Goal: Task Accomplishment & Management: Use online tool/utility

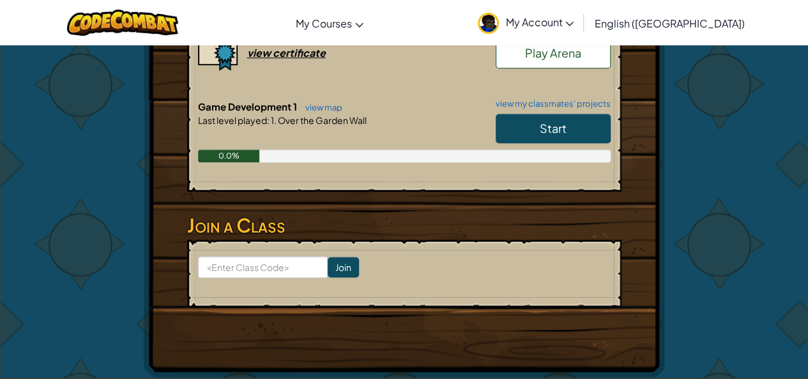
scroll to position [368, 0]
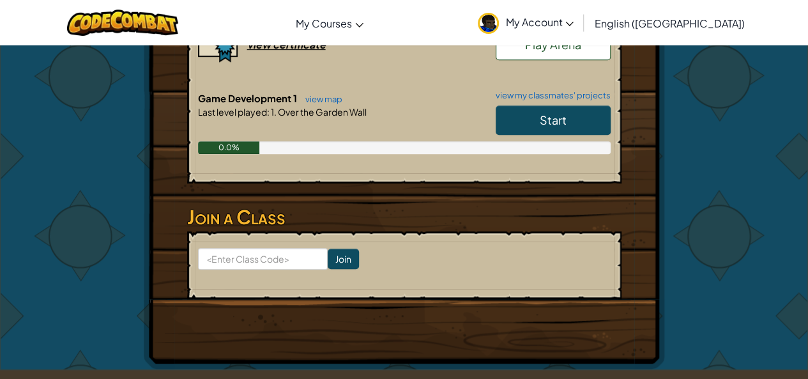
click at [527, 105] on link "Start" at bounding box center [552, 119] width 115 height 29
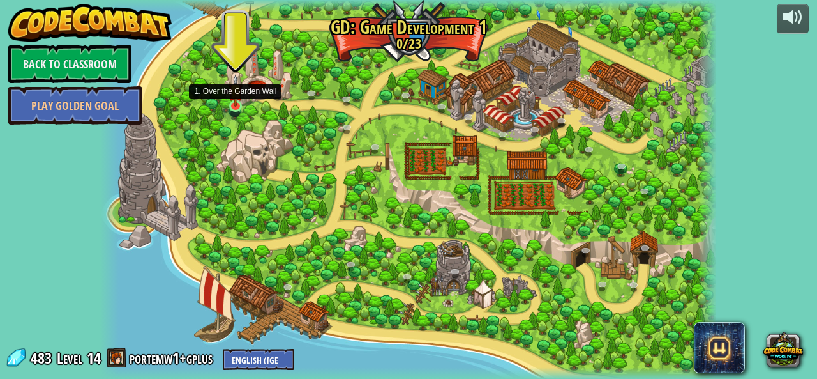
click at [241, 102] on img at bounding box center [236, 90] width 15 height 33
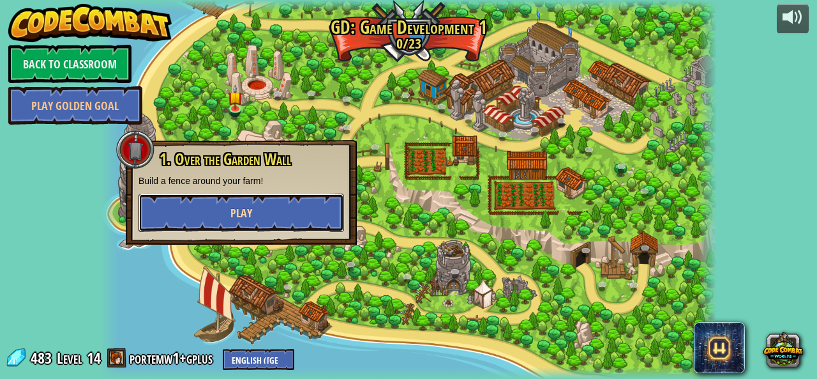
click at [249, 209] on span "Play" at bounding box center [242, 213] width 22 height 16
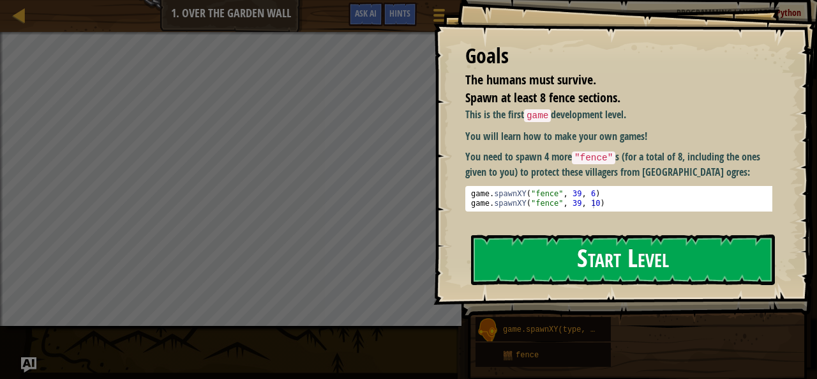
click at [533, 259] on button "Start Level" at bounding box center [623, 259] width 304 height 50
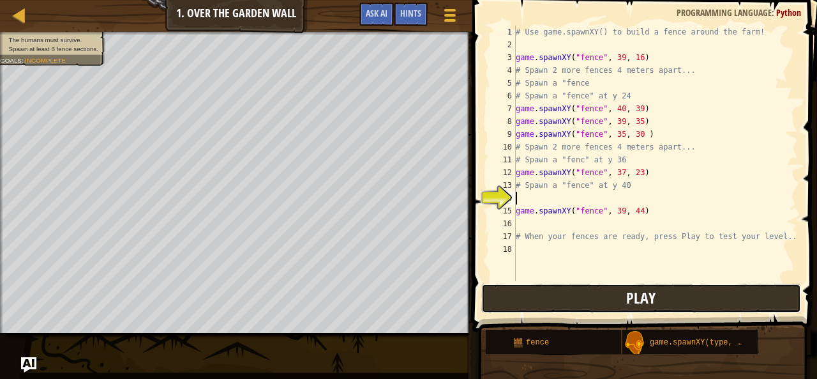
click at [550, 287] on button "Play" at bounding box center [641, 298] width 320 height 29
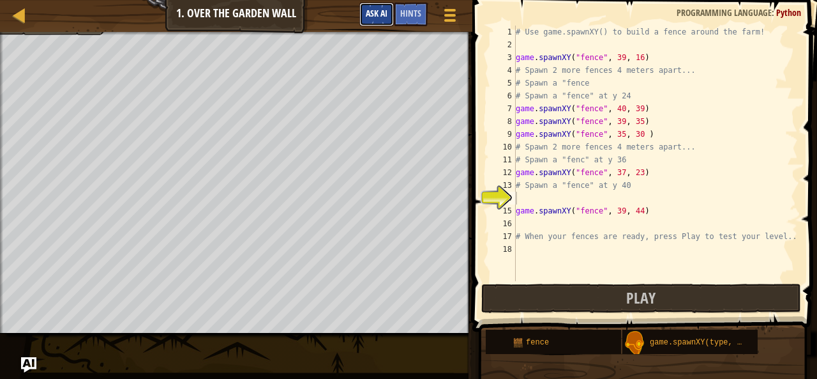
click at [359, 15] on button "Ask AI" at bounding box center [376, 15] width 34 height 24
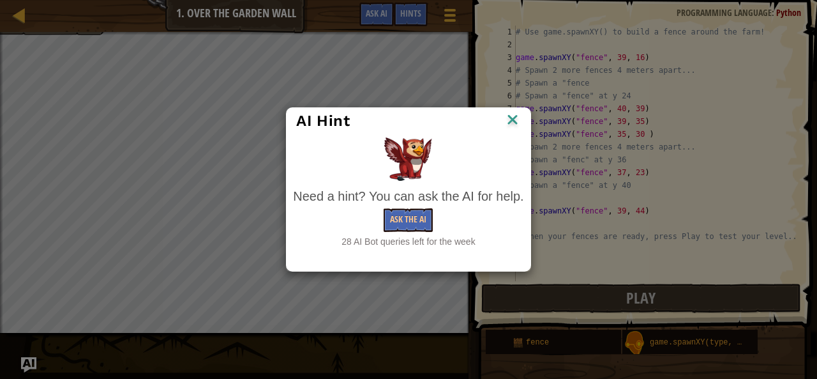
click at [409, 235] on div "28 AI Bot queries left for the week" at bounding box center [408, 241] width 231 height 13
click at [407, 217] on button "Ask the AI" at bounding box center [408, 220] width 49 height 24
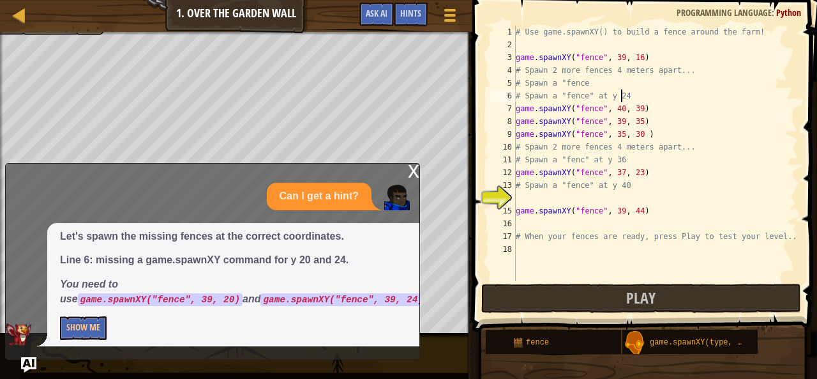
click at [626, 95] on div "# Use game.spawnXY() to build a fence around the farm! game . spawnXY ( "fence"…" at bounding box center [655, 166] width 285 height 281
type textarea "#"
type textarea "# Spawn a "fenc"
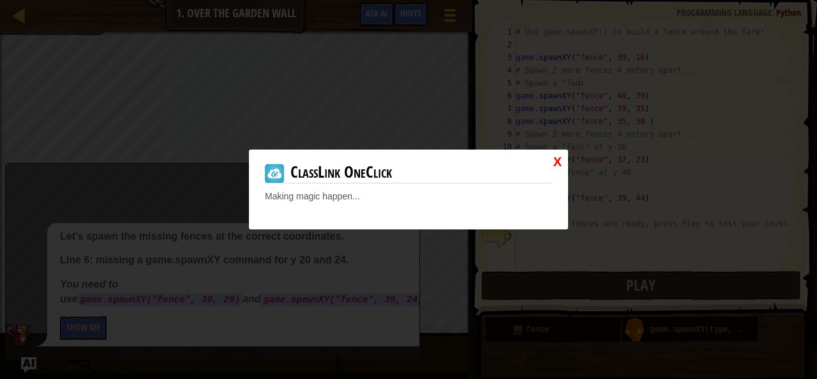
click at [557, 155] on link "X" at bounding box center [558, 162] width 8 height 19
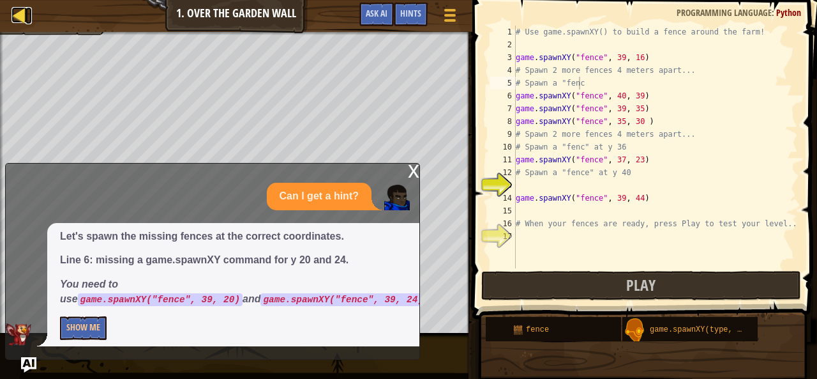
click at [24, 10] on div at bounding box center [19, 15] width 16 height 16
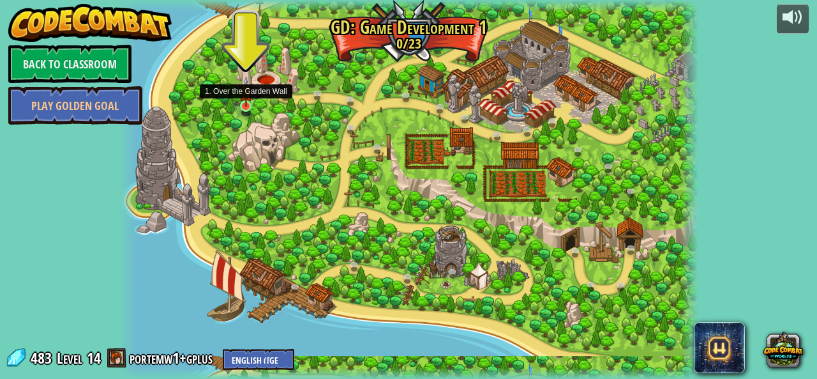
click at [240, 100] on img at bounding box center [245, 92] width 13 height 30
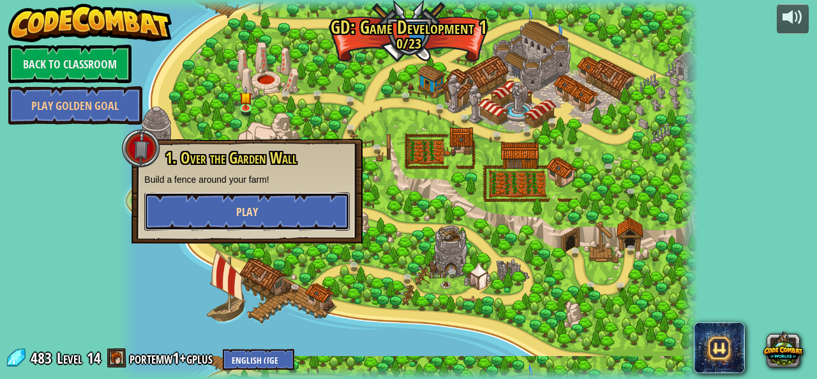
click at [241, 212] on span "Play" at bounding box center [247, 212] width 22 height 16
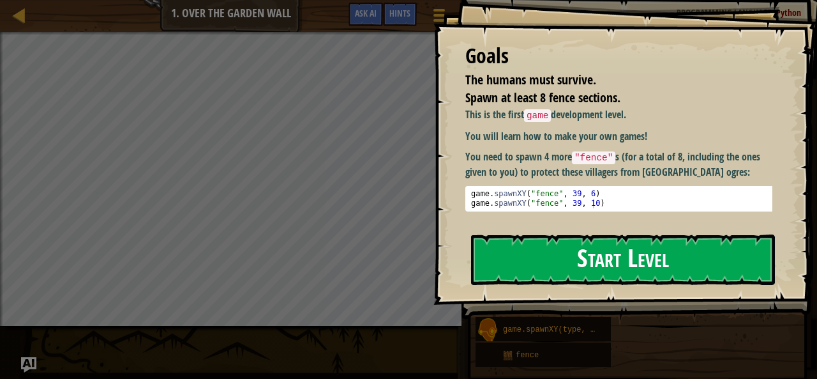
click at [626, 274] on button "Start Level" at bounding box center [623, 259] width 304 height 50
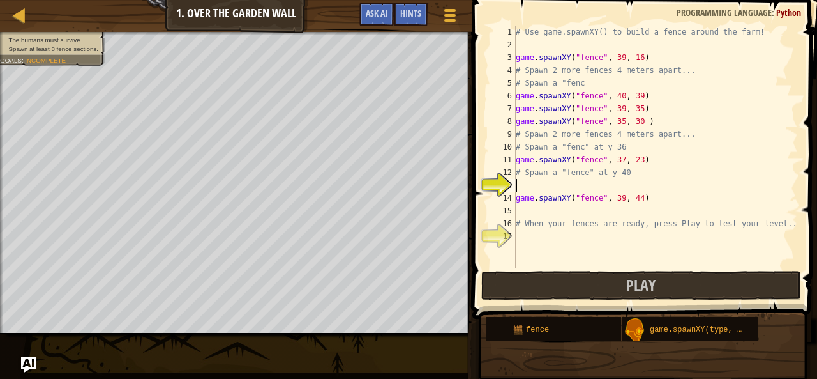
click at [637, 95] on div "# Use game.spawnXY() to build a fence around the farm! game . spawnXY ( "fence"…" at bounding box center [655, 160] width 285 height 268
click at [369, 13] on span "Ask AI" at bounding box center [377, 13] width 22 height 12
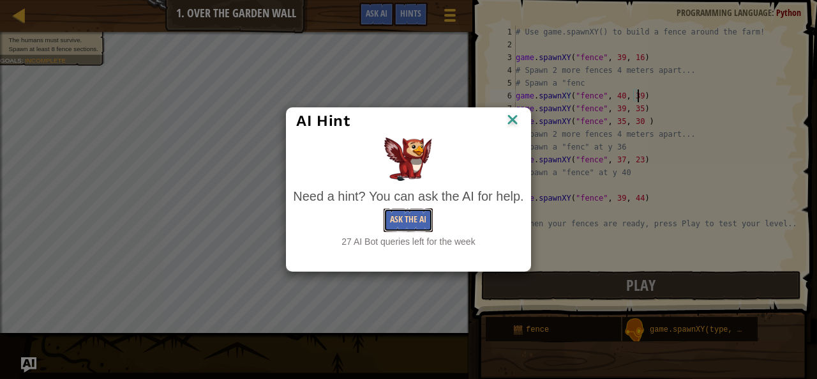
click at [421, 222] on button "Ask the AI" at bounding box center [408, 220] width 49 height 24
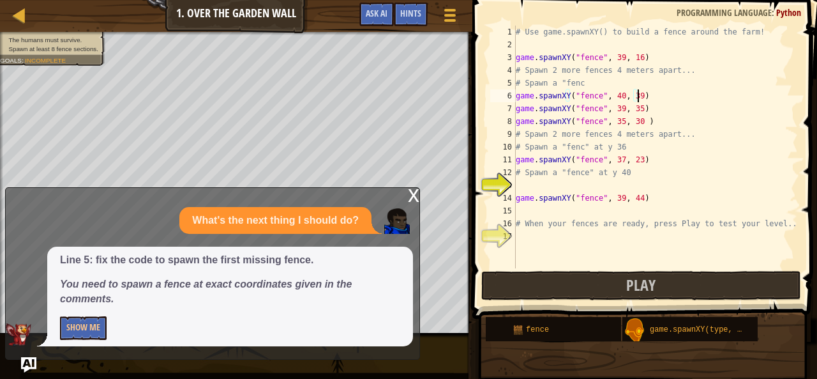
click at [582, 84] on div "# Use game.spawnXY() to build a fence around the farm! game . spawnXY ( "fence"…" at bounding box center [655, 160] width 285 height 268
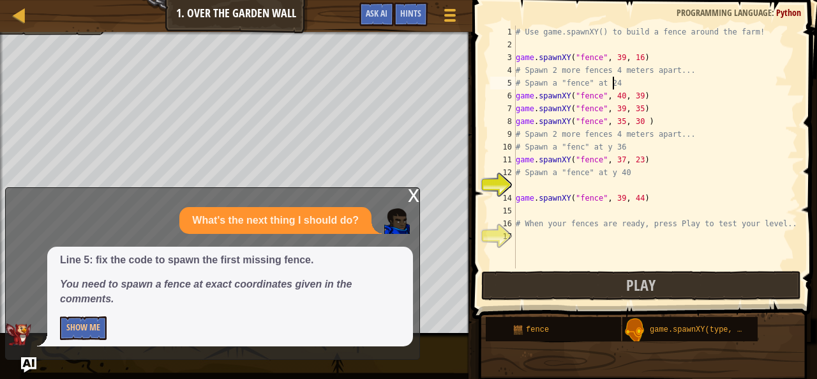
scroll to position [6, 8]
click at [88, 329] on button "Show Me" at bounding box center [83, 328] width 47 height 24
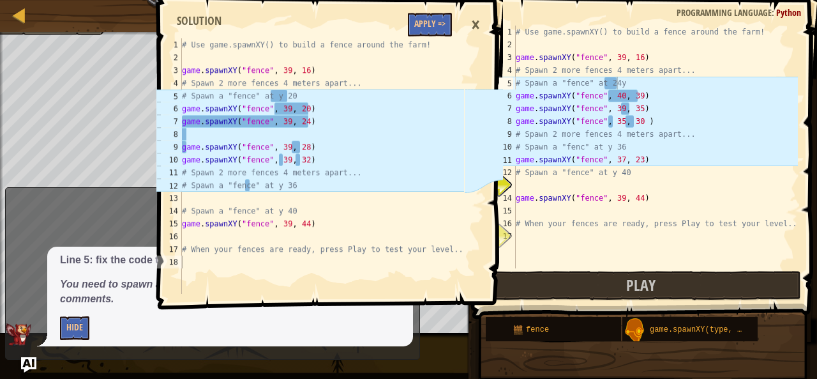
click at [621, 83] on div "# Use game.spawnXY() to build a fence around the farm! game . spawnXY ( "fence"…" at bounding box center [655, 160] width 285 height 268
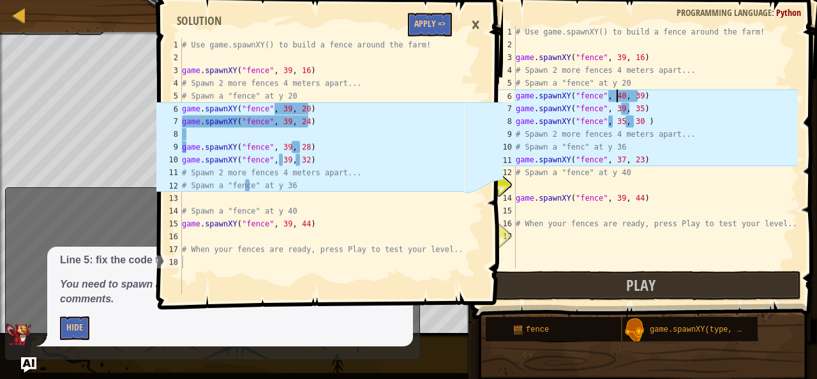
click at [617, 95] on div "# Use game.spawnXY() to build a fence around the farm! game . spawnXY ( "fence"…" at bounding box center [655, 160] width 285 height 268
click at [634, 98] on div "# Use game.spawnXY() to build a fence around the farm! game . spawnXY ( "fence"…" at bounding box center [655, 160] width 285 height 268
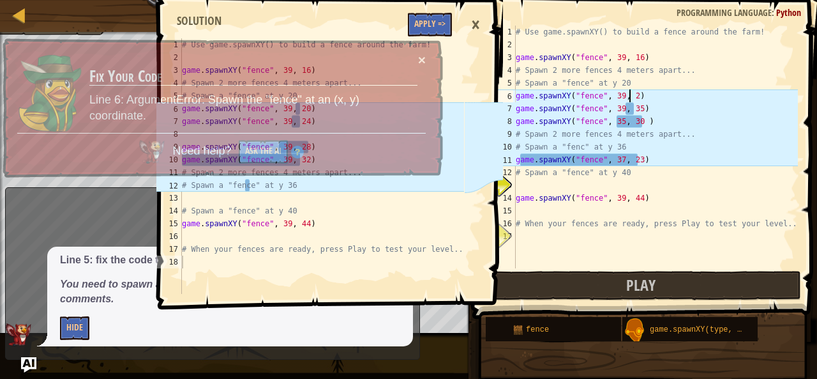
scroll to position [6, 9]
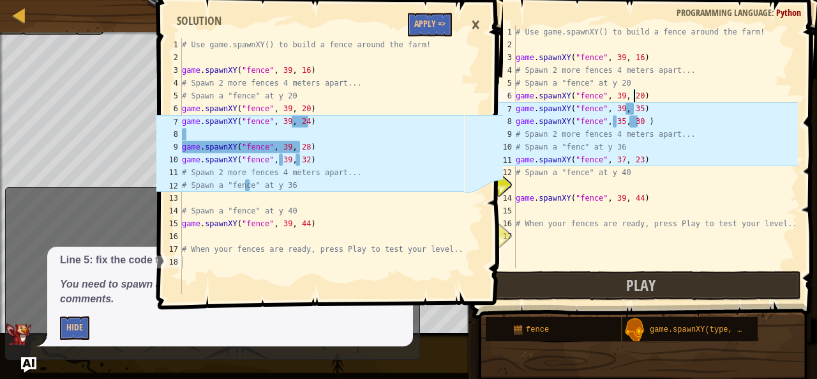
click at [638, 110] on div "# Use game.spawnXY() to build a fence around the farm! game . spawnXY ( "fence"…" at bounding box center [655, 160] width 285 height 268
click at [635, 109] on div "# Use game.spawnXY() to build a fence around the farm! game . spawnXY ( "fence"…" at bounding box center [655, 160] width 285 height 268
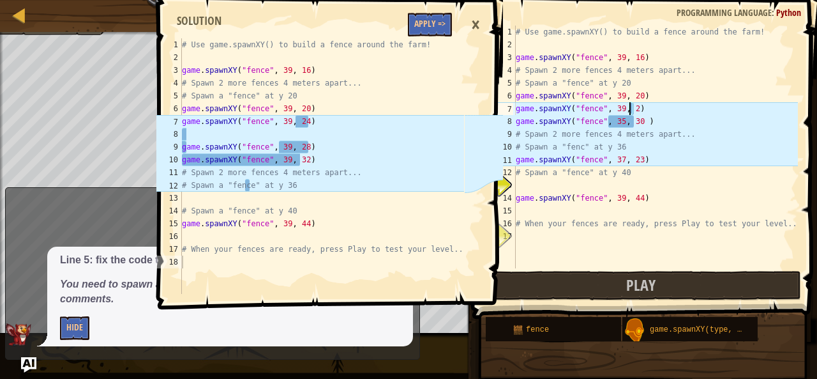
type textarea "game.spawnXY("fence", 39, 24)"
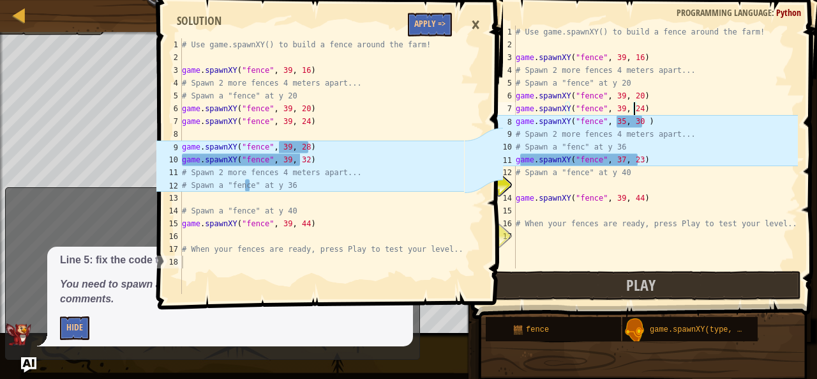
click at [636, 109] on div "# Use game.spawnXY() to build a fence around the farm! game . spawnXY ( "fence"…" at bounding box center [655, 160] width 285 height 268
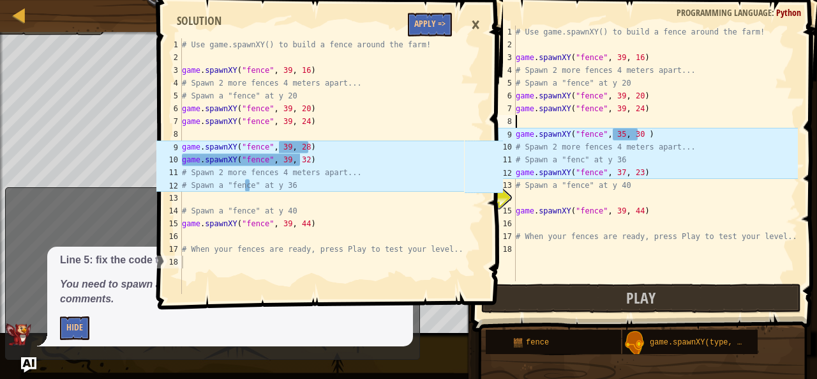
click at [615, 136] on div "# Use game.spawnXY() to build a fence around the farm! game . spawnXY ( "fence"…" at bounding box center [655, 166] width 285 height 281
click at [639, 133] on div "# Use game.spawnXY() to build a fence around the farm! game . spawnXY ( "fence"…" at bounding box center [655, 166] width 285 height 281
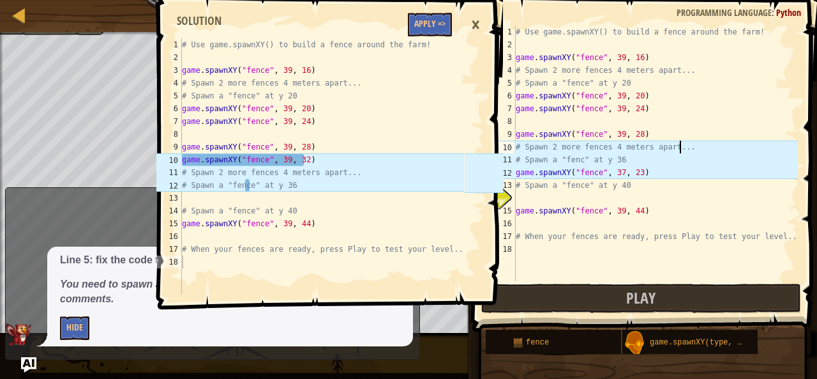
click at [684, 148] on div "# Use game.spawnXY() to build a fence around the farm! game . spawnXY ( "fence"…" at bounding box center [655, 166] width 285 height 281
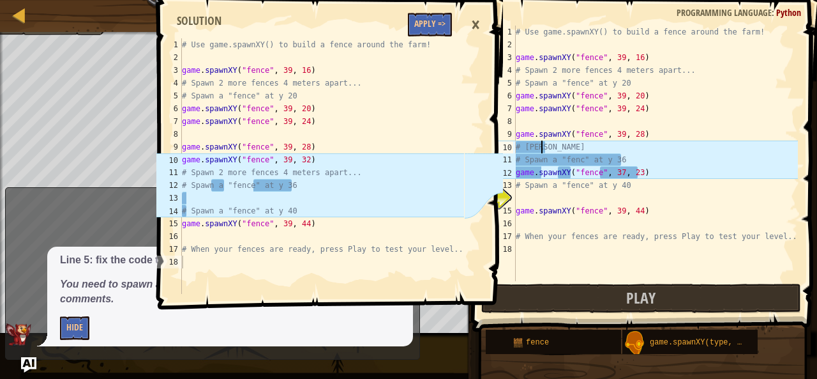
scroll to position [6, 0]
type textarea "#"
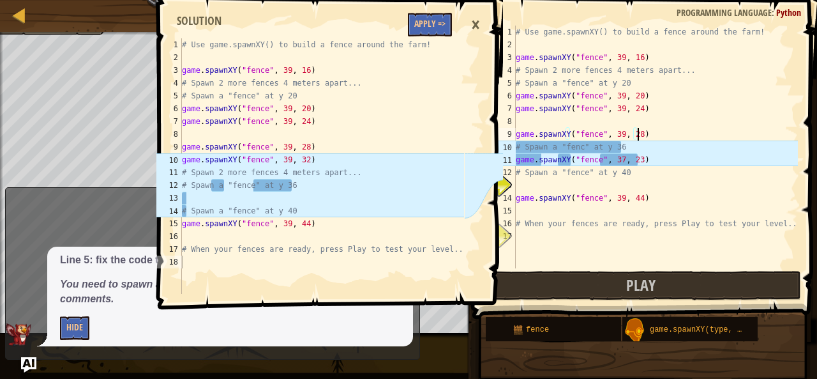
drag, startPoint x: 650, startPoint y: 150, endPoint x: 545, endPoint y: 147, distance: 105.4
click at [545, 147] on div "# Use game.spawnXY() to build a fence around the farm! game . spawnXY ( "fence"…" at bounding box center [655, 160] width 285 height 268
click at [690, 159] on div "# Use game.spawnXY() to build a fence around the farm! game . spawnXY ( "fence"…" at bounding box center [655, 160] width 285 height 268
click at [624, 149] on div "# Use game.spawnXY() to build a fence around the farm! game . spawnXY ( "fence"…" at bounding box center [655, 160] width 285 height 268
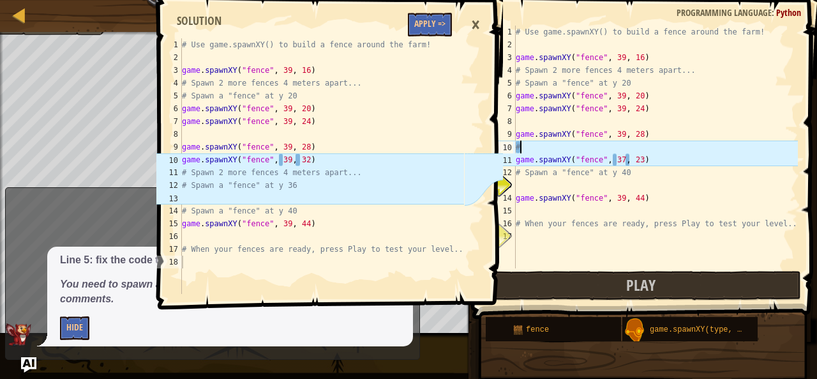
type textarea "#"
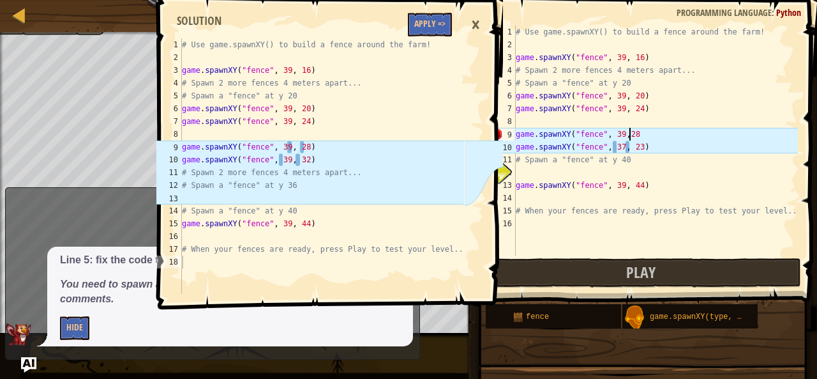
scroll to position [6, 9]
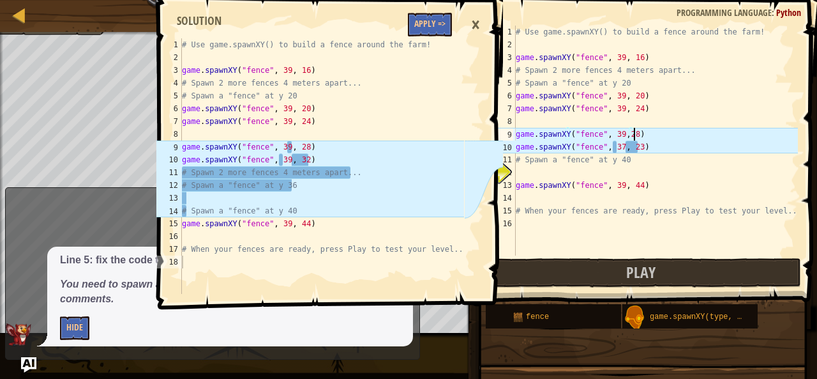
click at [621, 133] on div "# Use game.spawnXY() to build a fence around the farm! game . spawnXY ( "fence"…" at bounding box center [655, 153] width 285 height 255
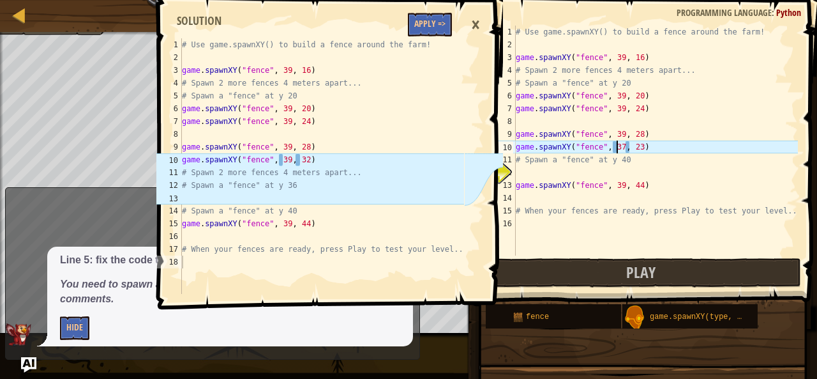
click at [617, 148] on div "# Use game.spawnXY() to build a fence around the farm! game . spawnXY ( "fence"…" at bounding box center [655, 153] width 285 height 255
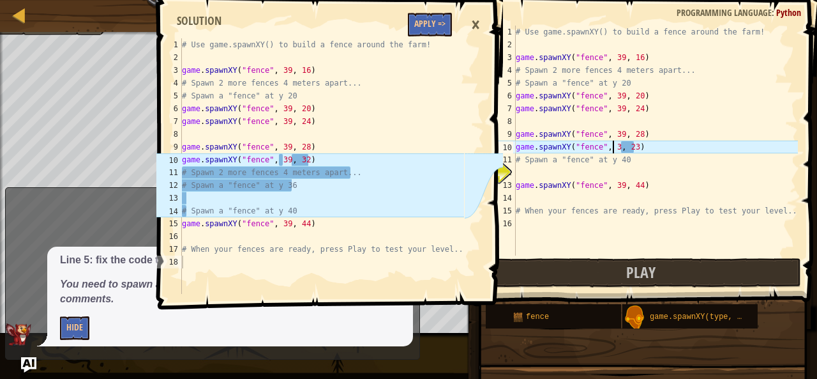
scroll to position [6, 8]
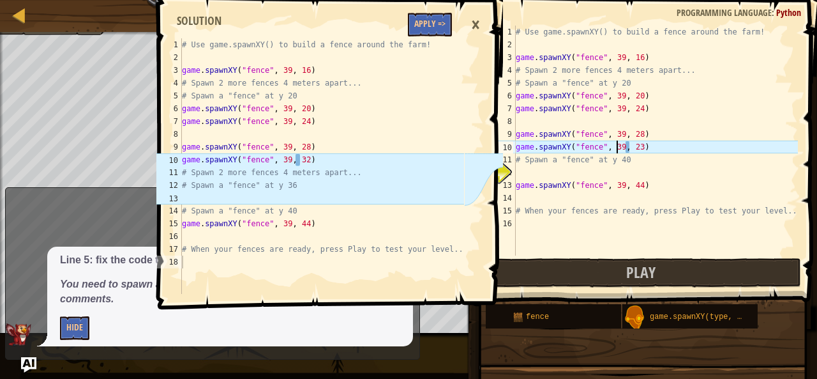
click at [633, 150] on div "# Use game.spawnXY() to build a fence around the farm! game . spawnXY ( "fence"…" at bounding box center [655, 153] width 285 height 255
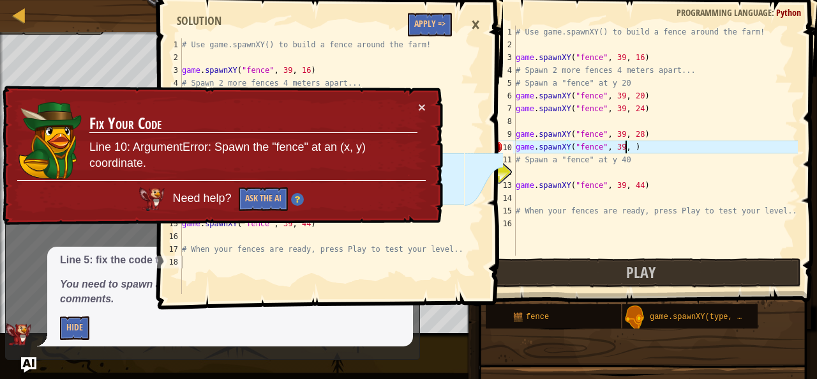
scroll to position [6, 9]
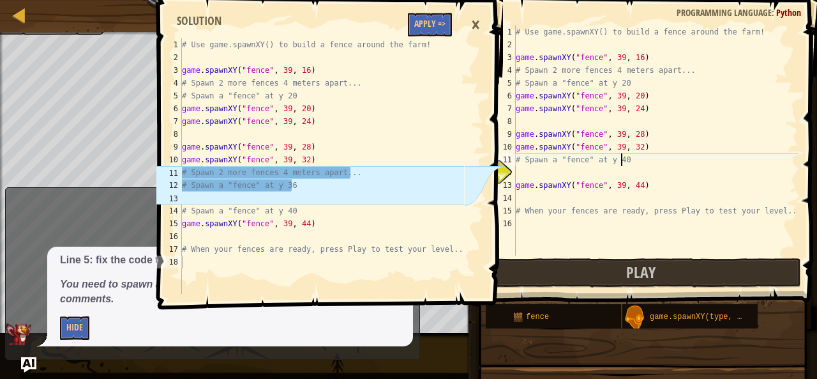
click at [620, 162] on div "# Use game.spawnXY() to build a fence around the farm! game . spawnXY ( "fence"…" at bounding box center [655, 153] width 285 height 255
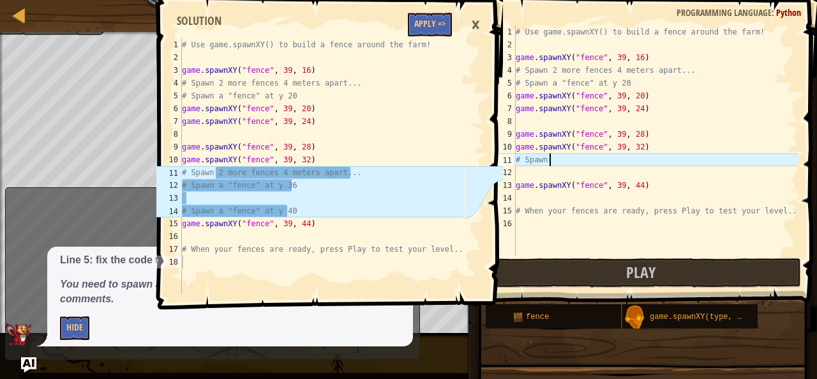
scroll to position [6, 0]
type textarea "#"
type textarea "# Spawn 2 more fences 4 meters apart..."
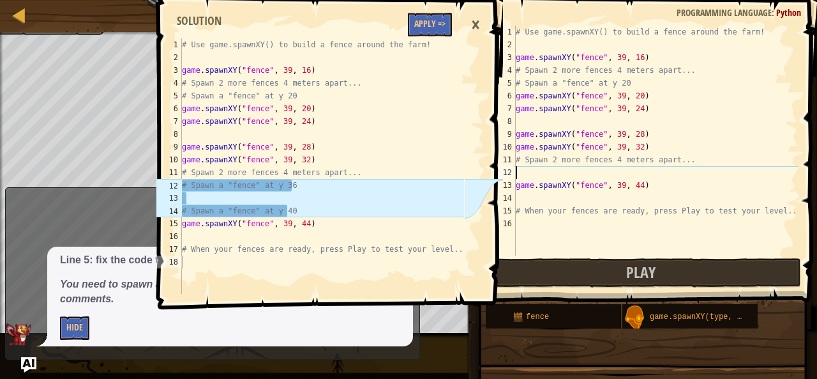
click at [522, 177] on div "# Use game.spawnXY() to build a fence around the farm! game . spawnXY ( "fence"…" at bounding box center [655, 153] width 285 height 255
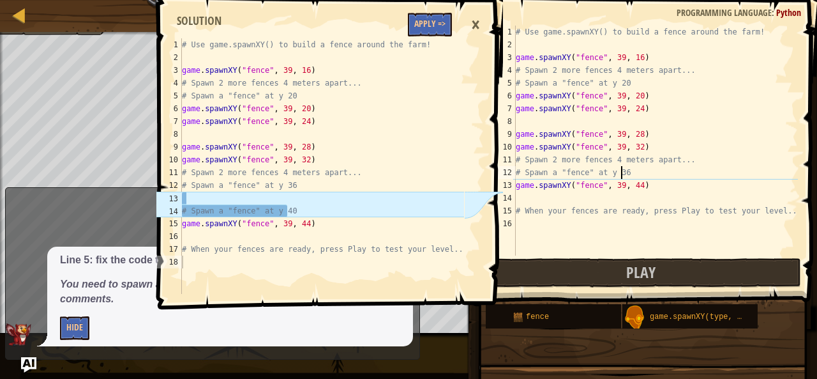
scroll to position [6, 8]
click at [639, 188] on div "# Use game.spawnXY() to build a fence around the farm! game . spawnXY ( "fence"…" at bounding box center [655, 153] width 285 height 255
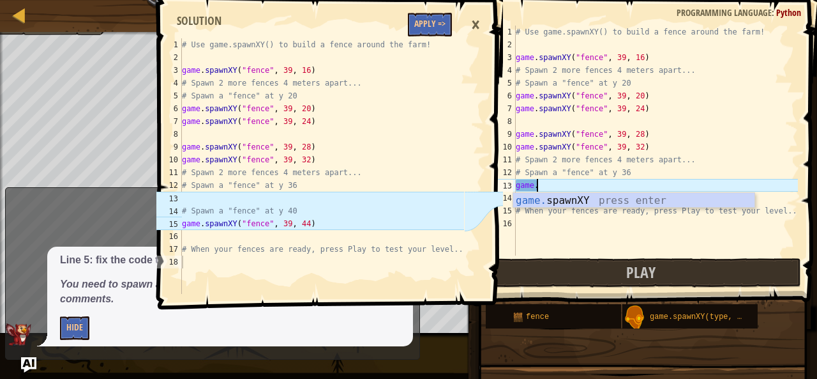
scroll to position [6, 0]
type textarea "g"
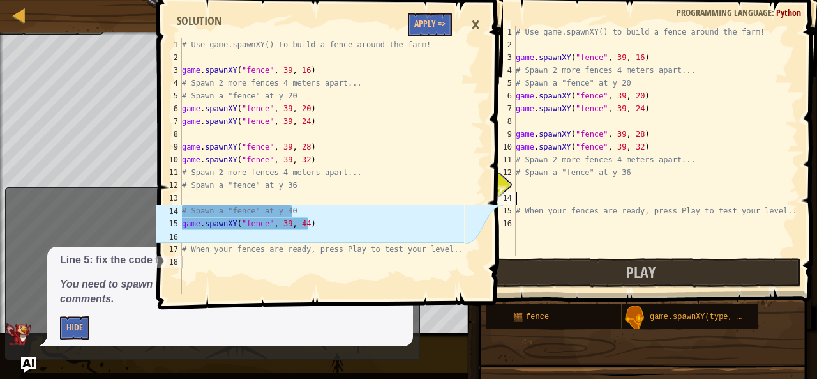
click at [529, 198] on div "# Use game.spawnXY() to build a fence around the farm! game . spawnXY ( "fence"…" at bounding box center [655, 153] width 285 height 255
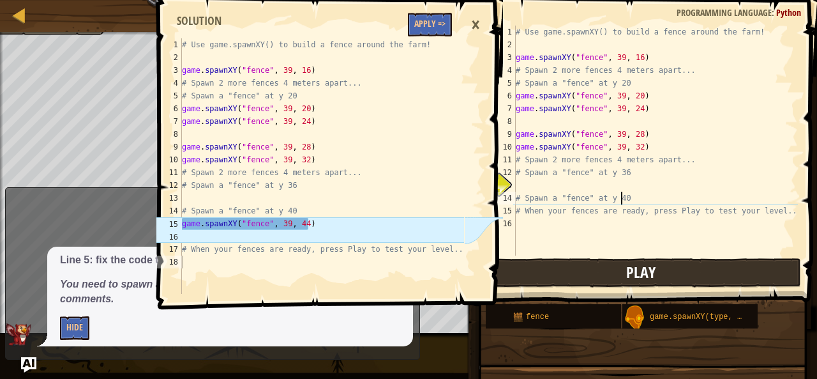
scroll to position [6, 8]
click at [775, 215] on div "# Use game.spawnXY() to build a fence around the farm! game . spawnXY ( "fence"…" at bounding box center [655, 153] width 285 height 255
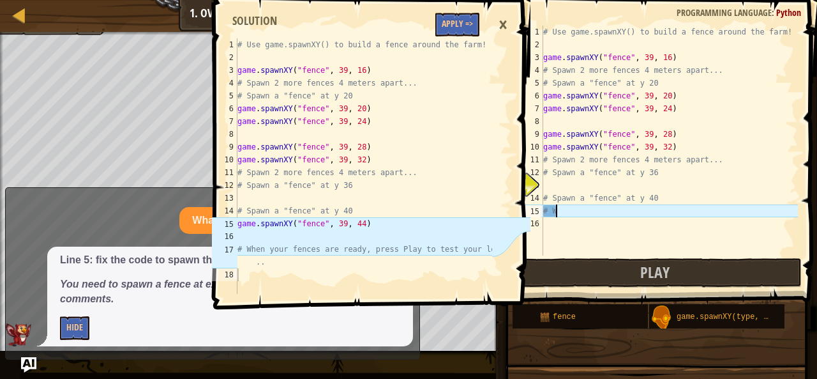
scroll to position [6, 0]
type textarea "#"
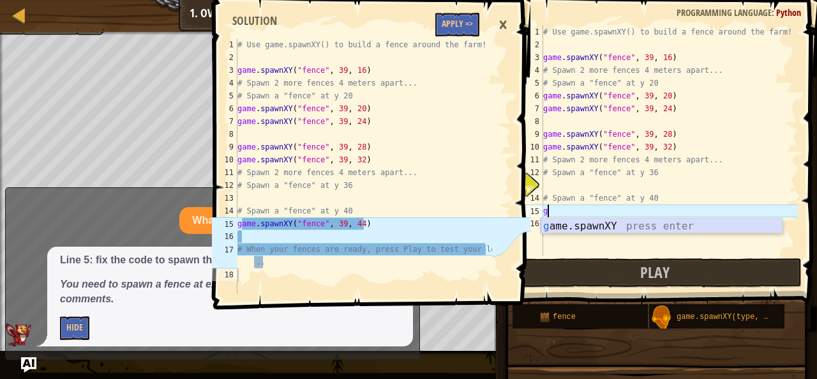
click at [614, 229] on div "g ame.spawnXY press enter" at bounding box center [662, 241] width 242 height 46
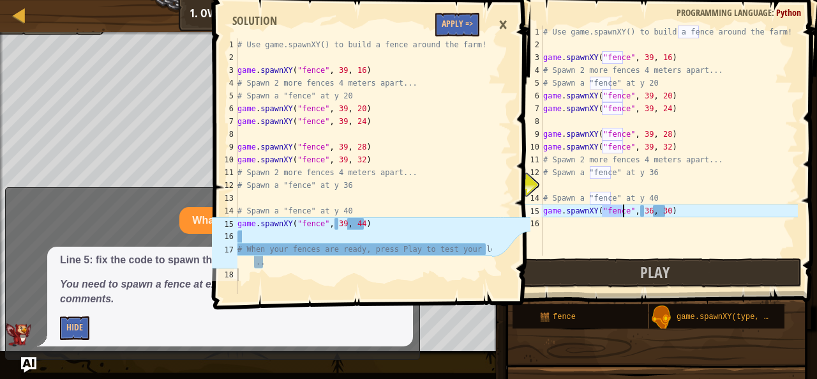
click at [644, 214] on div "# Use game.spawnXY() to build a fence around the farm! game . spawnXY ( "fence"…" at bounding box center [669, 153] width 257 height 255
click at [661, 213] on div "# Use game.spawnXY() to build a fence around the farm! game . spawnXY ( "fence"…" at bounding box center [669, 153] width 257 height 255
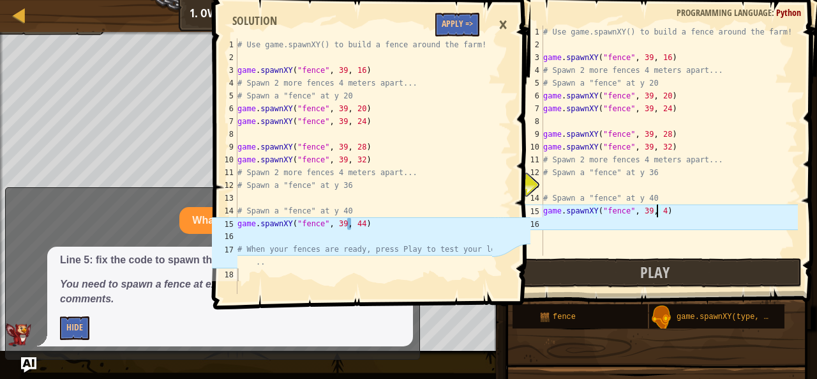
type textarea "game.spawnXY("fence", 39, 44)"
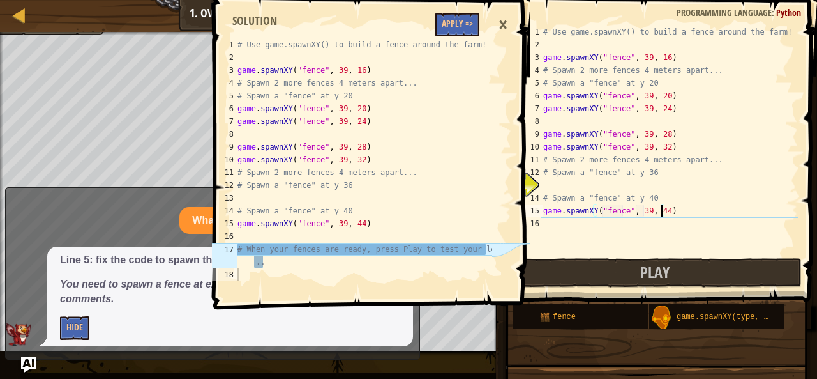
click at [681, 228] on div "# Use game.spawnXY() to build a fence around the farm! game . spawnXY ( "fence"…" at bounding box center [669, 153] width 257 height 255
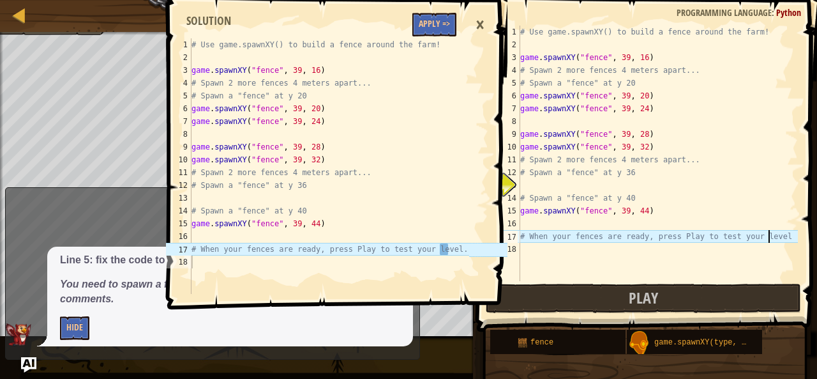
scroll to position [6, 20]
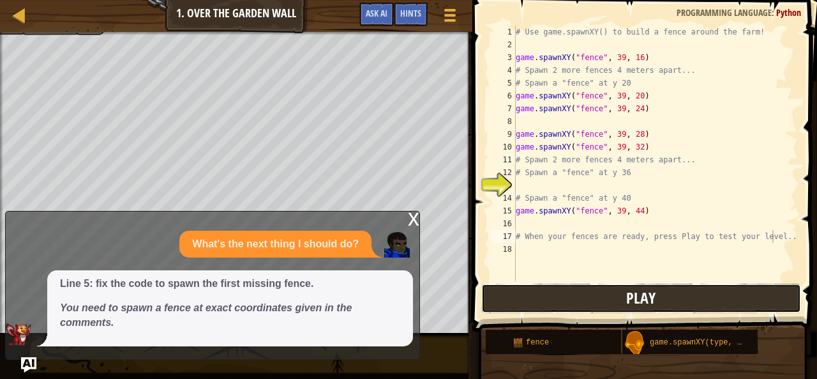
click at [523, 287] on button "Play" at bounding box center [641, 298] width 320 height 29
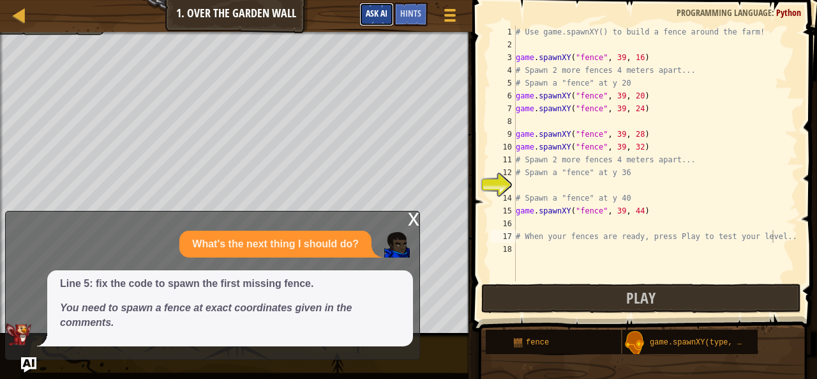
click at [367, 15] on span "Ask AI" at bounding box center [377, 13] width 22 height 12
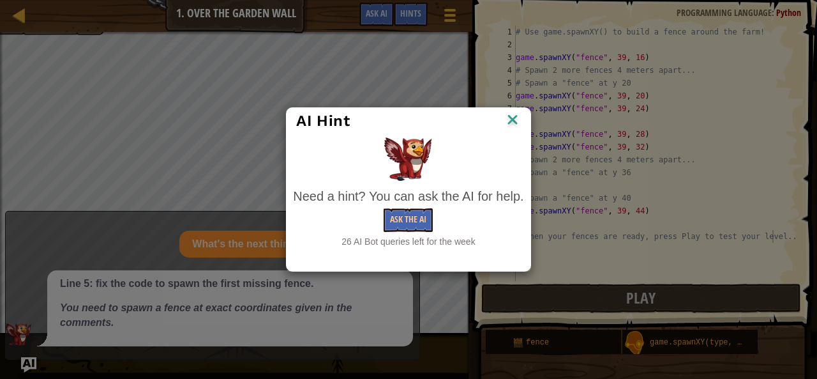
click at [389, 97] on div "AI Hint Need a hint? You can ask the AI for help. Ask the AI 26 AI Bot queries …" at bounding box center [408, 189] width 817 height 379
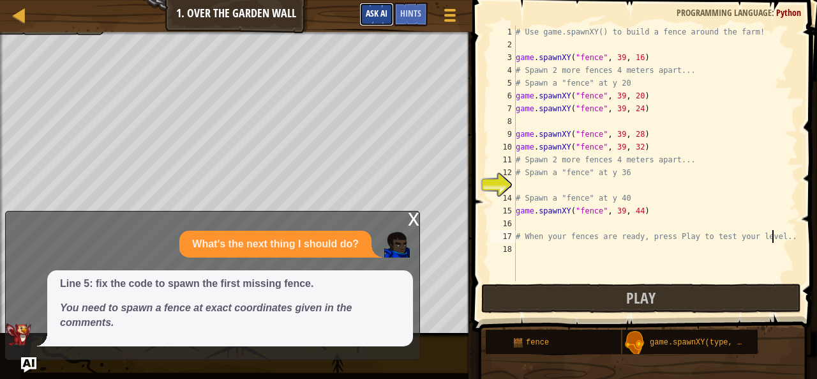
click at [362, 16] on button "Ask AI" at bounding box center [376, 15] width 34 height 24
click at [362, 1] on body "Map Game Development 1 1. Over the Garden Wall Game Menu Done Hints Ask AI 1 2 …" at bounding box center [408, 0] width 817 height 1
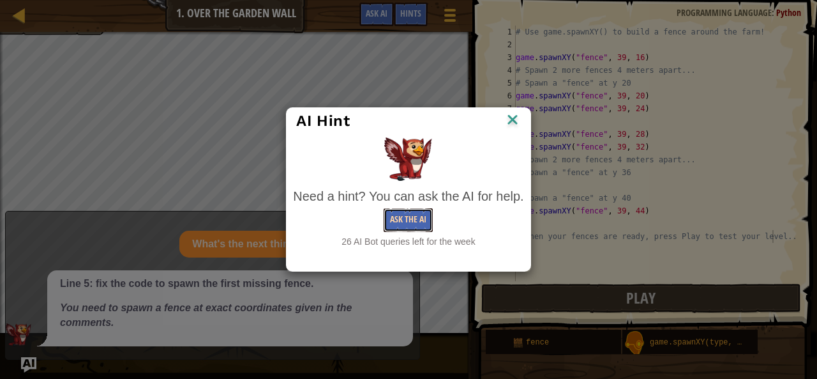
click at [398, 221] on button "Ask the AI" at bounding box center [408, 220] width 49 height 24
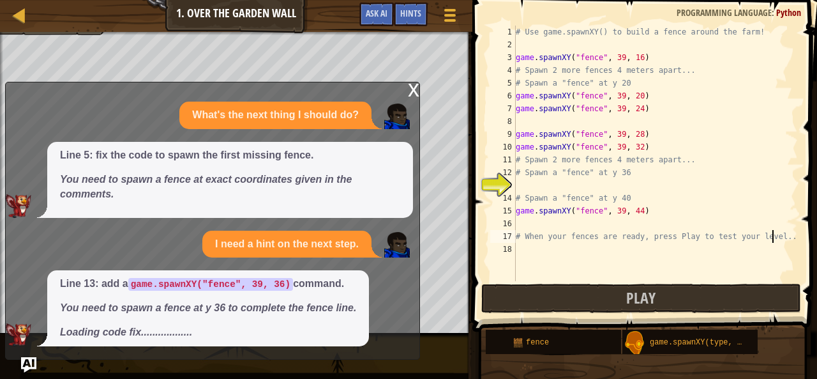
click at [510, 162] on div "11" at bounding box center [503, 159] width 26 height 13
type textarea "# When your fences are ready, press Play to test your level.."
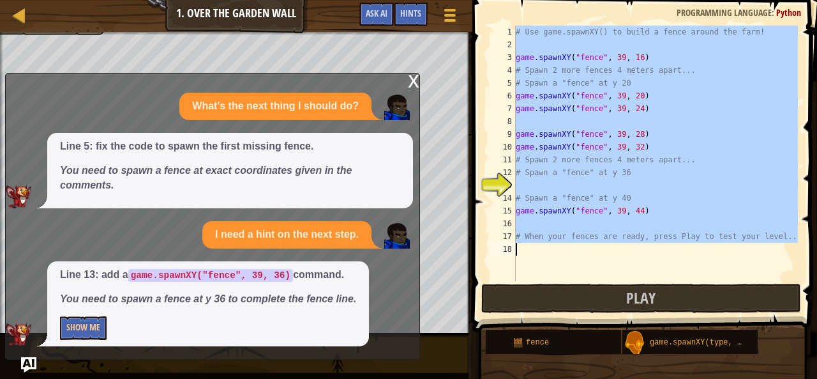
drag, startPoint x: 510, startPoint y: 162, endPoint x: 512, endPoint y: 177, distance: 15.5
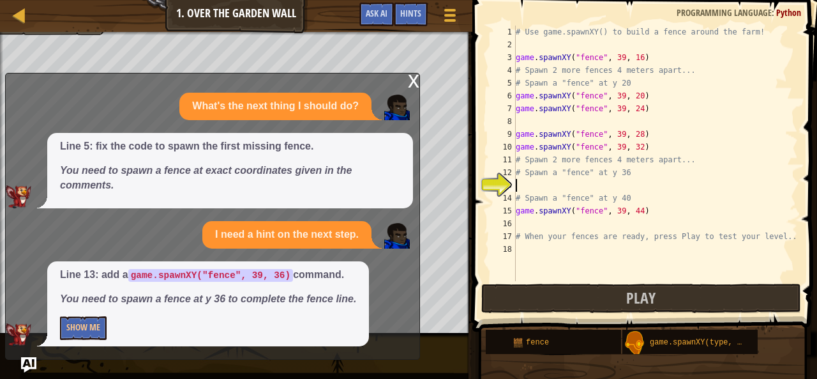
click at [529, 187] on div "# Use game.spawnXY() to build a fence around the farm! game . spawnXY ( "fence"…" at bounding box center [655, 166] width 285 height 281
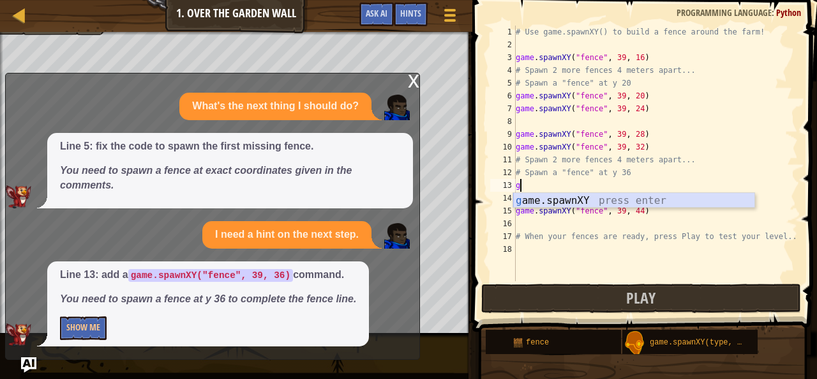
click at [535, 201] on div "g ame.spawnXY press enter" at bounding box center [634, 216] width 242 height 46
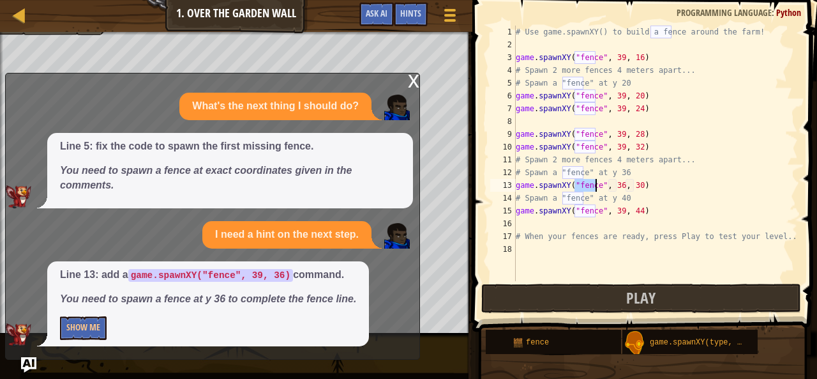
click at [616, 185] on div "# Use game.spawnXY() to build a fence around the farm! game . spawnXY ( "fence"…" at bounding box center [655, 166] width 285 height 281
click at [635, 186] on div "# Use game.spawnXY() to build a fence around the farm! game . spawnXY ( "fence"…" at bounding box center [655, 166] width 285 height 281
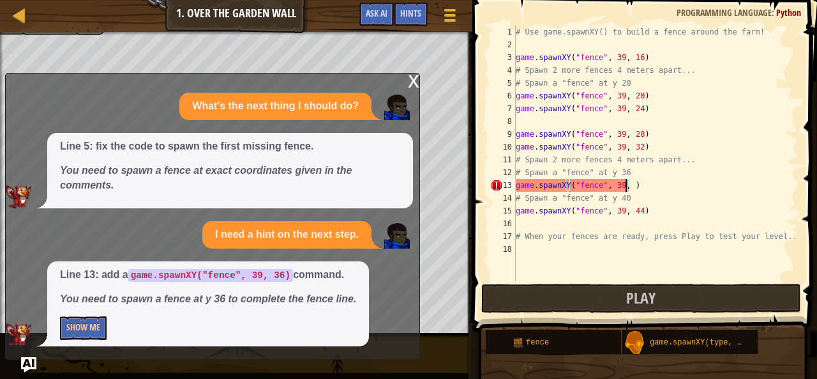
scroll to position [6, 9]
type textarea "game.spawnXY("fence", 39, 36)"
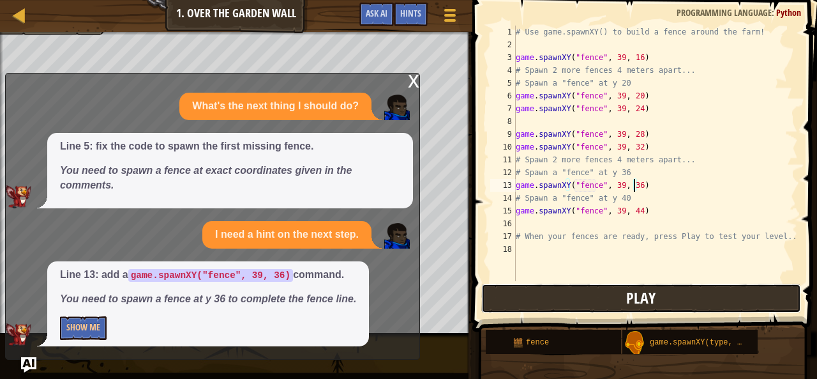
click at [561, 303] on button "Play" at bounding box center [641, 298] width 320 height 29
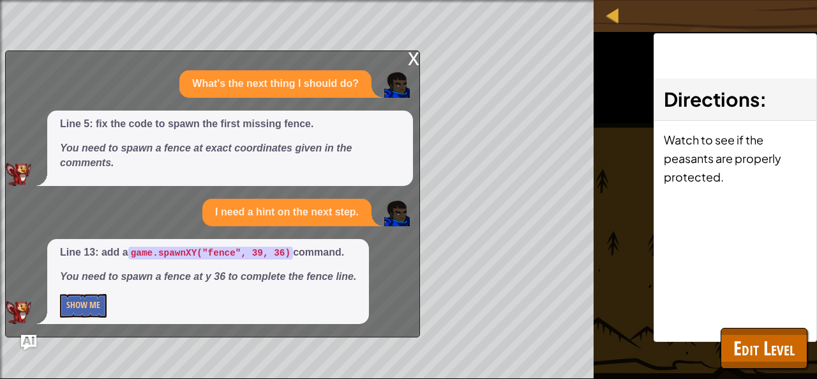
click at [412, 58] on div "x" at bounding box center [413, 57] width 11 height 13
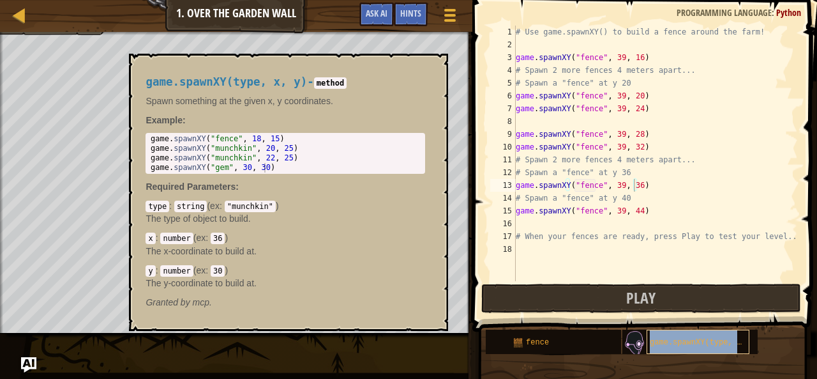
click at [747, 347] on div "game.spawnXY(type, x, y)" at bounding box center [698, 341] width 103 height 24
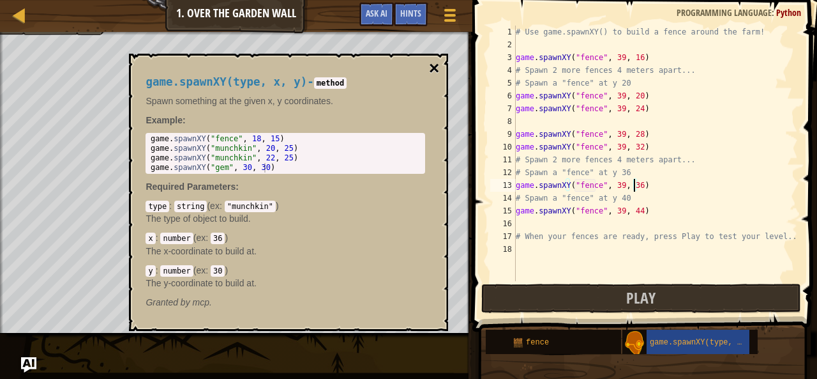
click at [432, 66] on button "×" at bounding box center [434, 68] width 10 height 18
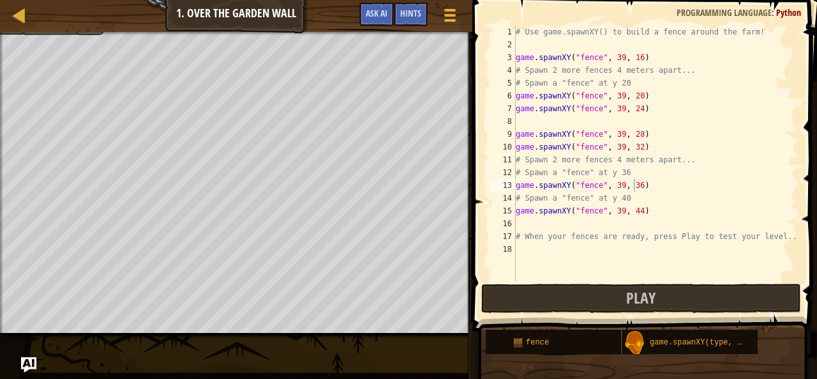
click at [354, 13] on div "Game Menu Done Hints Ask AI" at bounding box center [409, 18] width 113 height 30
click at [370, 7] on button "Ask AI" at bounding box center [376, 15] width 34 height 24
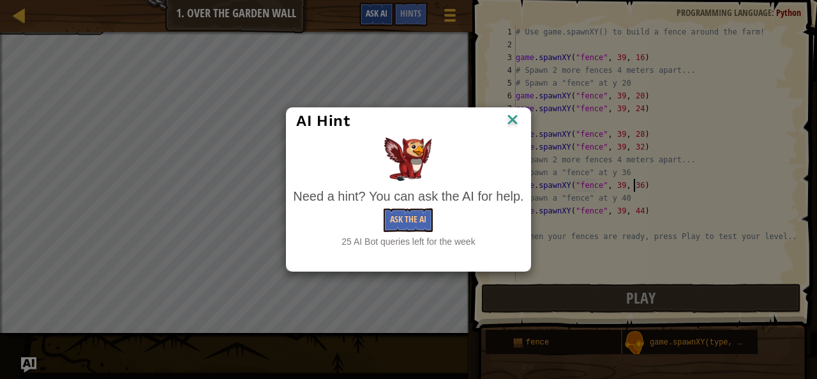
click at [370, 7] on div "AI Hint Need a hint? You can ask the AI for help. Ask the AI 25 AI Bot queries …" at bounding box center [408, 189] width 817 height 379
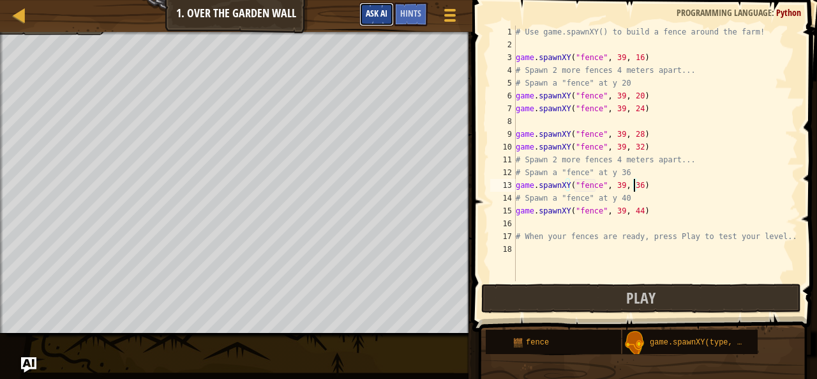
click at [375, 17] on span "Ask AI" at bounding box center [377, 13] width 22 height 12
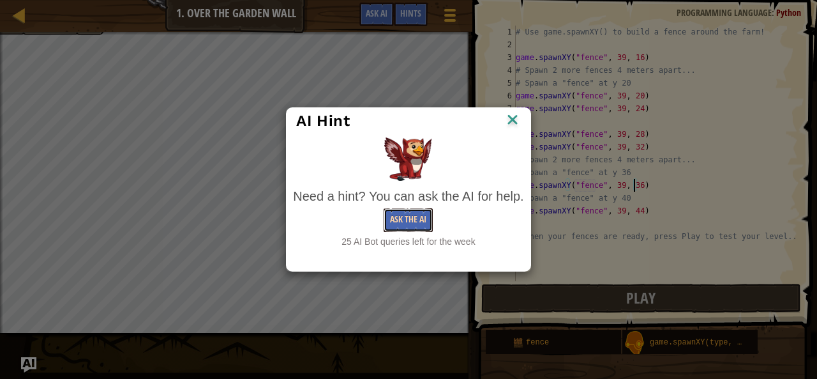
click at [398, 214] on button "Ask the AI" at bounding box center [408, 220] width 49 height 24
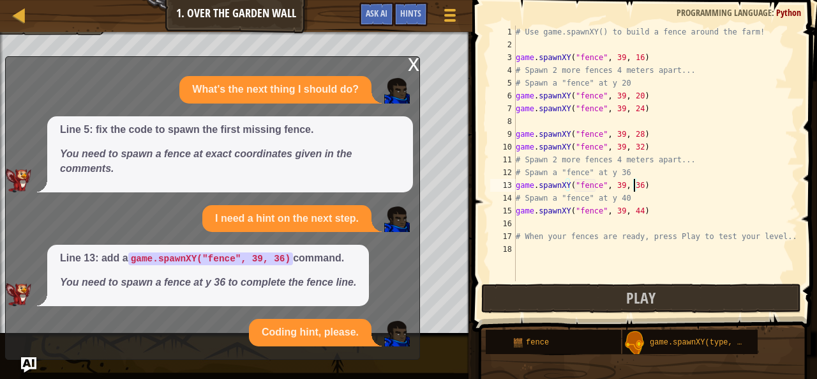
scroll to position [17, 0]
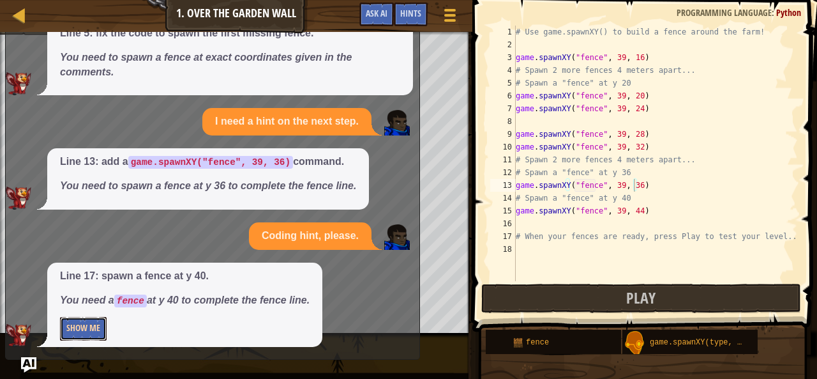
click at [65, 329] on button "Show Me" at bounding box center [83, 329] width 47 height 24
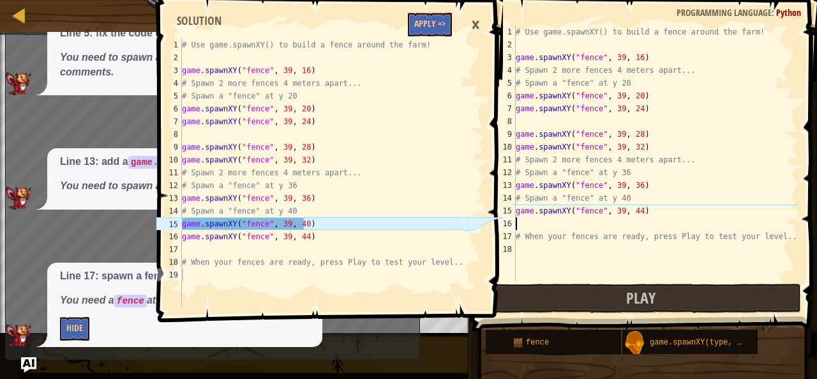
scroll to position [6, 0]
click at [521, 227] on div "# Use game.spawnXY() to build a fence around the farm! game . spawnXY ( "fence"…" at bounding box center [655, 166] width 285 height 281
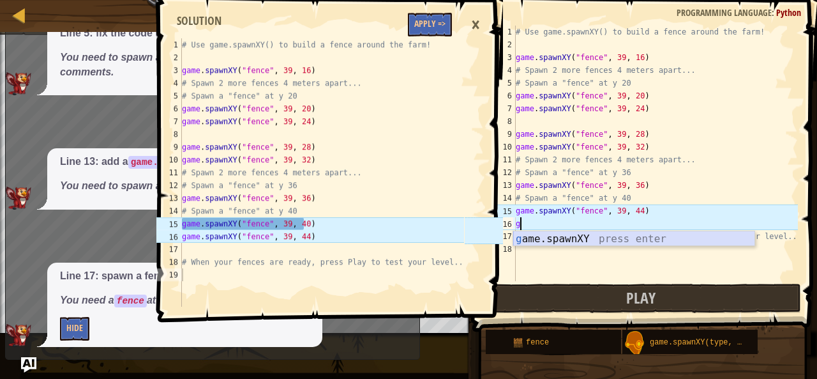
click at [533, 239] on div "g ame.spawnXY press enter" at bounding box center [634, 254] width 242 height 46
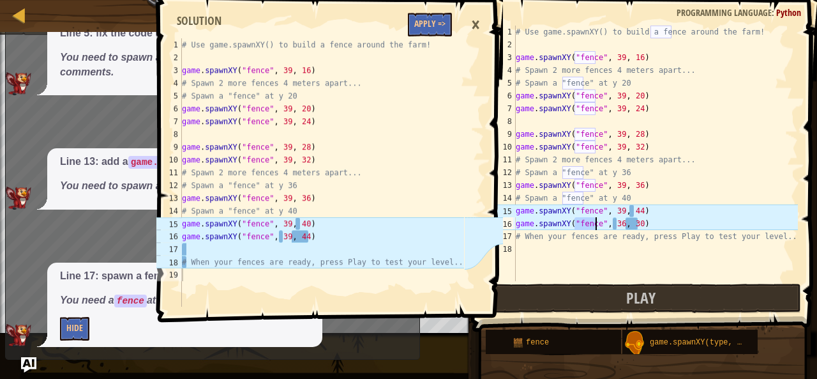
click at [617, 224] on div "# Use game.spawnXY() to build a fence around the farm! game . spawnXY ( "fence"…" at bounding box center [655, 166] width 285 height 281
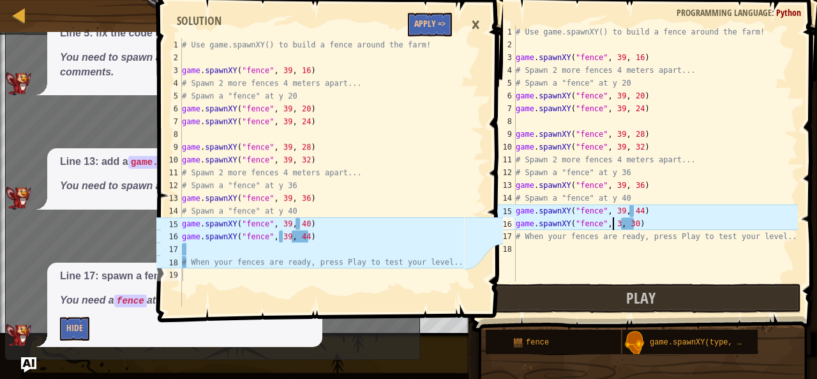
scroll to position [6, 8]
click at [633, 225] on div "# Use game.spawnXY() to build a fence around the farm! game . spawnXY ( "fence"…" at bounding box center [655, 166] width 285 height 281
click at [633, 211] on div "# Use game.spawnXY() to build a fence around the farm! game . spawnXY ( "fence"…" at bounding box center [655, 166] width 285 height 281
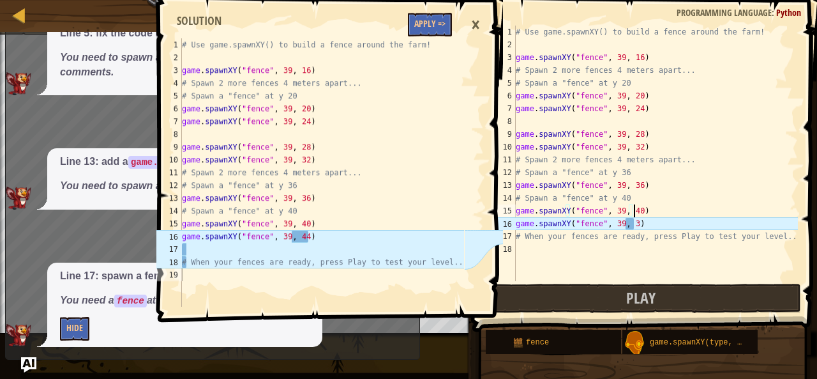
scroll to position [6, 9]
click at [628, 225] on div "# Use game.spawnXY() to build a fence around the farm! game . spawnXY ( "fence"…" at bounding box center [655, 166] width 285 height 281
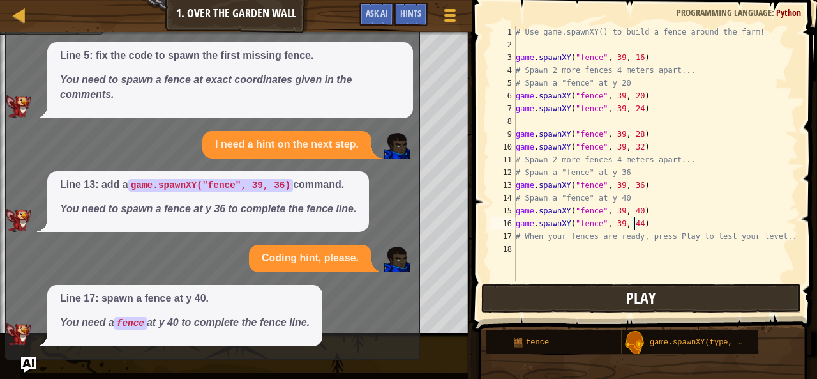
type textarea "game.spawnXY("fence", 39, 44)"
click at [521, 291] on button "Play" at bounding box center [641, 298] width 320 height 29
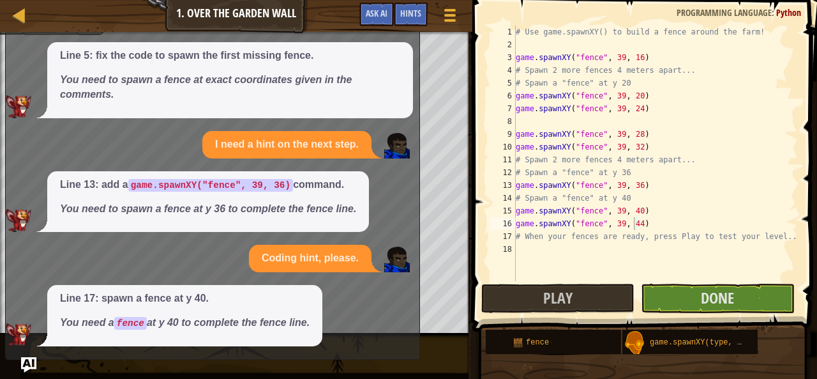
click at [382, 325] on div "Line 17: spawn a fence at y 40. You need a fence at y 40 to complete the fence …" at bounding box center [209, 315] width 407 height 61
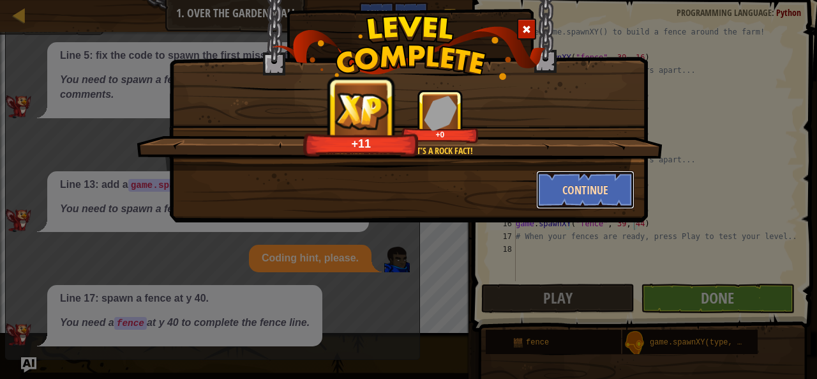
click at [579, 191] on button "Continue" at bounding box center [585, 189] width 99 height 38
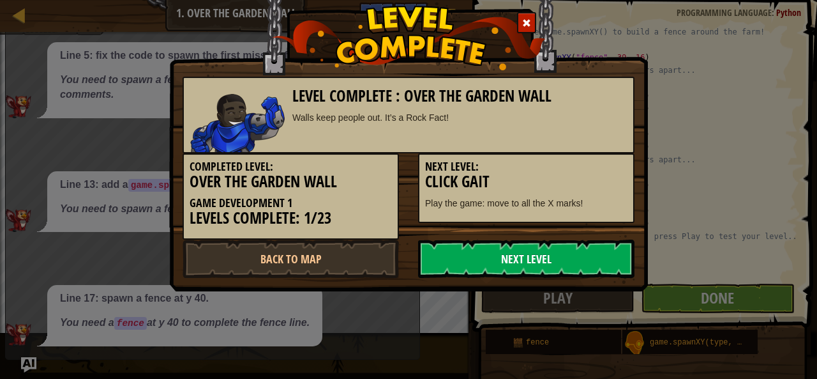
click at [513, 259] on link "Next Level" at bounding box center [526, 258] width 216 height 38
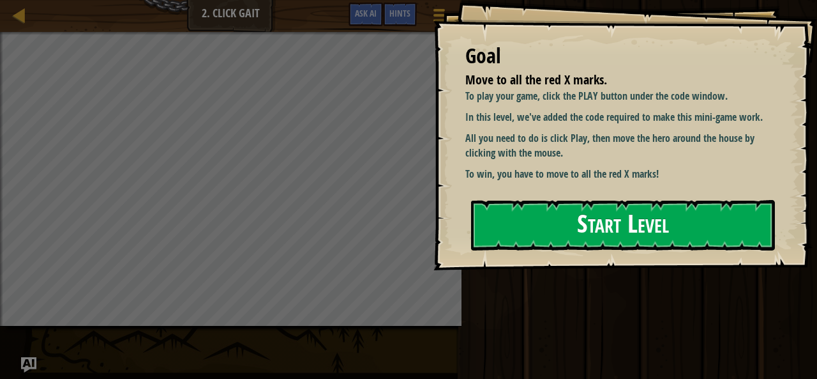
click at [596, 200] on button "Start Level" at bounding box center [623, 225] width 304 height 50
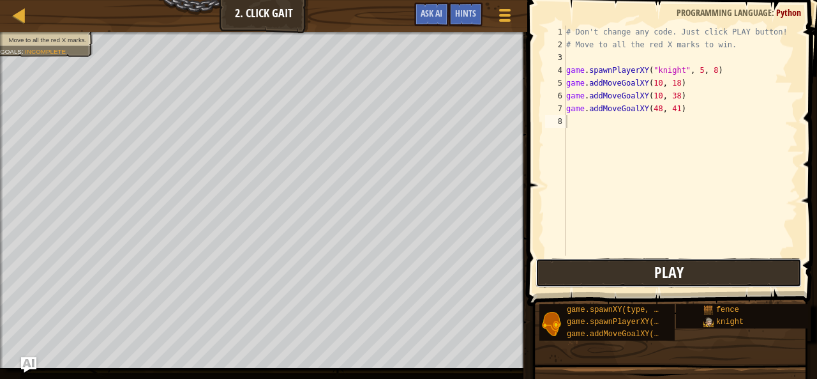
click at [657, 279] on span "Play" at bounding box center [668, 272] width 29 height 20
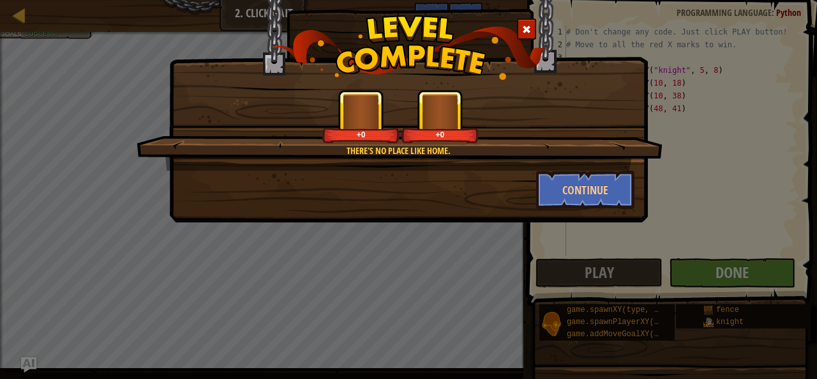
click at [727, 276] on div "There's no place like home. +0 +0 Continue" at bounding box center [408, 189] width 817 height 379
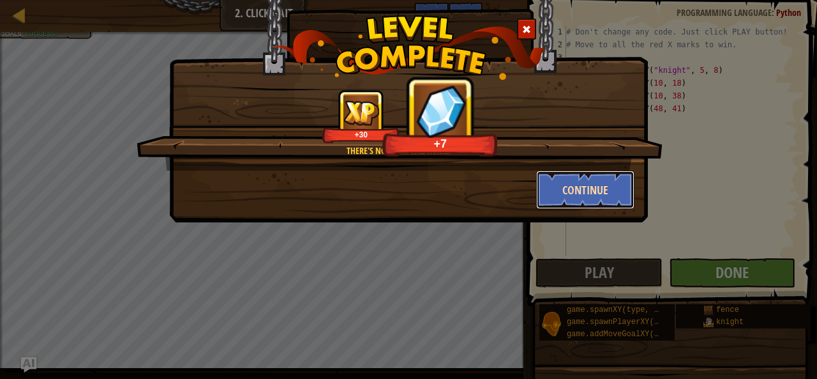
click at [608, 190] on button "Continue" at bounding box center [585, 189] width 99 height 38
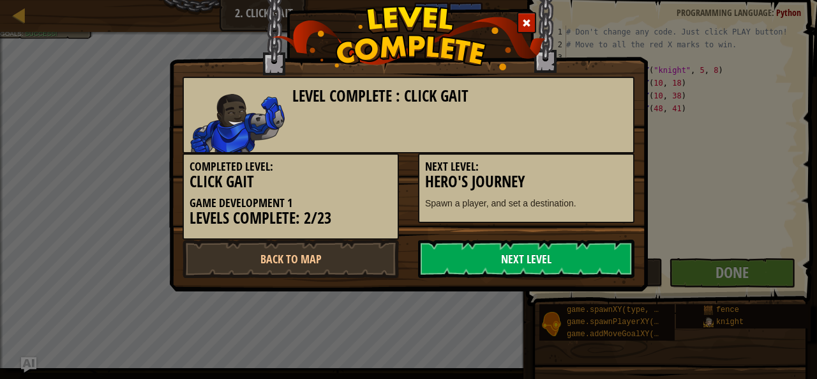
click at [555, 262] on link "Next Level" at bounding box center [526, 258] width 216 height 38
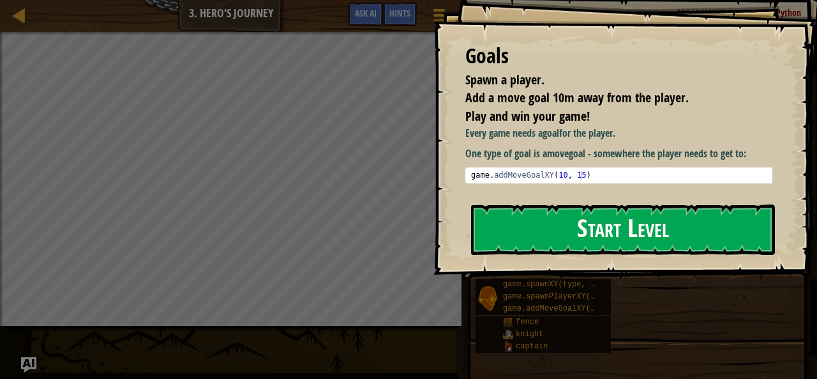
click at [593, 239] on button "Start Level" at bounding box center [623, 229] width 304 height 50
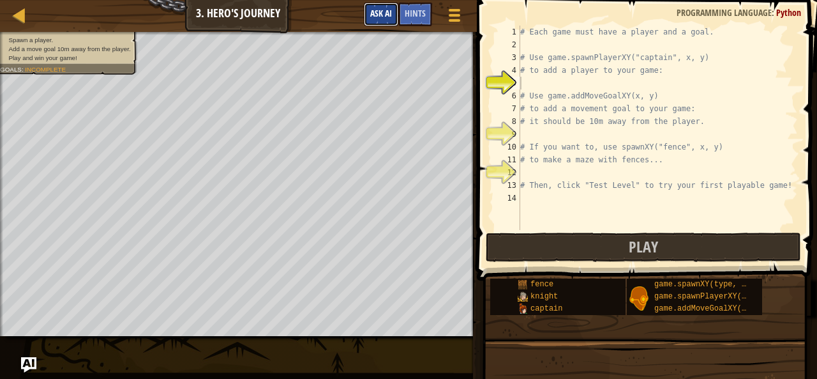
click at [377, 17] on span "Ask AI" at bounding box center [381, 13] width 22 height 12
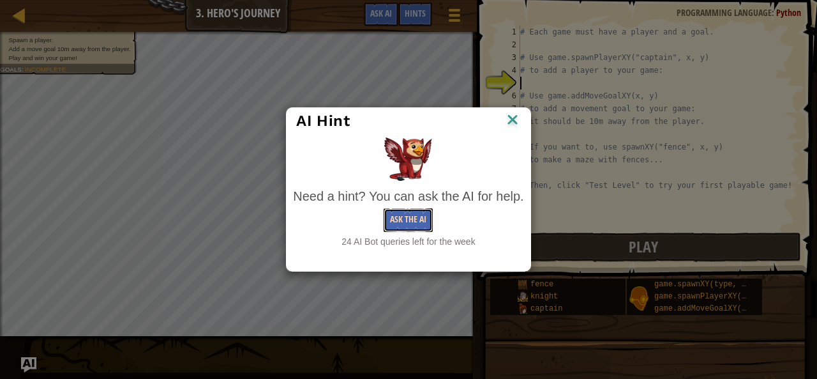
click at [398, 212] on button "Ask the AI" at bounding box center [408, 220] width 49 height 24
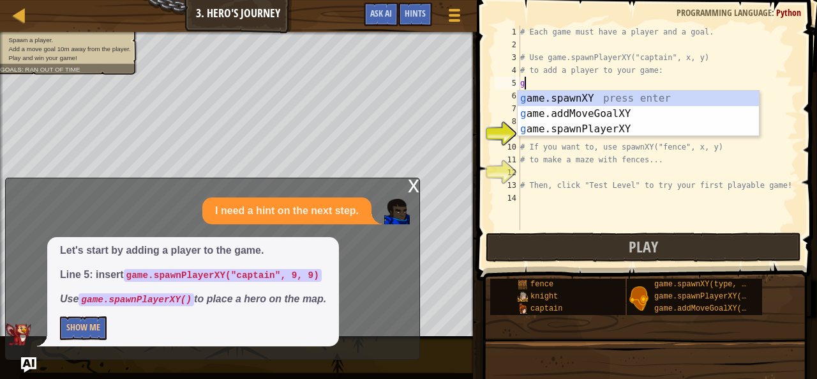
scroll to position [6, 0]
click at [568, 129] on div "g ame.spawnXY press enter g ame.addMoveGoalXY press enter g ame.spawnPlayerXY p…" at bounding box center [639, 129] width 242 height 77
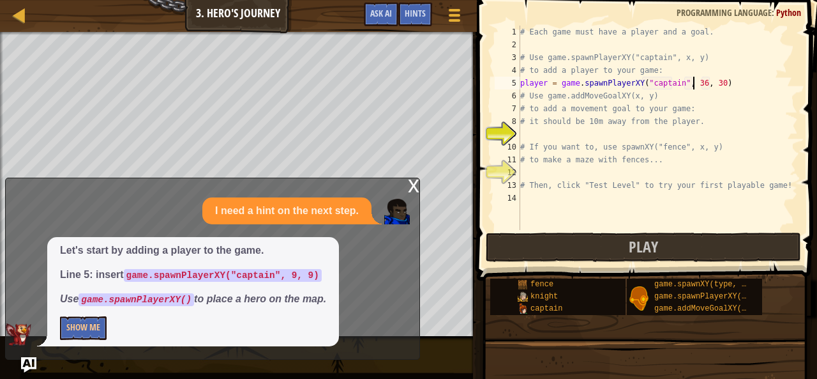
click at [693, 84] on div "# Each game must have a player and a goal. # Use game.spawnPlayerXY("captain", …" at bounding box center [658, 141] width 280 height 230
click at [705, 84] on div "# Each game must have a player and a goal. # Use game.spawnPlayerXY("captain", …" at bounding box center [658, 141] width 280 height 230
click at [737, 112] on div "# Each game must have a player and a goal. # Use game.spawnPlayerXY("captain", …" at bounding box center [658, 141] width 280 height 230
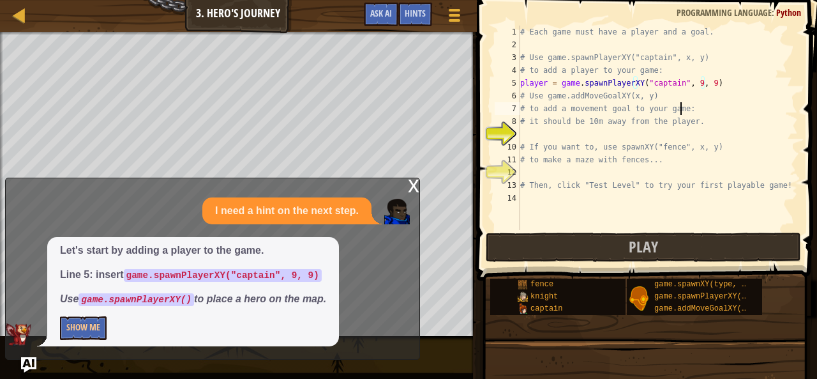
scroll to position [6, 13]
type textarea "# to add a movement goal to your game:"
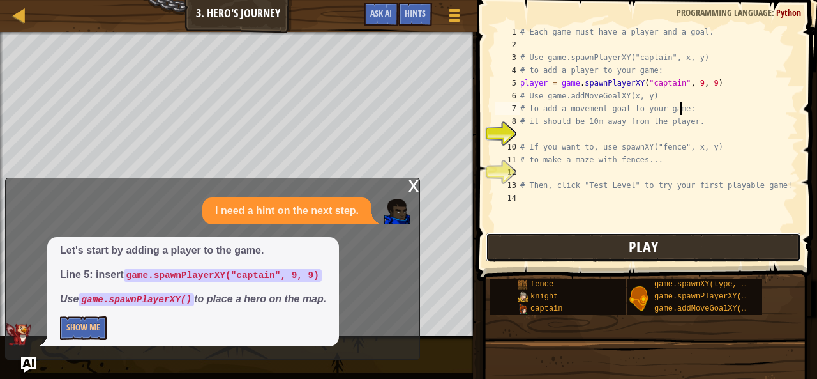
click at [575, 246] on button "Play" at bounding box center [643, 246] width 315 height 29
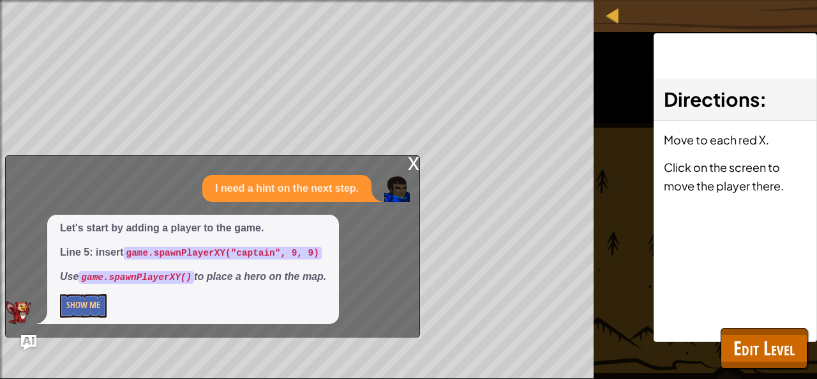
click at [409, 159] on div "x" at bounding box center [413, 162] width 11 height 13
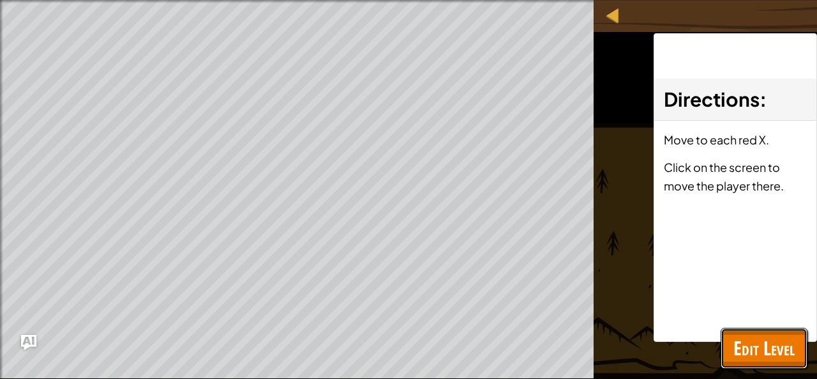
click at [748, 349] on span "Edit Level" at bounding box center [764, 348] width 61 height 26
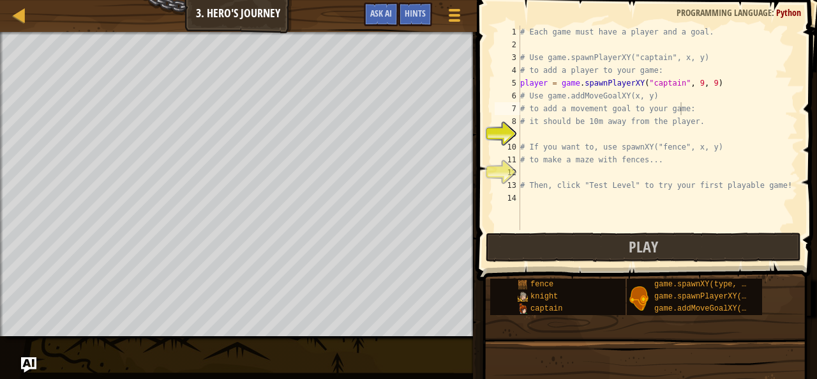
click at [530, 131] on div "# Each game must have a player and a goal. # Use game.spawnPlayerXY("captain", …" at bounding box center [658, 141] width 280 height 230
click at [387, 8] on span "Ask AI" at bounding box center [381, 13] width 22 height 12
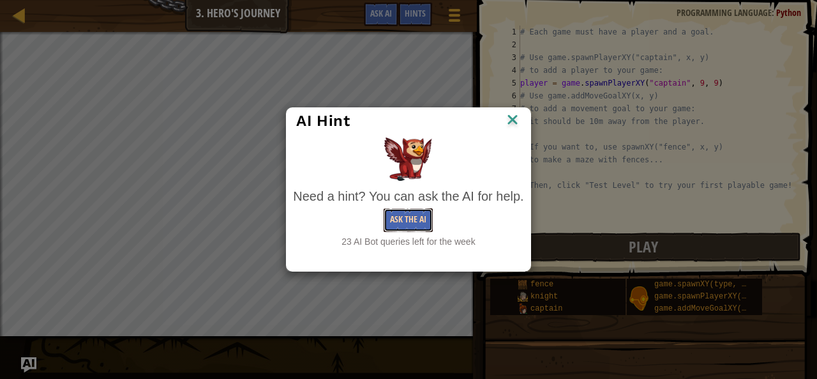
click at [420, 214] on button "Ask the AI" at bounding box center [408, 220] width 49 height 24
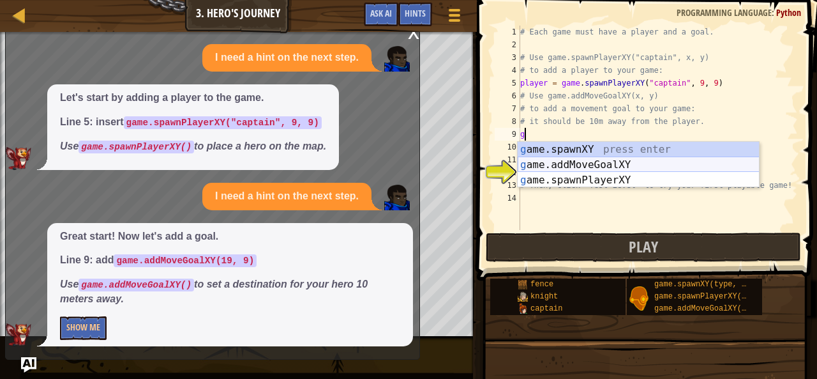
click at [568, 167] on div "g ame.spawnXY press enter g ame.addMoveGoalXY press enter g ame.spawnPlayerXY p…" at bounding box center [639, 180] width 242 height 77
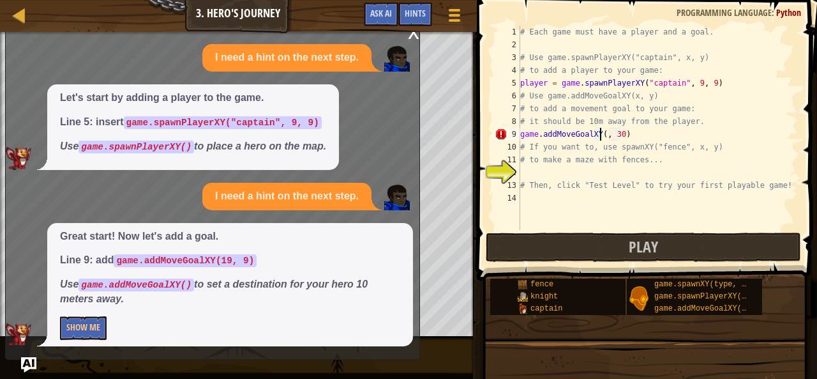
scroll to position [6, 7]
click at [624, 133] on div "# Each game must have a player and a goal. # Use game.spawnPlayerXY("captain", …" at bounding box center [658, 141] width 280 height 230
type textarea "game.addMoveGoalXY(19, 9)"
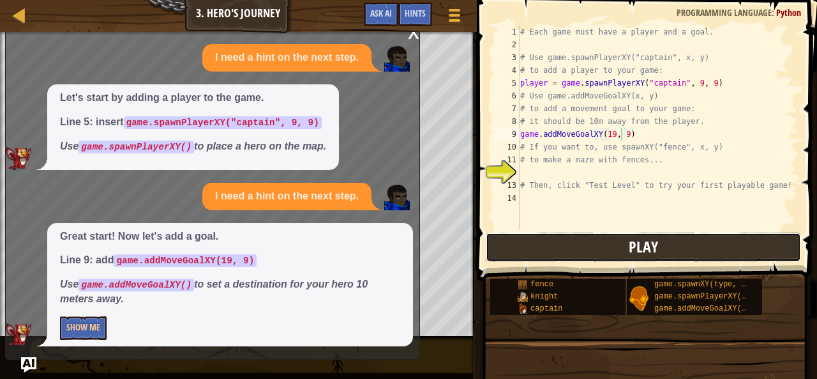
click at [535, 233] on button "Play" at bounding box center [643, 246] width 315 height 29
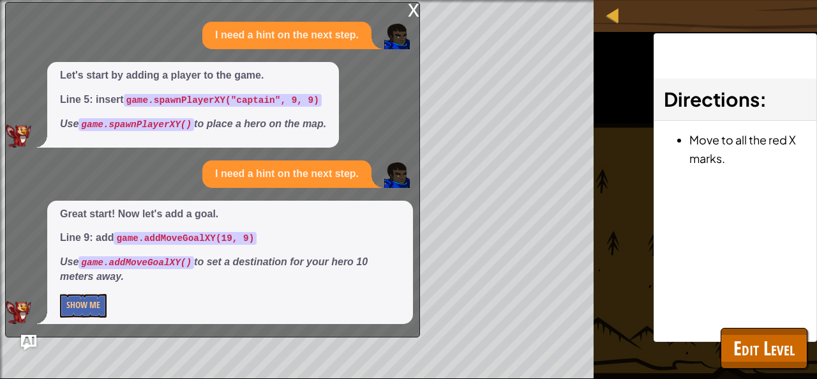
click at [402, 4] on div "x I need a hint on the next step. Let's start by adding a player to the game. L…" at bounding box center [212, 169] width 415 height 335
click at [414, 10] on div "x" at bounding box center [413, 9] width 11 height 13
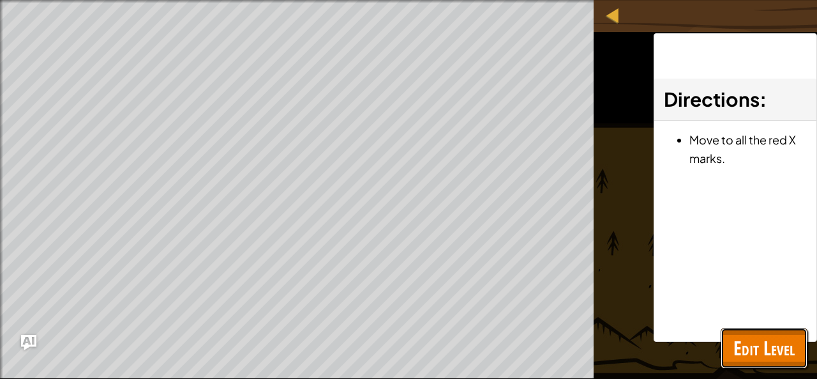
click at [748, 344] on span "Edit Level" at bounding box center [764, 348] width 61 height 26
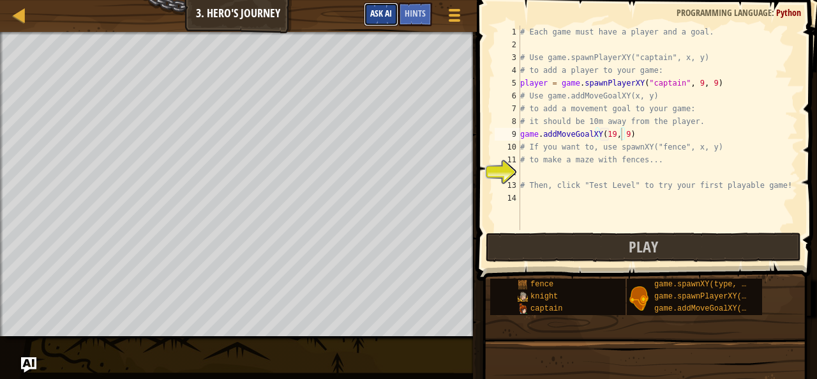
click at [375, 15] on span "Ask AI" at bounding box center [381, 13] width 22 height 12
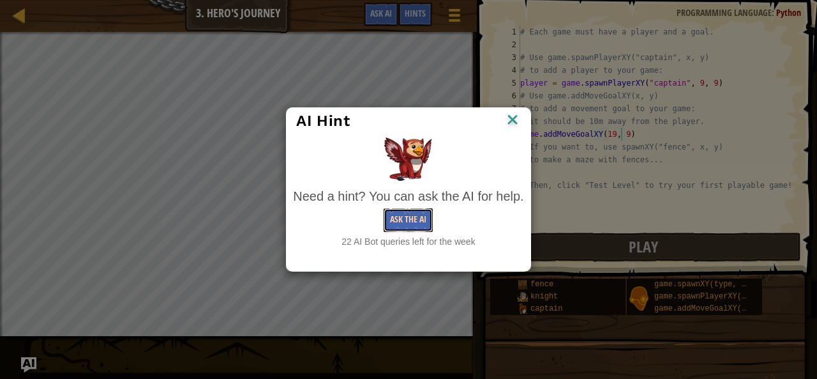
click at [420, 209] on button "Ask the AI" at bounding box center [408, 220] width 49 height 24
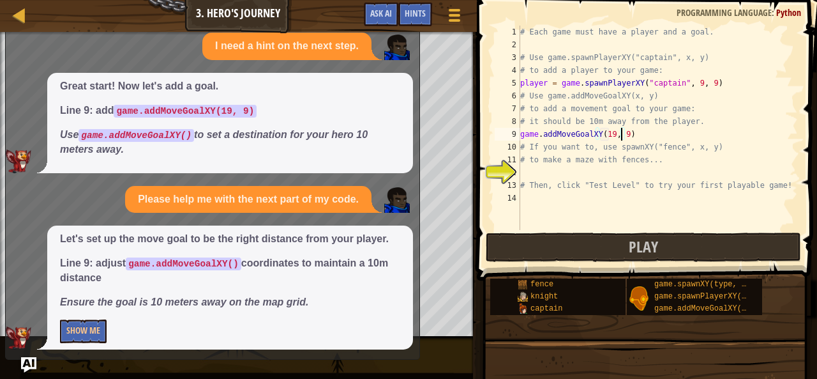
scroll to position [103, 0]
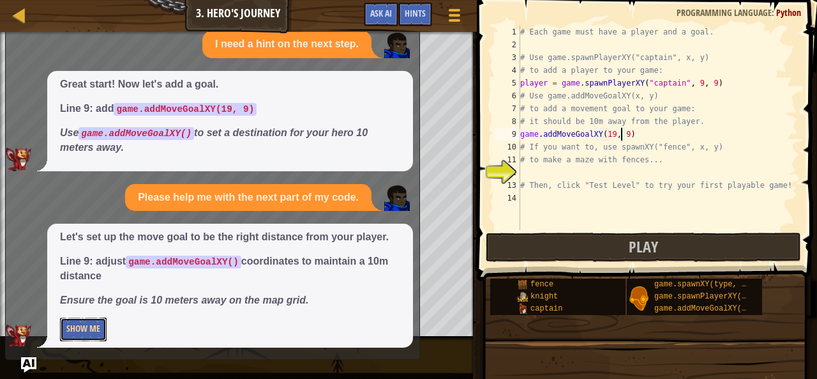
click at [91, 322] on button "Show Me" at bounding box center [83, 329] width 47 height 24
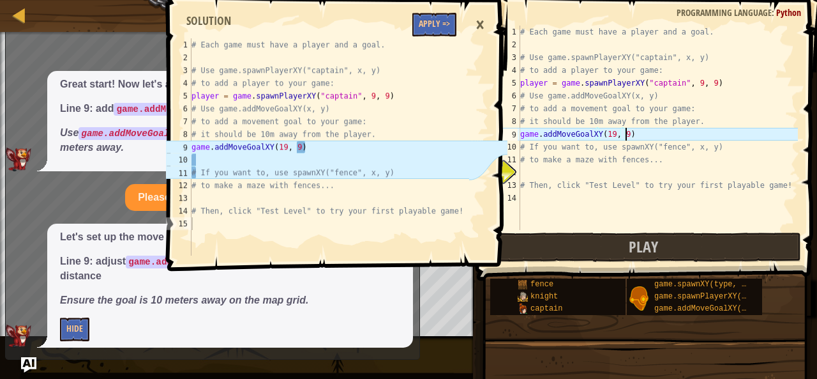
click at [626, 133] on div "# Each game must have a player and a goal. # Use game.spawnPlayerXY("captain", …" at bounding box center [658, 141] width 280 height 230
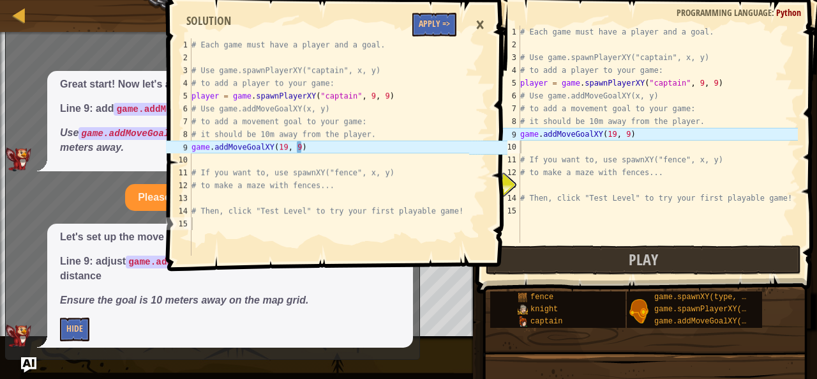
click at [481, 24] on div "×" at bounding box center [480, 24] width 22 height 29
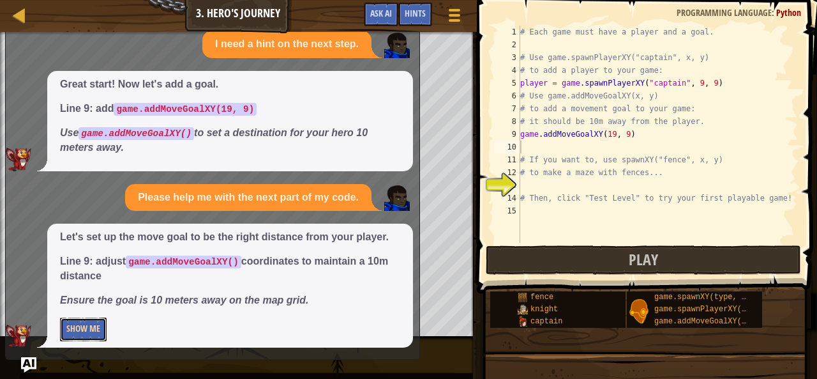
click at [70, 325] on button "Show Me" at bounding box center [83, 329] width 47 height 24
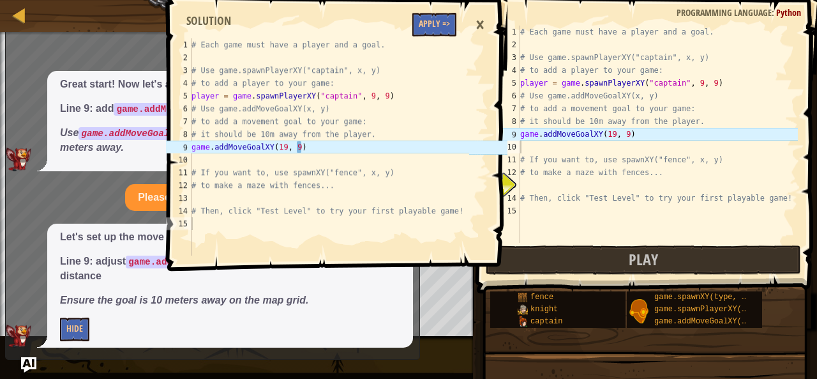
click at [63, 316] on div "Let's set up the move goal to be the right distance from your player. Line 9: a…" at bounding box center [230, 284] width 366 height 123
click at [480, 26] on div "×" at bounding box center [480, 24] width 22 height 29
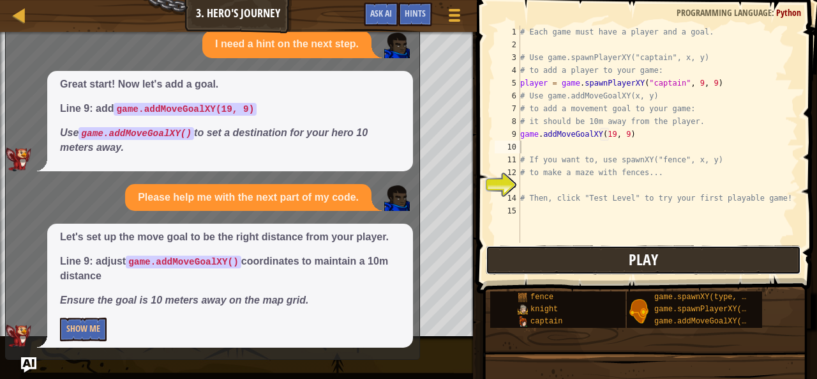
click at [568, 260] on button "Play" at bounding box center [643, 259] width 315 height 29
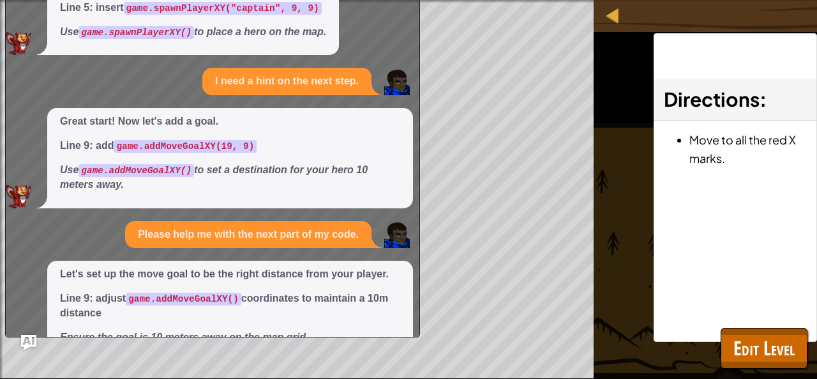
scroll to position [0, 0]
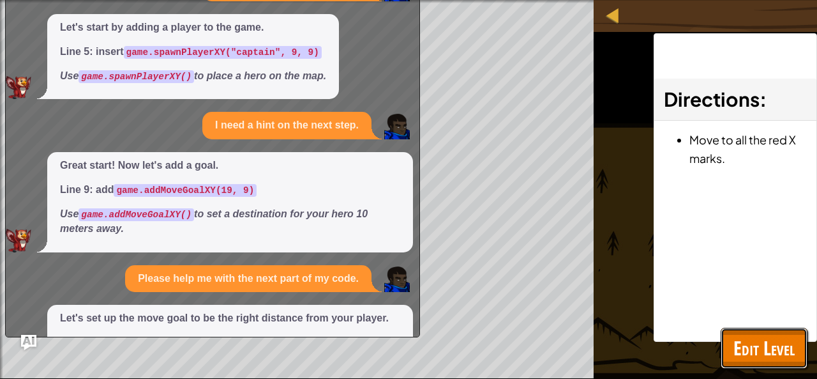
click at [766, 353] on span "Edit Level" at bounding box center [764, 348] width 61 height 26
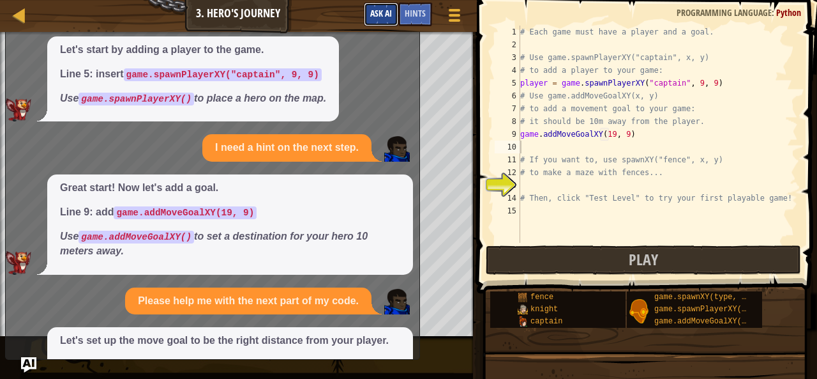
click at [396, 11] on button "Ask AI" at bounding box center [381, 15] width 34 height 24
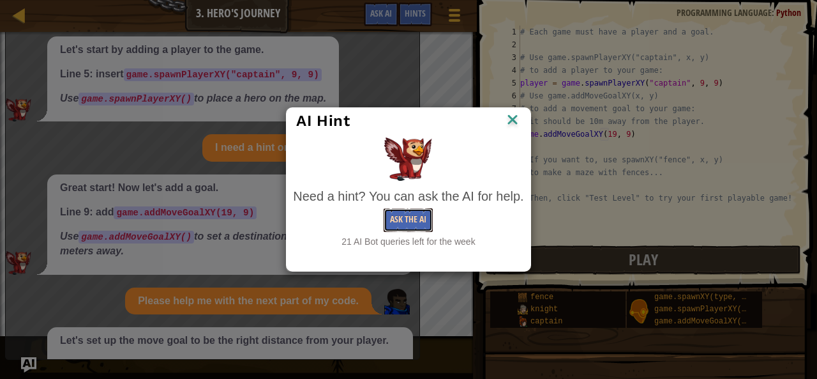
click at [412, 216] on button "Ask the AI" at bounding box center [408, 220] width 49 height 24
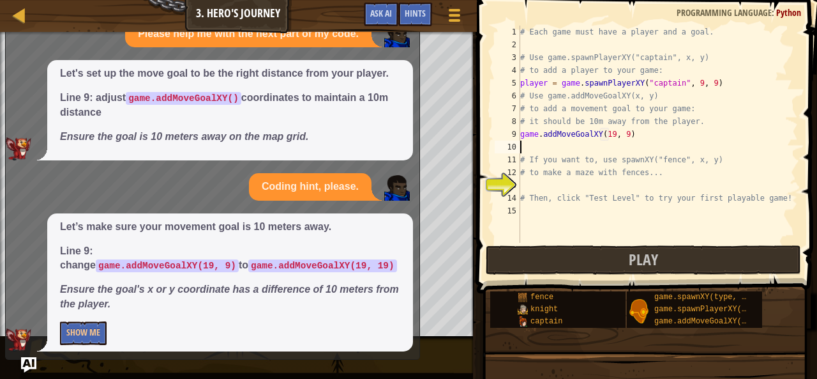
scroll to position [271, 0]
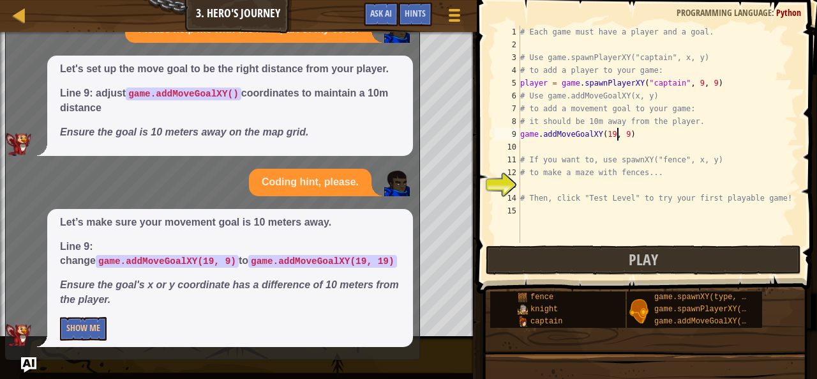
click at [617, 135] on div "# Each game must have a player and a goal. # Use game.spawnPlayerXY("captain", …" at bounding box center [658, 147] width 280 height 243
type textarea "game.addMoveGoalXY(19, 19)"
click at [457, 11] on span at bounding box center [454, 9] width 12 height 3
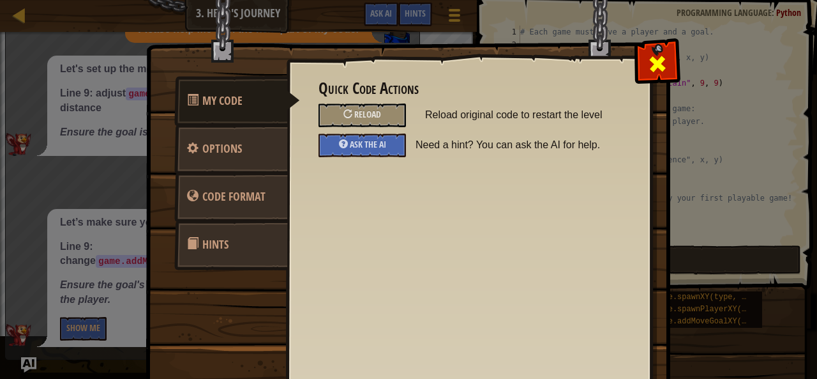
click at [662, 66] on span at bounding box center [657, 64] width 20 height 20
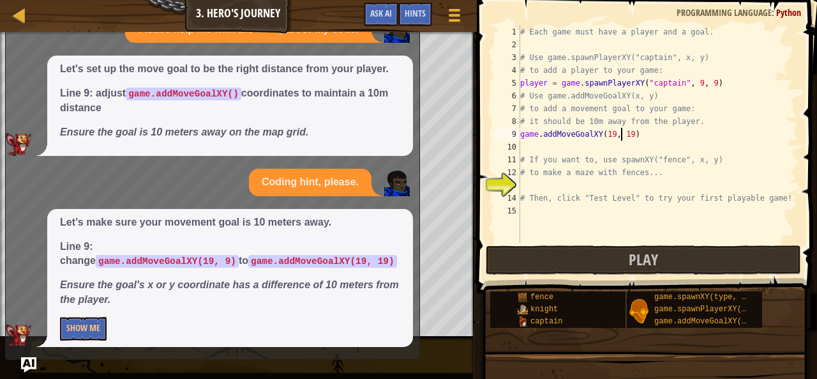
click at [639, 234] on div "# Each game must have a player and a goal. # Use game.spawnPlayerXY("captain", …" at bounding box center [658, 147] width 280 height 243
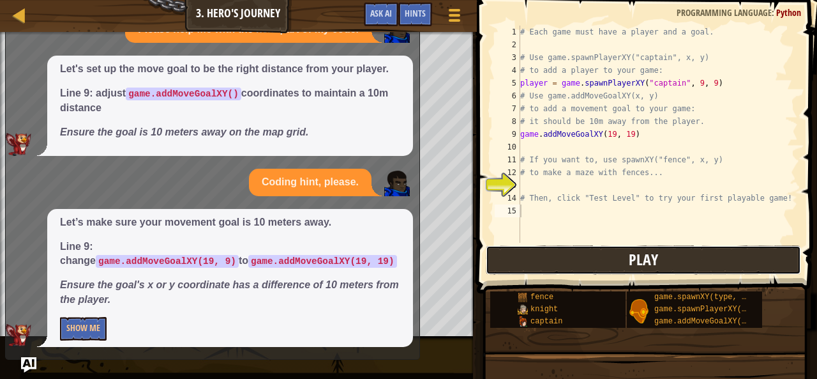
click at [635, 264] on span "Play" at bounding box center [643, 259] width 29 height 20
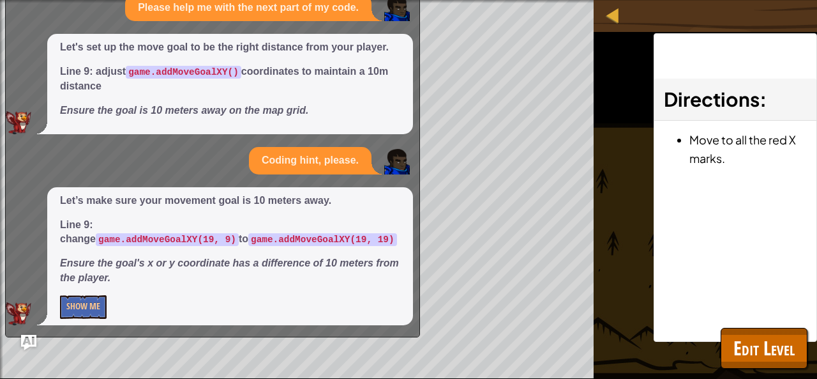
scroll to position [0, 0]
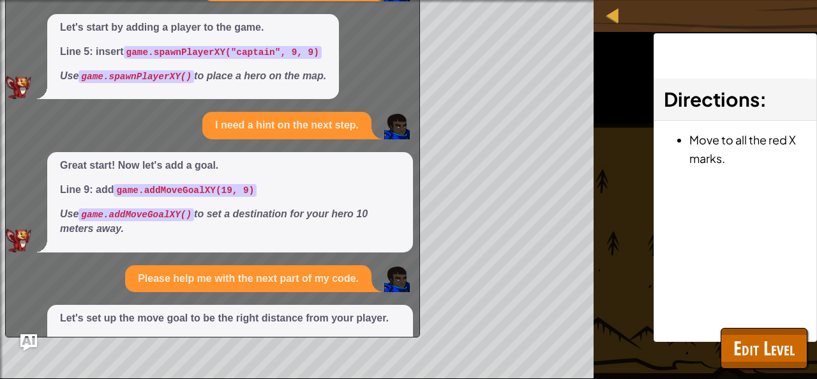
click at [29, 340] on img "Ask AI" at bounding box center [28, 342] width 17 height 17
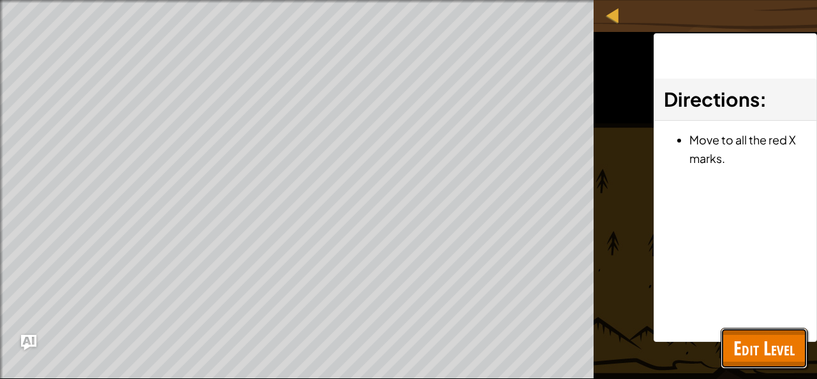
click at [753, 347] on span "Edit Level" at bounding box center [764, 348] width 61 height 26
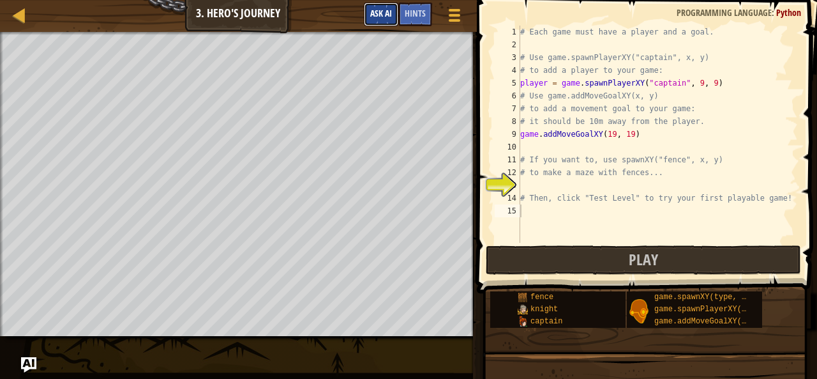
click at [379, 13] on span "Ask AI" at bounding box center [381, 13] width 22 height 12
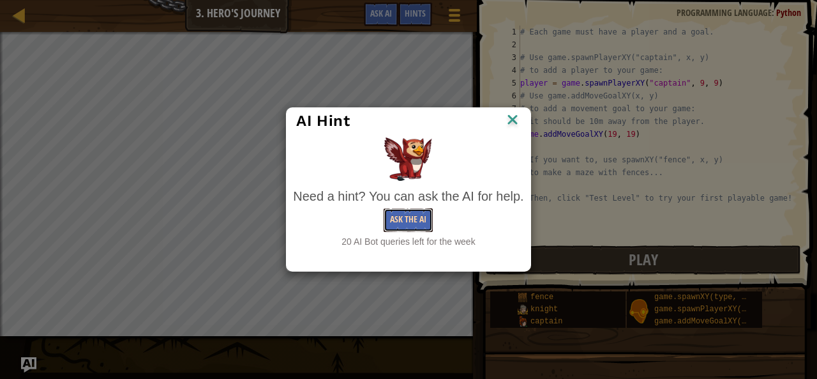
click at [400, 218] on button "Ask the AI" at bounding box center [408, 220] width 49 height 24
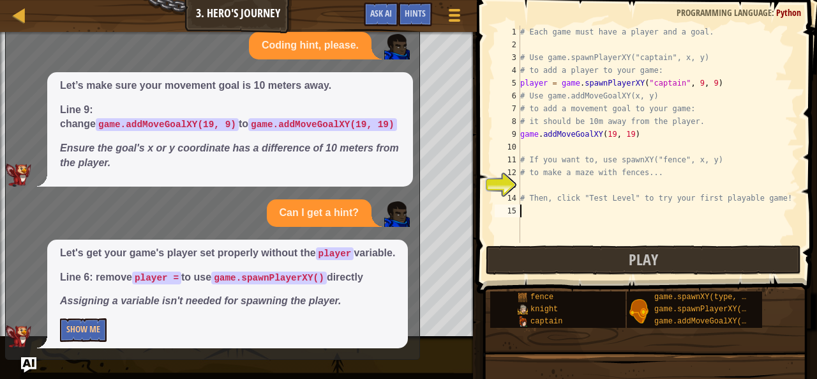
scroll to position [409, 0]
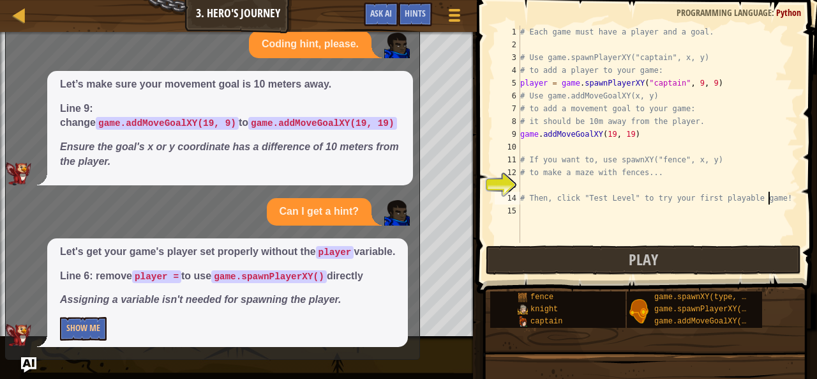
click at [644, 98] on div "# Each game must have a player and a goal. # Use game.spawnPlayerXY("captain", …" at bounding box center [658, 147] width 280 height 243
click at [652, 97] on div "# Each game must have a player and a goal. # Use game.spawnPlayerXY("captain", …" at bounding box center [658, 147] width 280 height 243
type textarea "#"
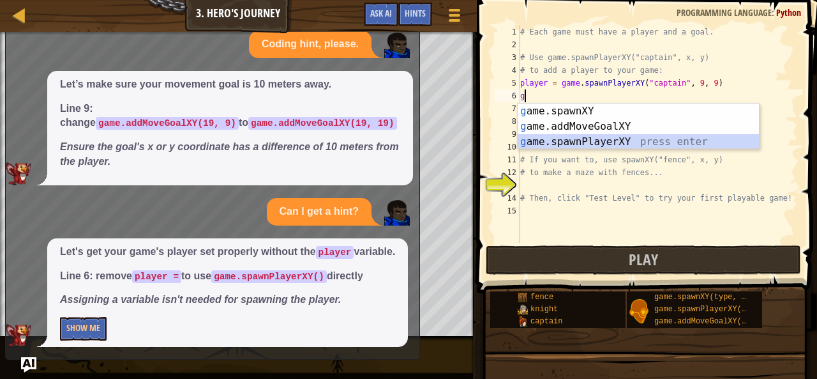
click at [610, 145] on div "g ame.spawnXY press enter g ame.addMoveGoalXY press enter g ame.spawnPlayerXY p…" at bounding box center [639, 141] width 242 height 77
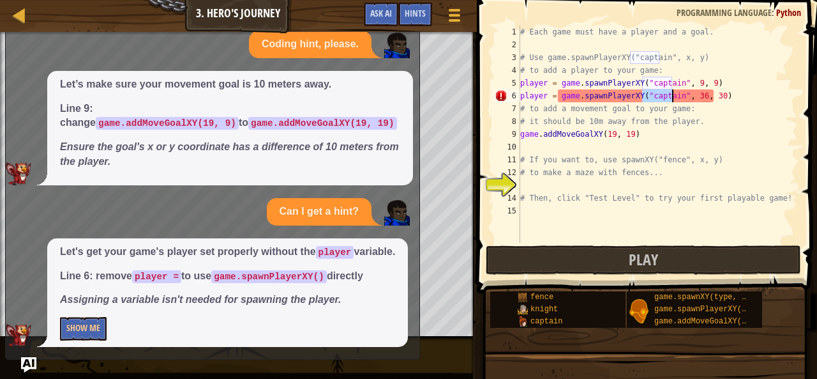
click at [704, 132] on div "# Each game must have a player and a goal. # Use game.spawnPlayerXY("captain", …" at bounding box center [658, 147] width 280 height 243
click at [555, 96] on div "# Each game must have a player and a goal. # Use game.spawnPlayerXY("captain", …" at bounding box center [658, 147] width 280 height 243
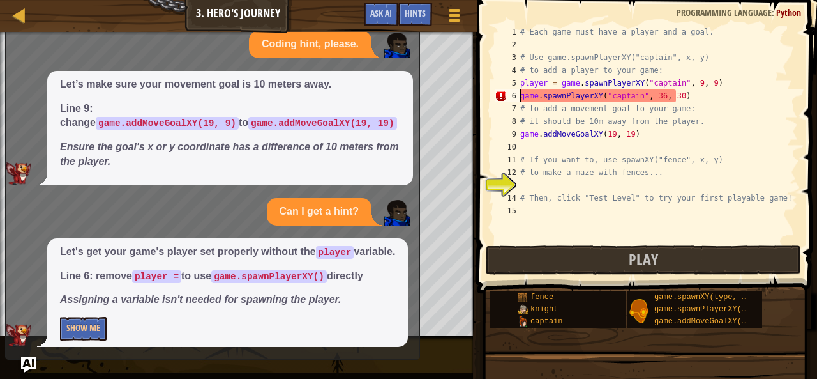
click at [669, 98] on div "# Each game must have a player and a goal. # Use game.spawnPlayerXY("captain", …" at bounding box center [658, 147] width 280 height 243
click at [670, 96] on div "# Each game must have a player and a goal. # Use game.spawnPlayerXY("captain", …" at bounding box center [658, 147] width 280 height 243
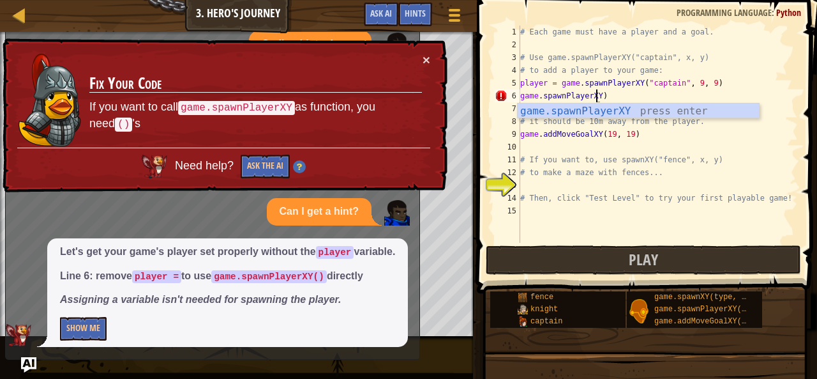
scroll to position [6, 6]
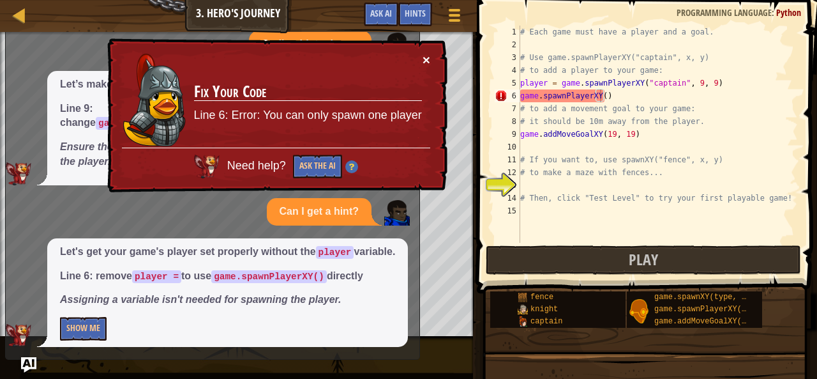
click at [429, 55] on button "×" at bounding box center [427, 59] width 8 height 13
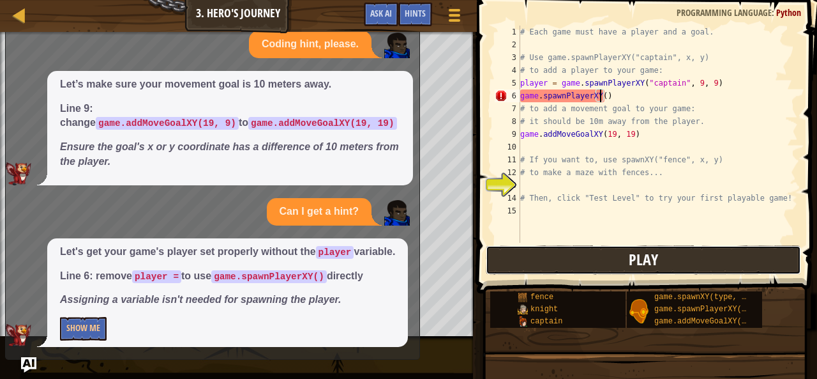
click at [495, 261] on button "Play" at bounding box center [643, 259] width 315 height 29
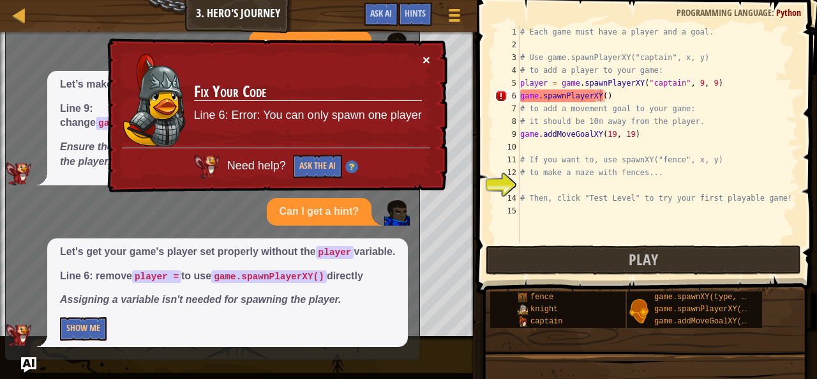
click at [423, 61] on button "×" at bounding box center [427, 59] width 8 height 13
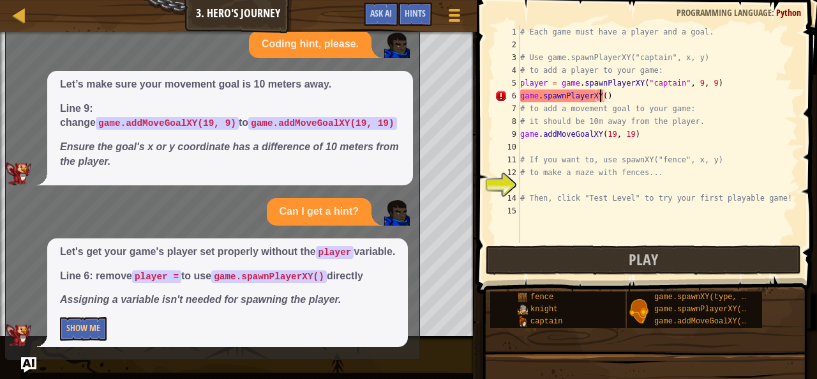
click at [616, 95] on div "# Each game must have a player and a goal. # Use game.spawnPlayerXY("captain", …" at bounding box center [658, 147] width 280 height 243
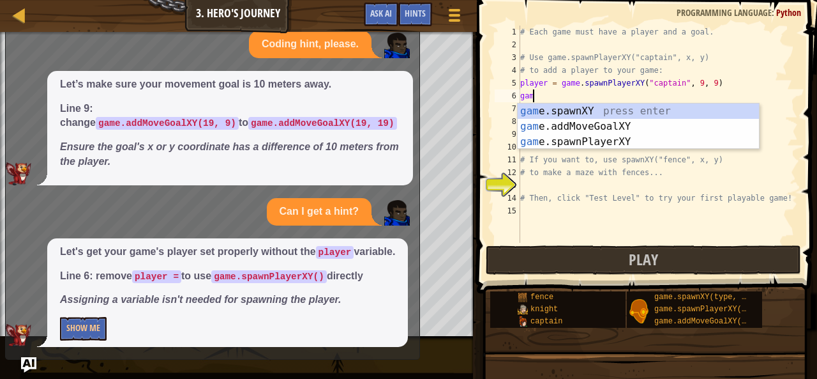
scroll to position [6, 0]
type textarea "g"
click at [614, 140] on div "g ame.spawnXY press enter g ame.addMoveGoalXY press enter g ame.spawnPlayerXY p…" at bounding box center [639, 141] width 242 height 77
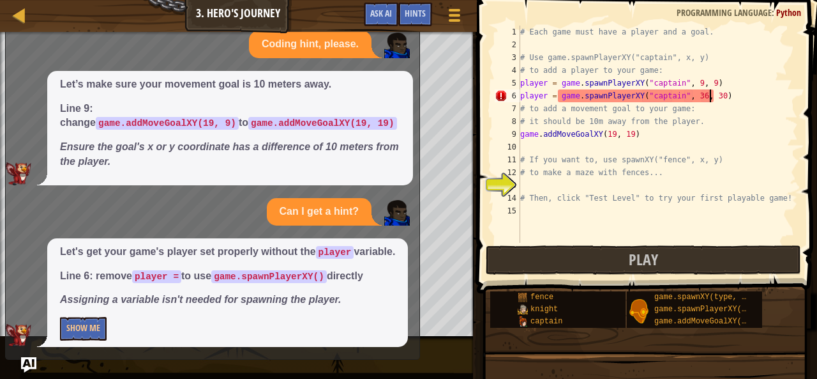
click at [708, 98] on div "# Each game must have a player and a goal. # Use game.spawnPlayerXY("captain", …" at bounding box center [658, 147] width 280 height 243
click at [553, 96] on div "# Each game must have a player and a goal. # Use game.spawnPlayerXY("captain", …" at bounding box center [658, 147] width 280 height 243
click at [613, 105] on div "# Each game must have a player and a goal. # Use game.spawnPlayerXY("captain", …" at bounding box center [658, 147] width 280 height 243
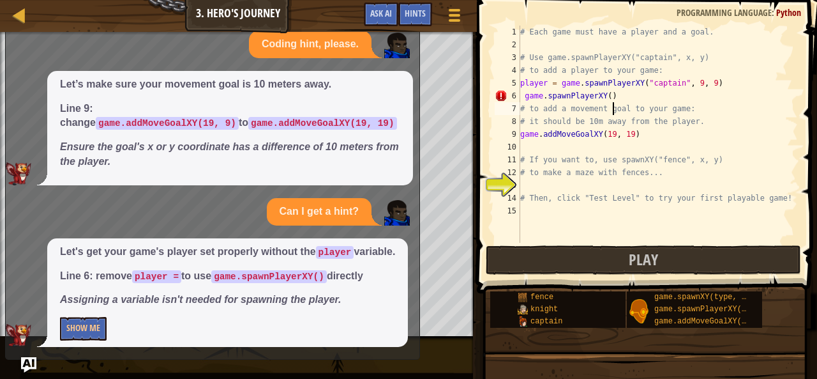
click at [609, 91] on div "# Each game must have a player and a goal. # Use game.spawnPlayerXY("captain", …" at bounding box center [658, 147] width 280 height 243
click at [568, 268] on button "Play" at bounding box center [643, 259] width 315 height 29
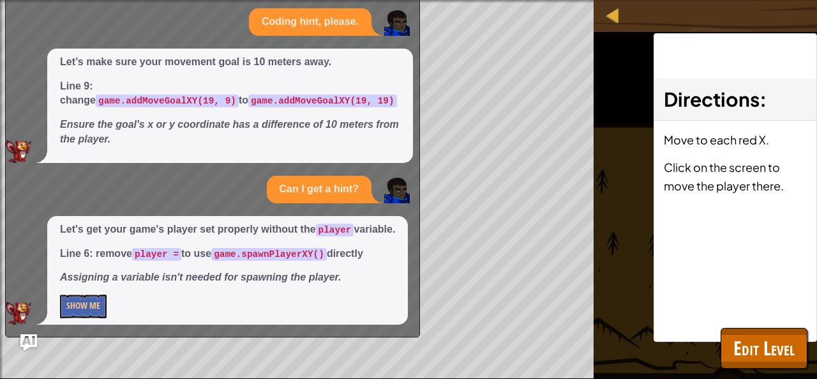
click at [28, 341] on img "Ask AI" at bounding box center [28, 342] width 17 height 17
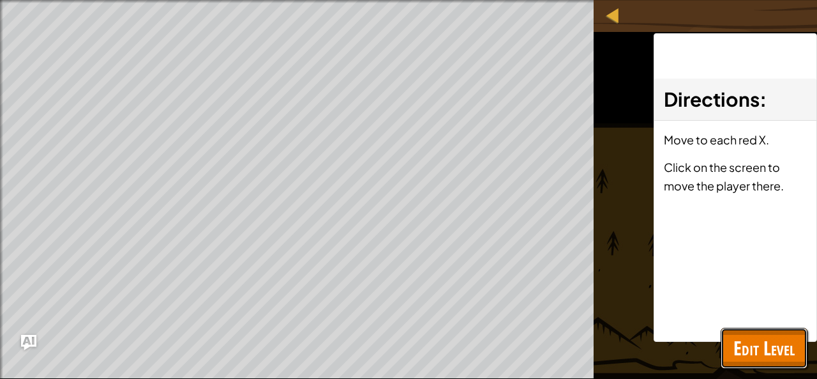
click at [771, 348] on span "Edit Level" at bounding box center [764, 348] width 61 height 26
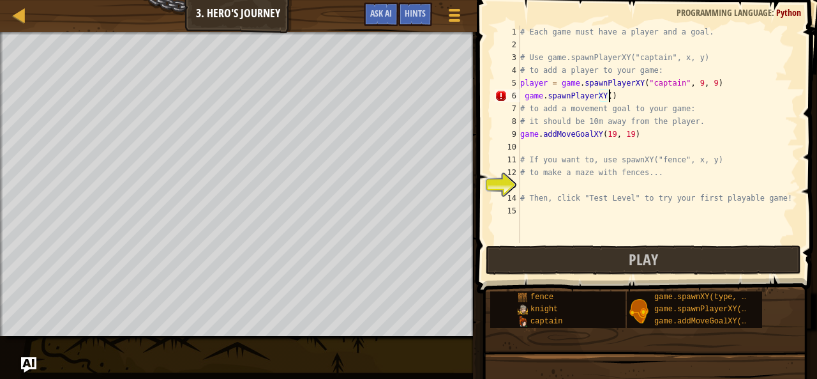
click at [621, 95] on div "# Each game must have a player and a goal. # Use game.spawnPlayerXY("captain", …" at bounding box center [658, 147] width 280 height 243
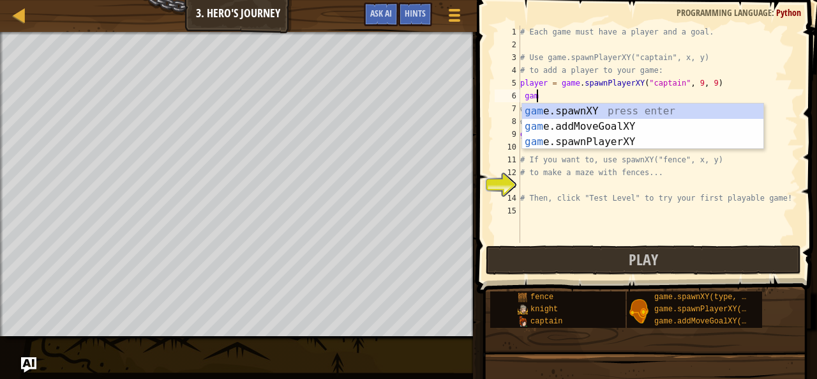
type textarea "g"
type textarea "player = game.spawnPlayerXY("captain", 9,"
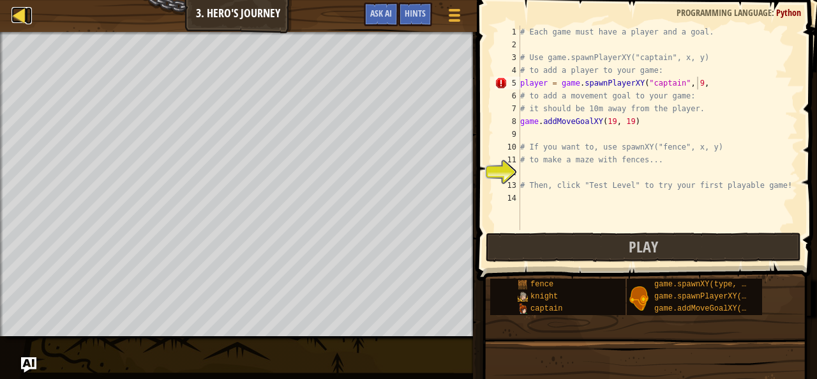
click at [13, 13] on div at bounding box center [19, 15] width 16 height 16
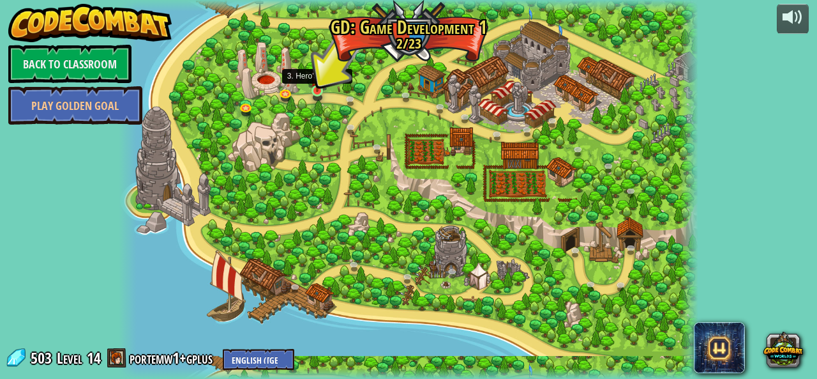
click at [321, 81] on img at bounding box center [317, 76] width 13 height 30
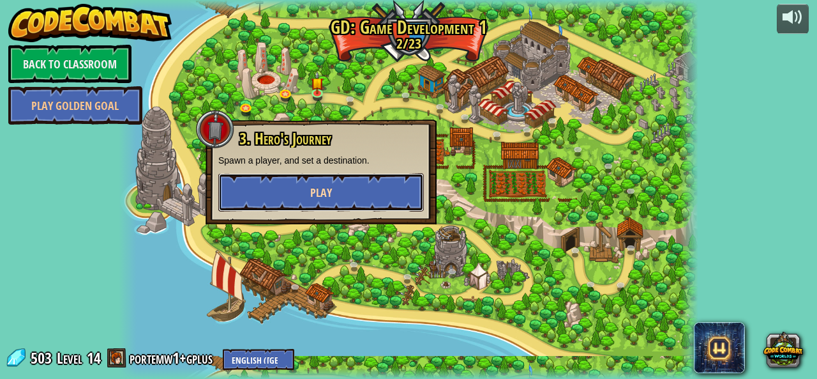
click at [306, 188] on button "Play" at bounding box center [321, 192] width 206 height 38
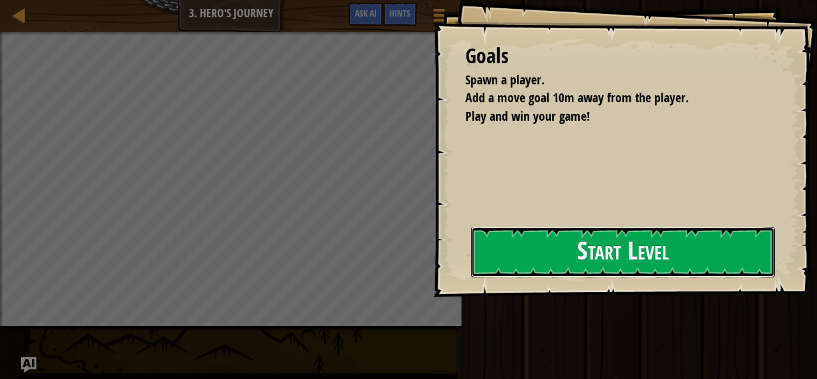
click at [531, 260] on button "Start Level" at bounding box center [623, 252] width 304 height 50
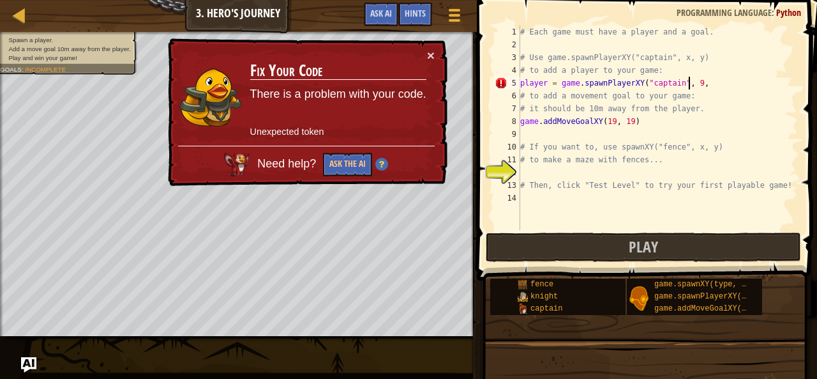
click at [690, 89] on div "# Each game must have a player and a goal. # Use game.spawnPlayerXY("captain", …" at bounding box center [658, 141] width 280 height 230
click at [432, 50] on button "×" at bounding box center [431, 55] width 8 height 13
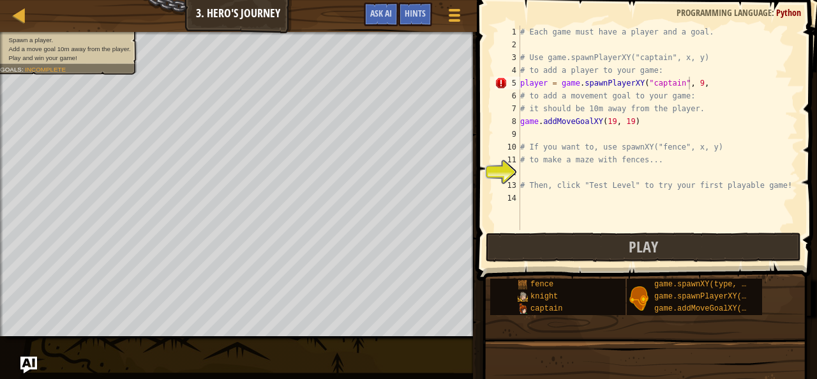
click at [27, 368] on img "Ask AI" at bounding box center [28, 364] width 17 height 17
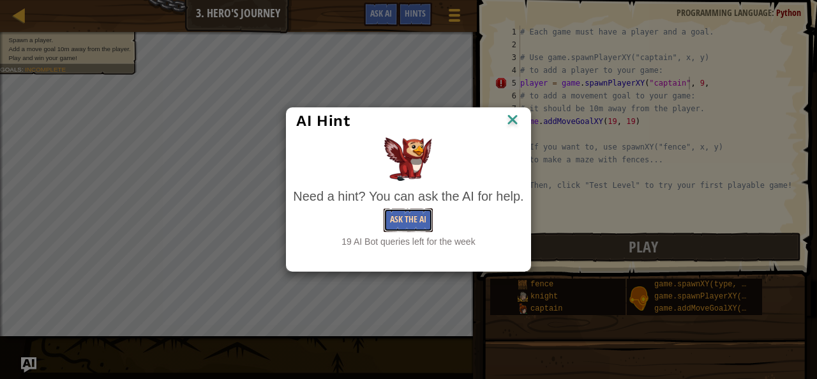
click at [397, 231] on button "Ask the AI" at bounding box center [408, 220] width 49 height 24
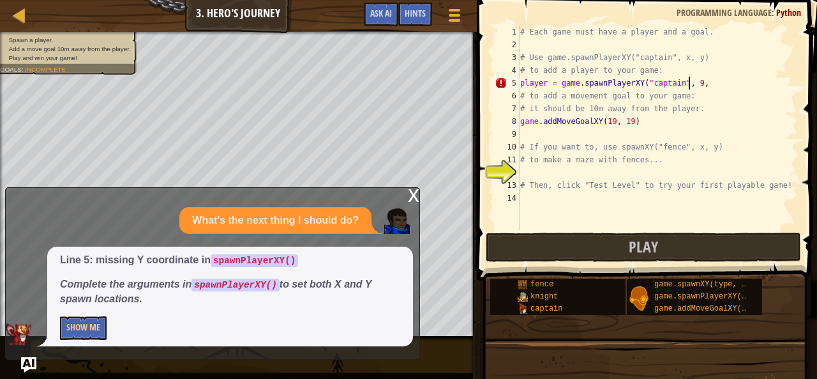
click at [697, 82] on div "# Each game must have a player and a goal. # Use game.spawnPlayerXY("captain", …" at bounding box center [658, 141] width 280 height 230
click at [693, 83] on div "# Each game must have a player and a goal. # Use game.spawnPlayerXY("captain", …" at bounding box center [658, 141] width 280 height 230
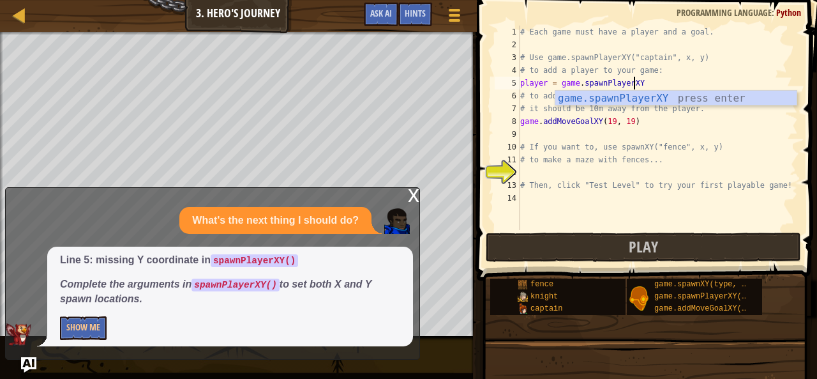
click at [577, 85] on div "# Each game must have a player and a goal. # Use game.spawnPlayerXY("captain", …" at bounding box center [658, 141] width 280 height 230
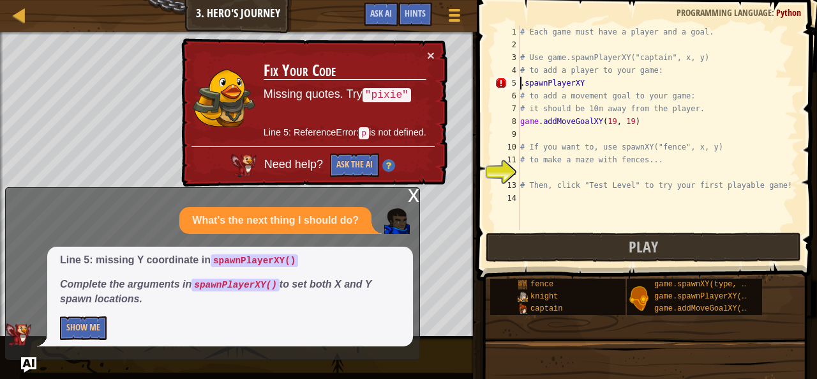
click at [522, 82] on div "# Each game must have a player and a goal. # Use game.spawnPlayerXY("captain", …" at bounding box center [658, 141] width 280 height 230
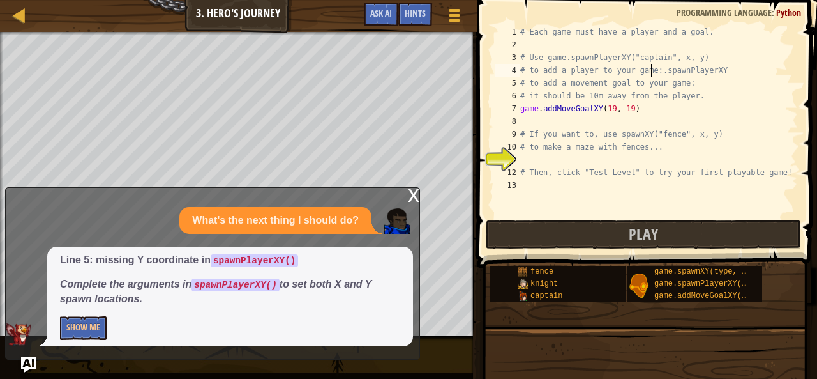
click at [414, 200] on div "x" at bounding box center [413, 194] width 11 height 13
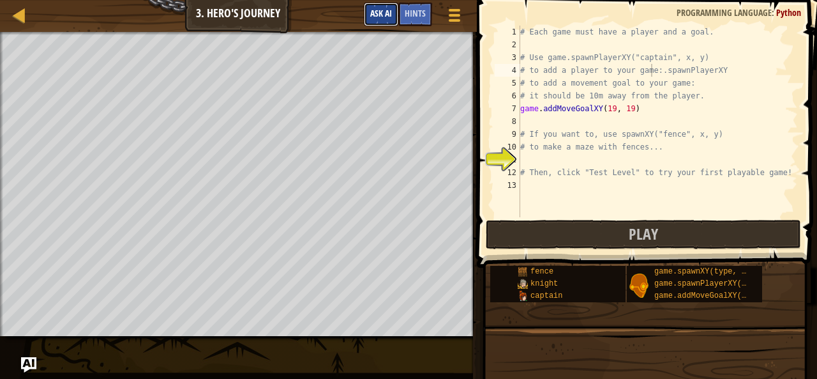
click at [385, 15] on span "Ask AI" at bounding box center [381, 13] width 22 height 12
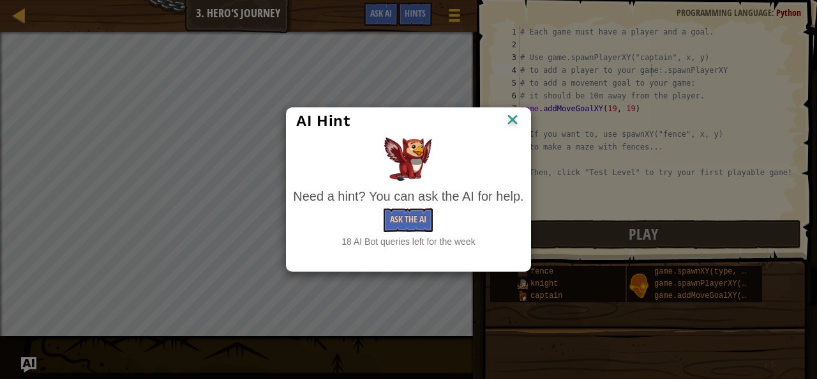
click at [511, 117] on img at bounding box center [512, 120] width 17 height 19
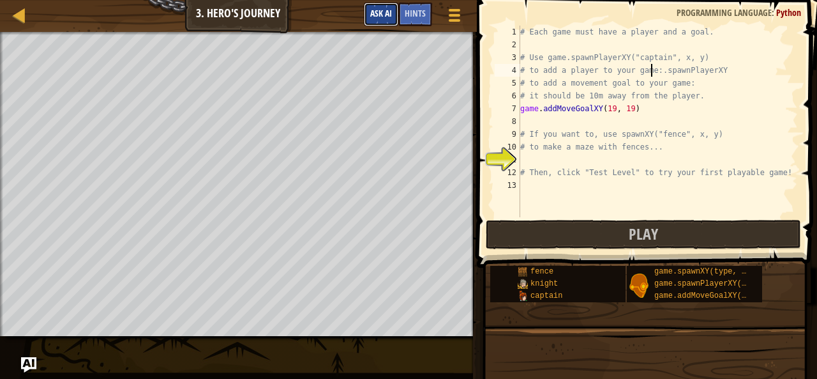
click at [382, 10] on span "Ask AI" at bounding box center [381, 13] width 22 height 12
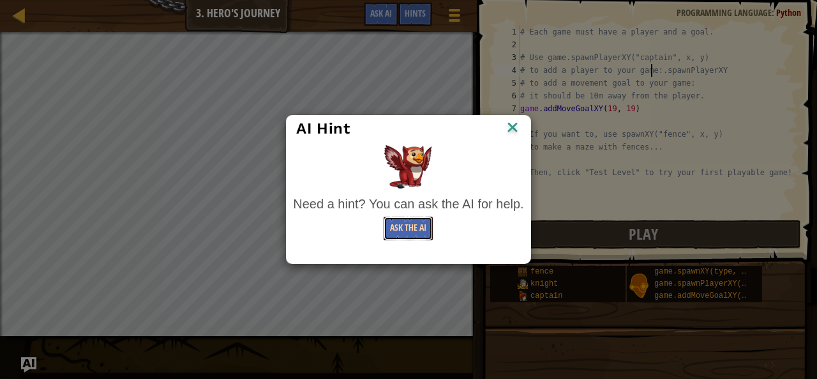
click at [397, 232] on button "Ask the AI" at bounding box center [408, 228] width 49 height 24
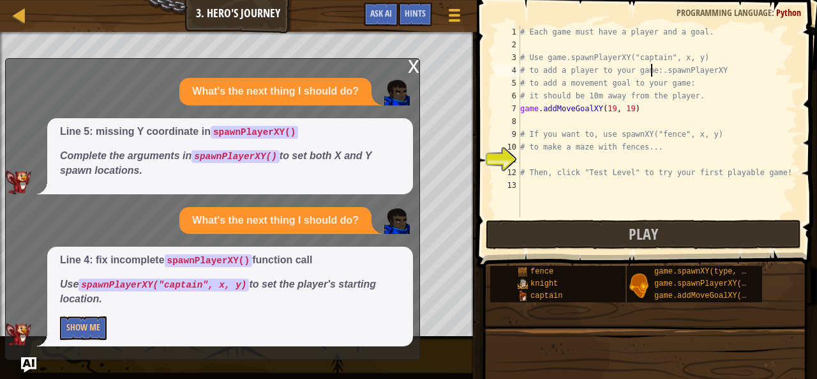
click at [711, 73] on div "# Each game must have a player and a goal. # Use game.spawnPlayerXY("captain", …" at bounding box center [658, 134] width 280 height 217
click at [655, 70] on div "# Each game must have a player and a goal. # Use game.spawnPlayerXY("captain", …" at bounding box center [658, 134] width 280 height 217
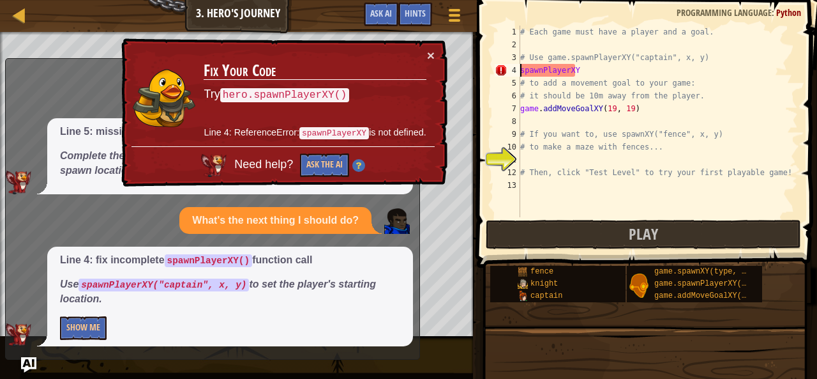
click at [587, 71] on div "# Each game must have a player and a goal. # Use game.spawnPlayerXY("captain", …" at bounding box center [658, 134] width 280 height 217
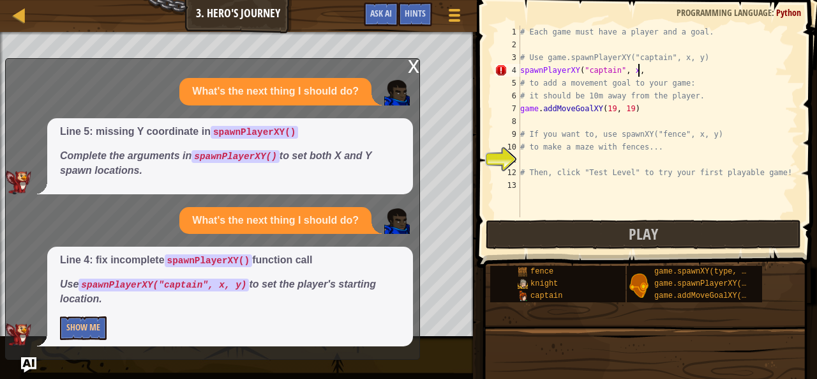
scroll to position [6, 9]
click at [381, 17] on span "Ask AI" at bounding box center [381, 13] width 22 height 12
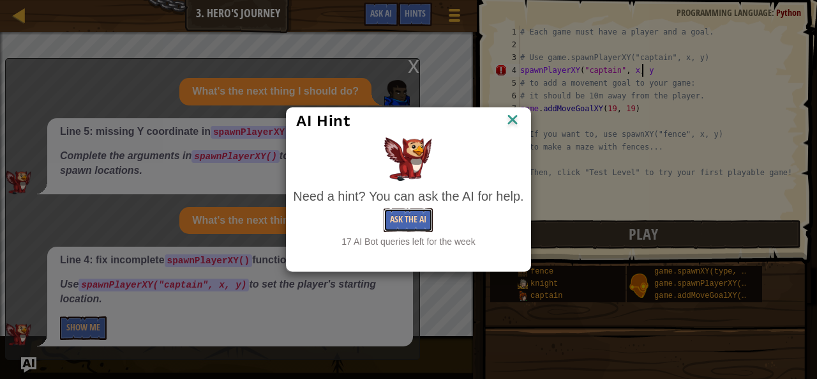
click at [402, 218] on button "Ask the AI" at bounding box center [408, 220] width 49 height 24
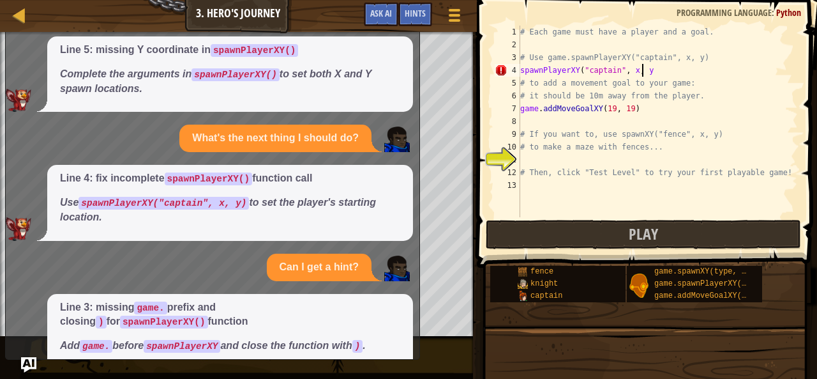
scroll to position [46, 0]
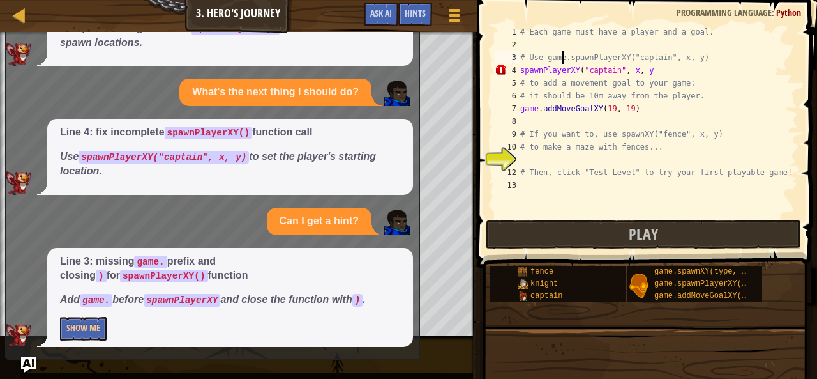
click at [564, 59] on div "# Each game must have a player and a goal. # Use game.spawnPlayerXY("captain", …" at bounding box center [658, 134] width 280 height 217
click at [566, 59] on div "# Each game must have a player and a goal. # Use game.spawnPlayerXY("captain", …" at bounding box center [658, 134] width 280 height 217
click at [649, 59] on div "# Each game must have a player and a goal. spawnPlayerXY ( "captain" , x , y ) …" at bounding box center [658, 134] width 280 height 217
drag, startPoint x: 541, startPoint y: 230, endPoint x: 518, endPoint y: 231, distance: 23.0
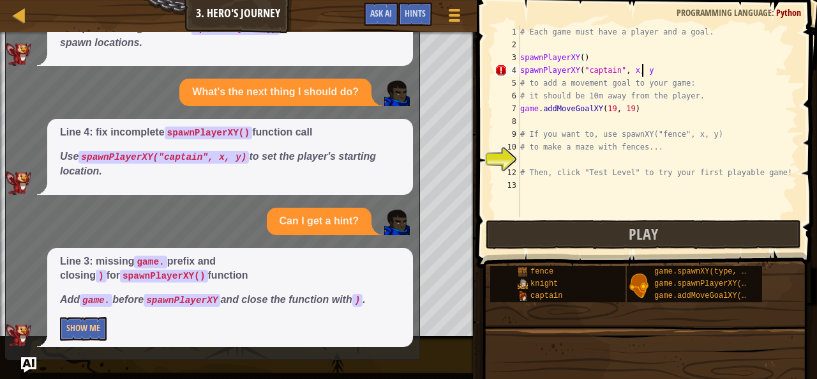
drag, startPoint x: 518, startPoint y: 231, endPoint x: 646, endPoint y: 70, distance: 204.5
click at [646, 70] on div "# Each game must have a player and a goal. spawnPlayerXY ( ) spawnPlayerXY ( "c…" at bounding box center [658, 134] width 280 height 217
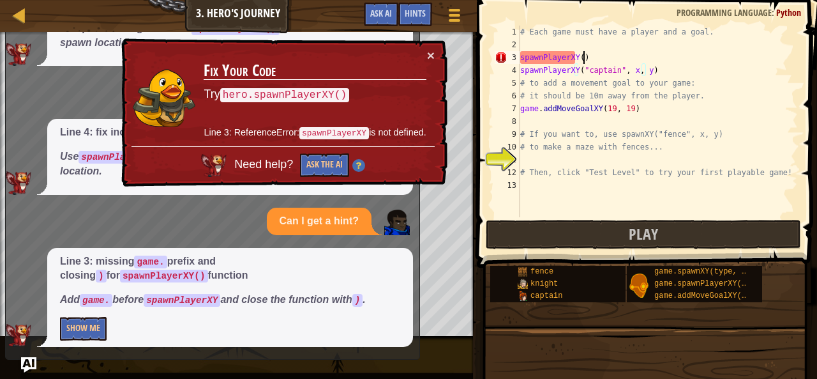
click at [582, 57] on div "# Each game must have a player and a goal. spawnPlayerXY ( ) spawnPlayerXY ( "c…" at bounding box center [658, 134] width 280 height 217
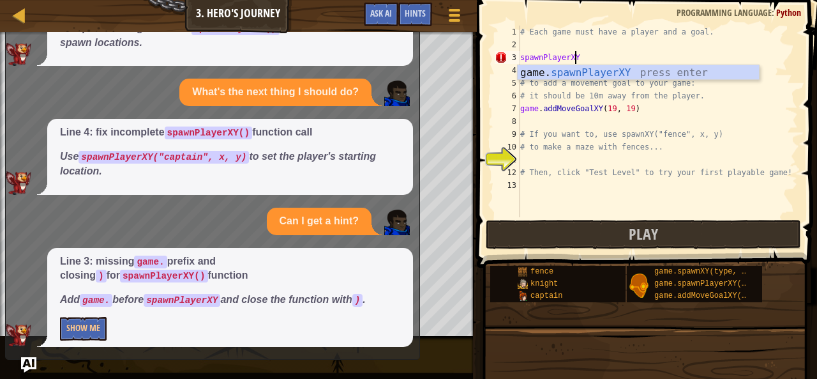
scroll to position [6, 1]
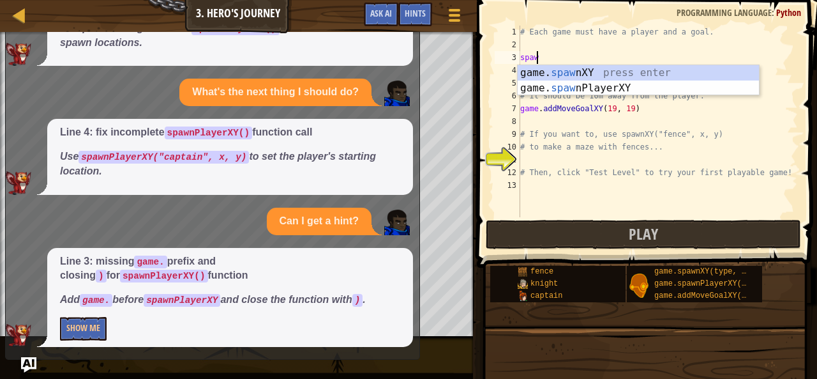
type textarea "s"
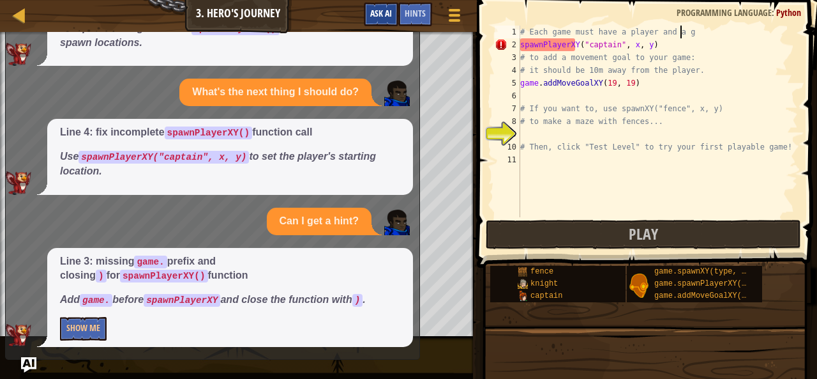
type textarea "# Each game must have a player and a g"
click at [388, 14] on span "Ask AI" at bounding box center [381, 13] width 22 height 12
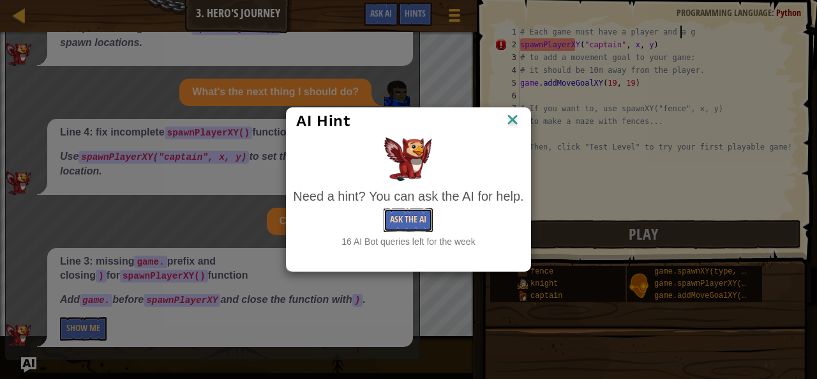
click at [412, 219] on button "Ask the AI" at bounding box center [408, 220] width 49 height 24
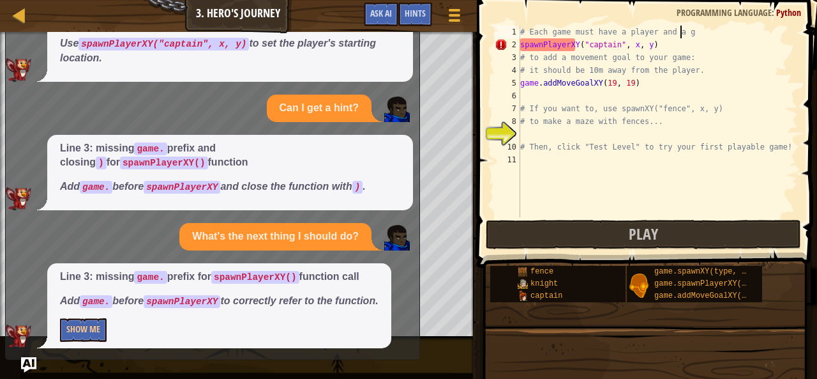
scroll to position [160, 0]
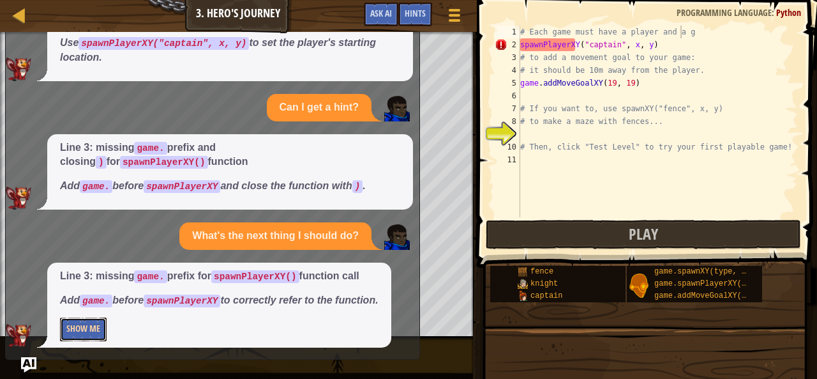
click at [79, 326] on button "Show Me" at bounding box center [83, 329] width 47 height 24
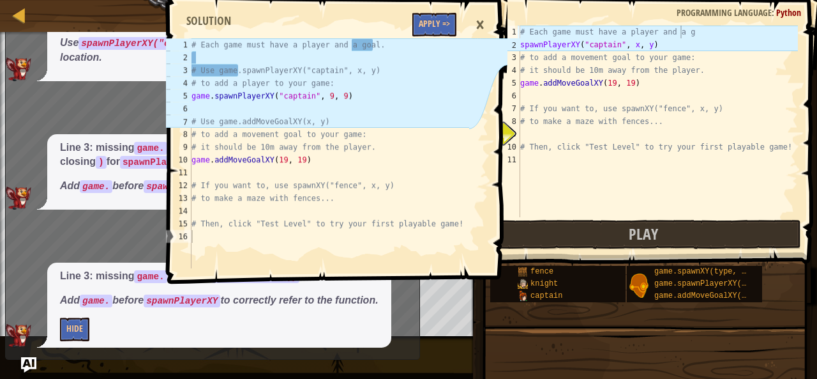
click at [684, 34] on div "# Each game must have a player and a g spawnPlayerXY ( "captain" , x , y ) # to…" at bounding box center [658, 134] width 280 height 217
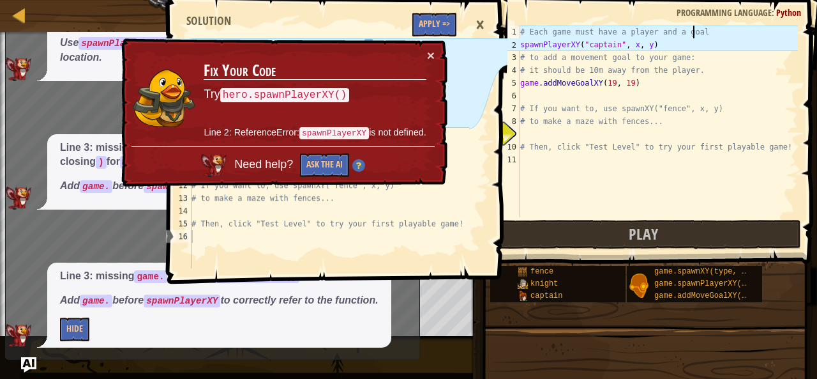
scroll to position [6, 14]
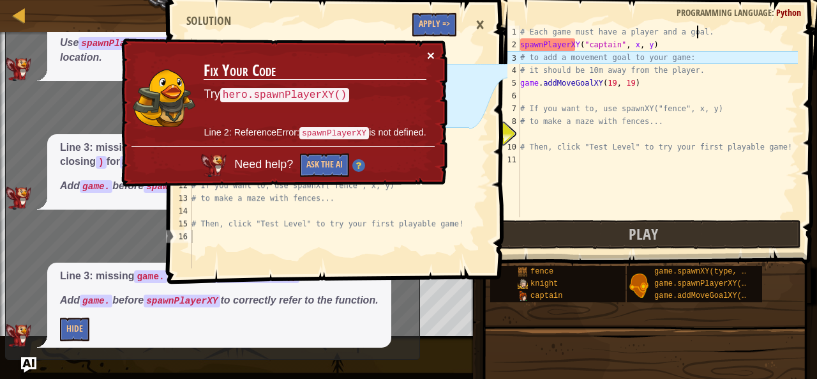
click at [432, 55] on button "×" at bounding box center [431, 55] width 8 height 13
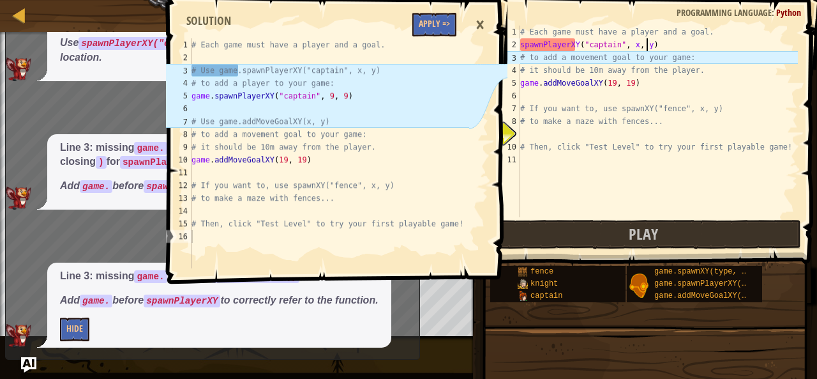
click at [648, 48] on div "# Each game must have a player and a goal. spawnPlayerXY ( "captain" , x , y ) …" at bounding box center [658, 134] width 280 height 217
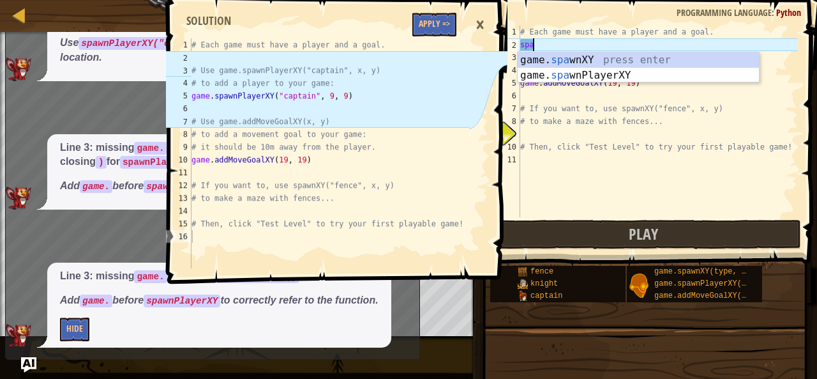
scroll to position [6, 0]
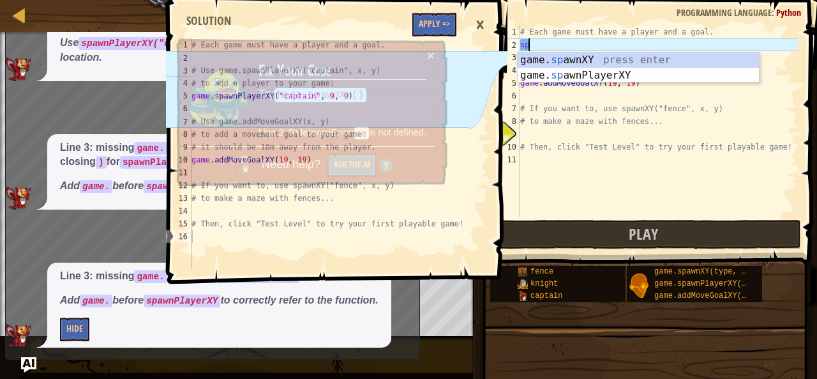
type textarea "s"
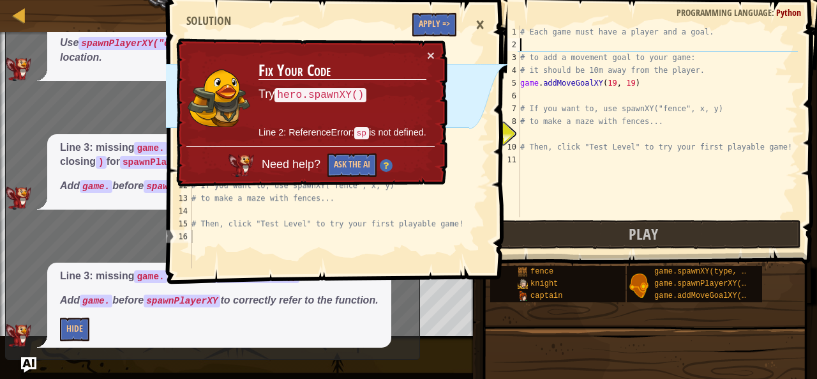
click at [422, 58] on td "Fix Your Code Try hero.spawnXY() Line 2: ReferenceError: sp is not defined." at bounding box center [343, 98] width 170 height 99
click at [433, 53] on button "×" at bounding box center [431, 55] width 8 height 13
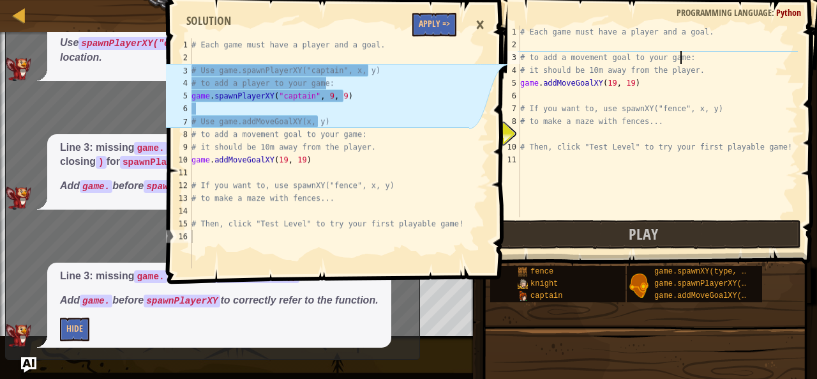
click at [681, 59] on div "# Each game must have a player and a goal. # to add a movement goal to your gam…" at bounding box center [658, 134] width 280 height 217
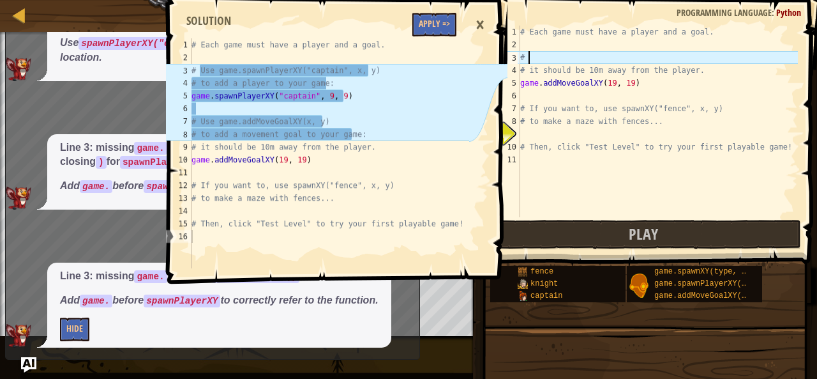
type textarea "#"
click at [681, 59] on div "# Each game must have a player and a goal. # Use game.spawnPlayer # it should b…" at bounding box center [658, 134] width 280 height 217
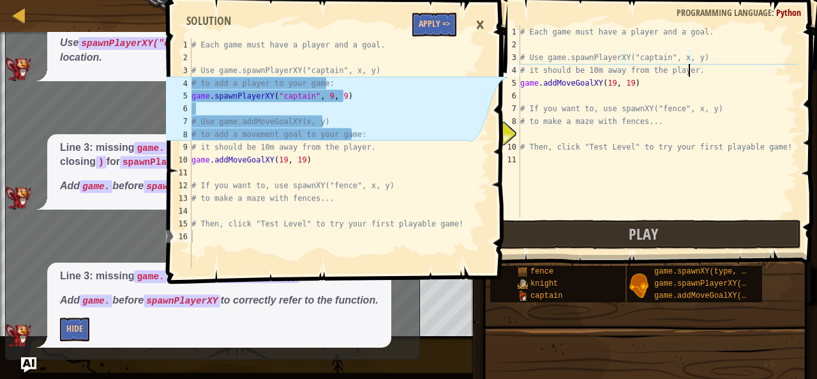
click at [687, 73] on div "# Each game must have a player and a goal. # Use game.spawnPlayerXY("captain", …" at bounding box center [658, 134] width 280 height 217
type textarea "# it should be 10m away from the player."
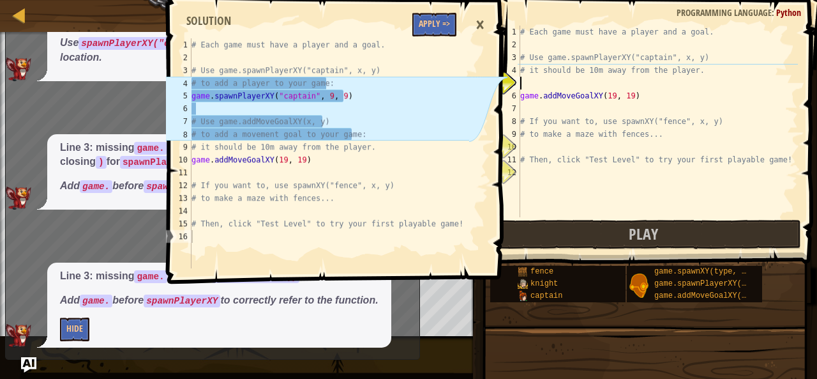
scroll to position [6, 0]
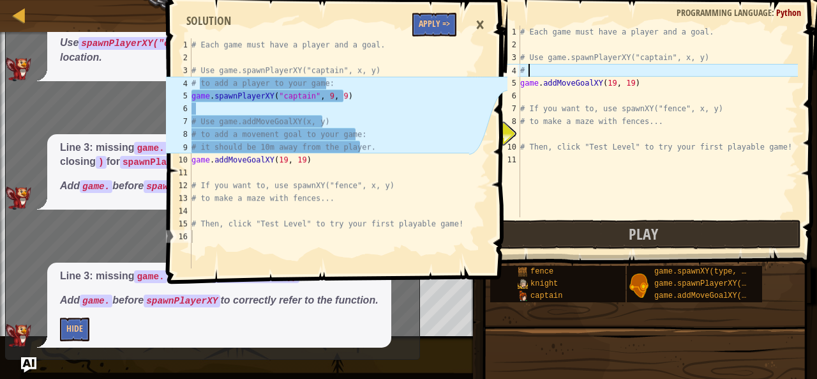
type textarea "#"
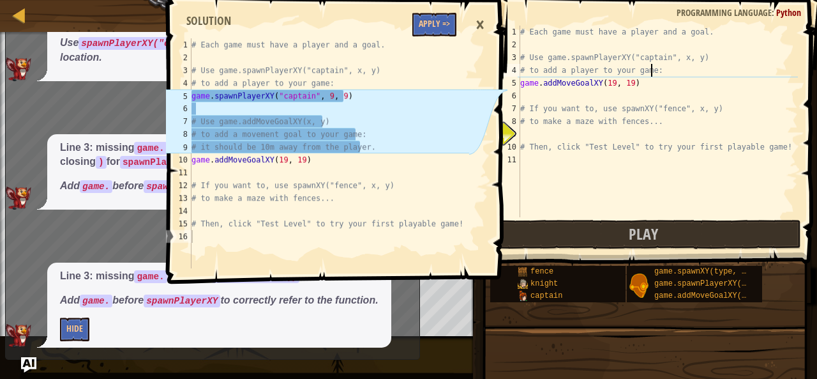
scroll to position [6, 10]
click at [704, 113] on div "# Each game must have a player and a goal. # Use game.spawnPlayerXY("captain", …" at bounding box center [658, 134] width 280 height 217
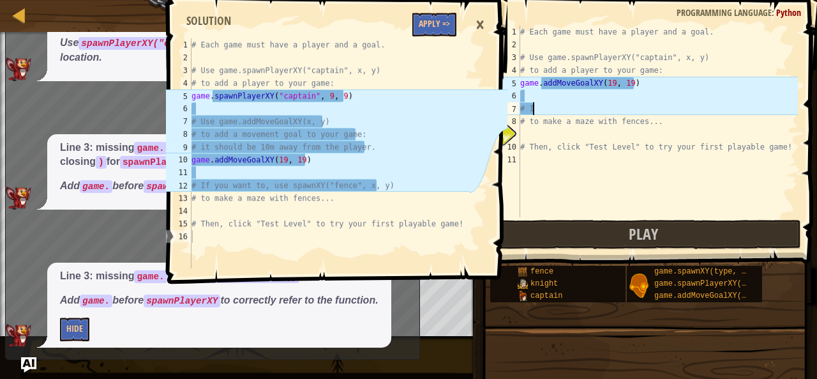
scroll to position [6, 0]
type textarea "#"
click at [653, 125] on div "# Each game must have a player and a goal. # Use game.spawnPlayerXY("captain", …" at bounding box center [658, 134] width 280 height 217
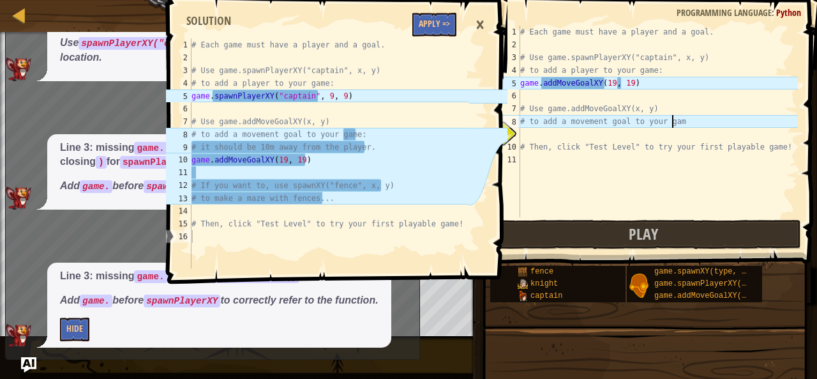
scroll to position [6, 12]
type textarea "# to add a movement goal to your game:"
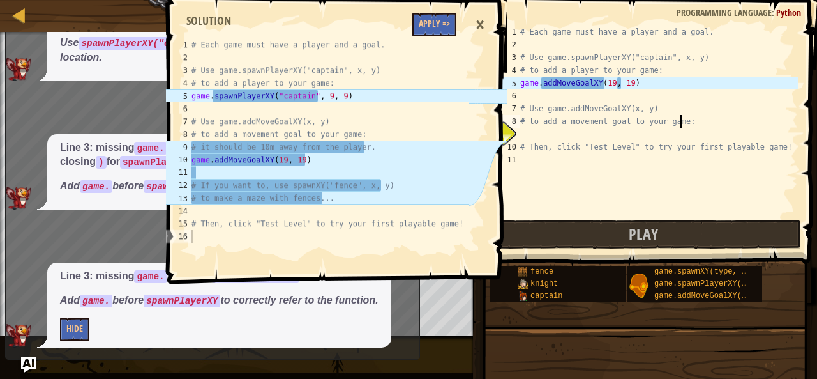
click at [523, 137] on div "# Each game must have a player and a goal. # Use game.spawnPlayerXY("captain", …" at bounding box center [658, 134] width 280 height 217
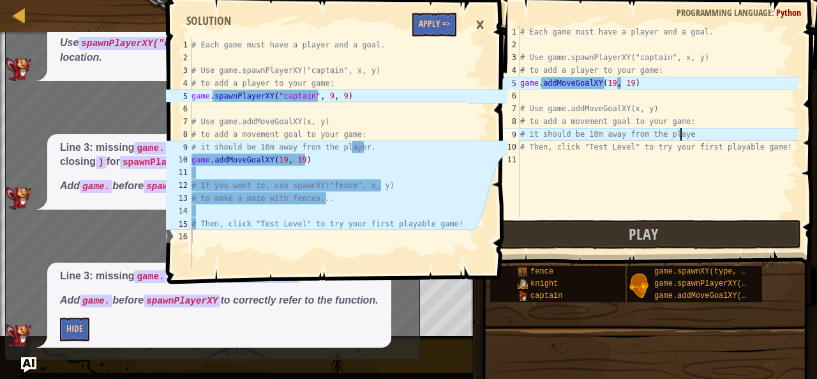
scroll to position [6, 13]
click at [770, 149] on div "# Each game must have a player and a goal. # Use game.spawnPlayerXY("captain", …" at bounding box center [658, 134] width 280 height 217
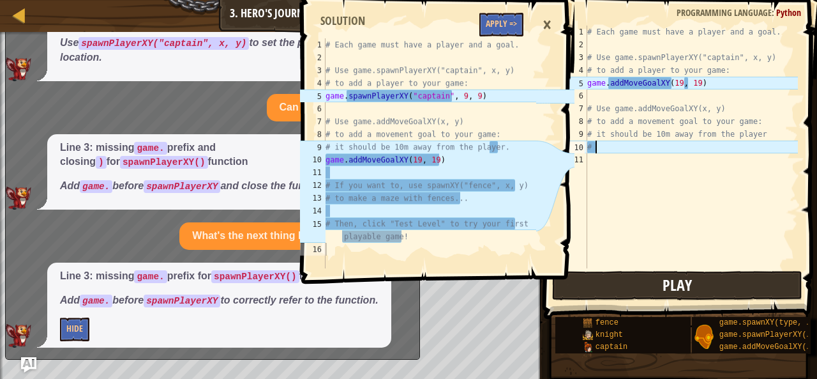
scroll to position [6, 0]
type textarea "#"
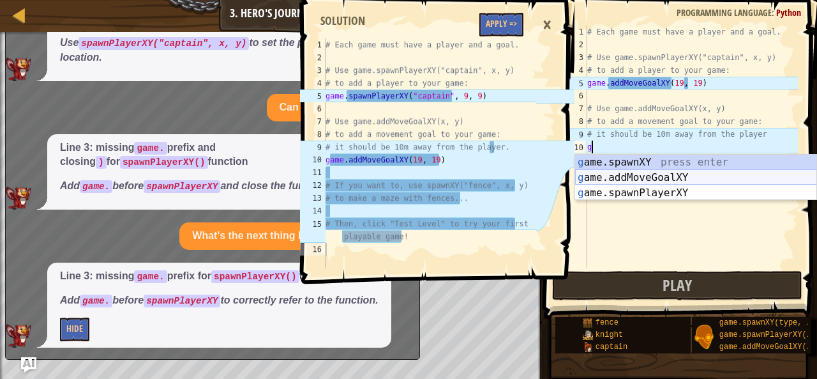
click at [590, 179] on div "g ame.spawnXY press enter g ame.addMoveGoalXY press enter g ame.spawnPlayerXY p…" at bounding box center [696, 193] width 242 height 77
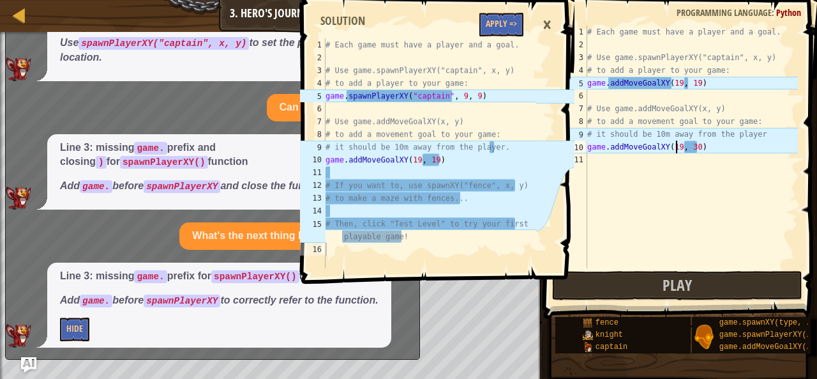
scroll to position [6, 8]
click at [691, 147] on div "# Each game must have a player and a goal. # Use game.spawnPlayerXY("captain", …" at bounding box center [691, 160] width 213 height 268
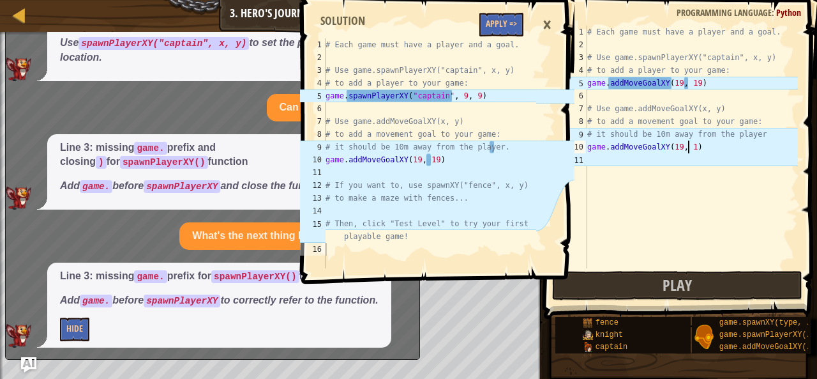
type textarea "game.addMoveGoalXY(19, 19)"
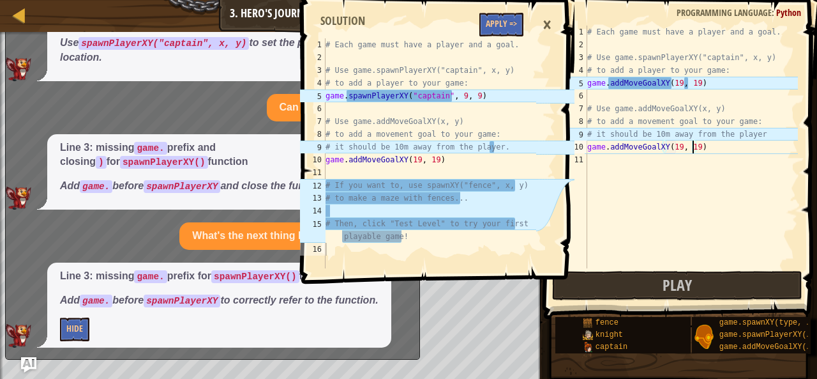
click at [595, 156] on div "# Each game must have a player and a goal. # Use game.spawnPlayerXY("captain", …" at bounding box center [691, 160] width 213 height 268
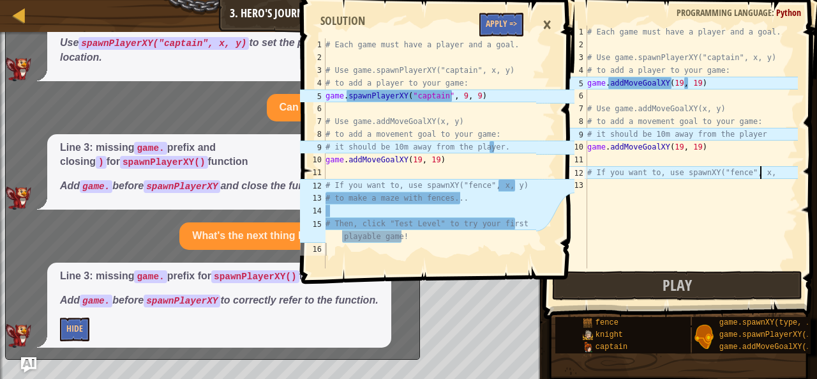
scroll to position [6, 13]
type textarea "# If you want to, use spawnXY("fence", x, y)"
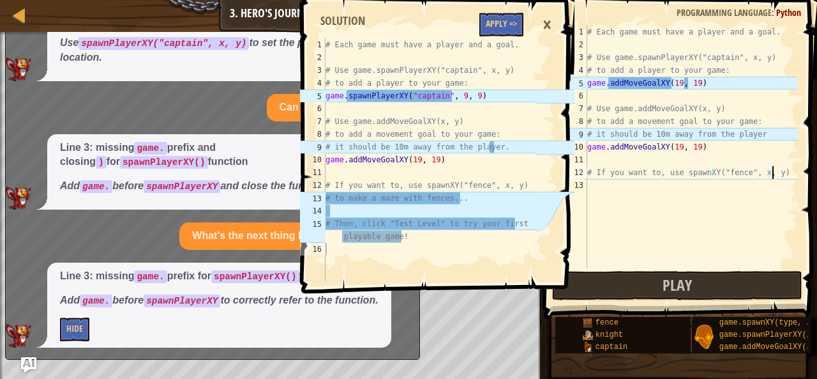
click at [594, 188] on div "# Each game must have a player and a goal. # Use game.spawnPlayerXY("captain", …" at bounding box center [691, 160] width 213 height 268
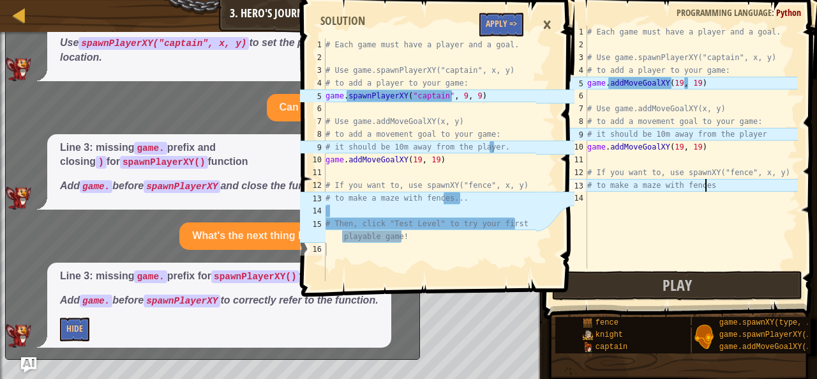
scroll to position [6, 9]
type textarea "# to make a maze with fences..."
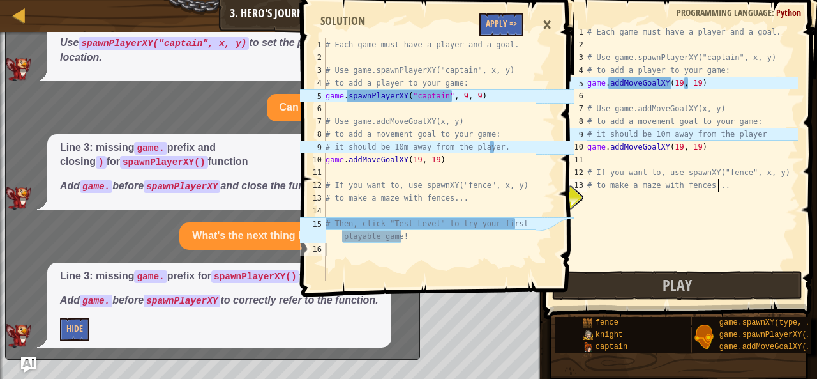
click at [595, 193] on div "# Each game must have a player and a goal. # Use game.spawnPlayerXY("captain", …" at bounding box center [691, 160] width 213 height 268
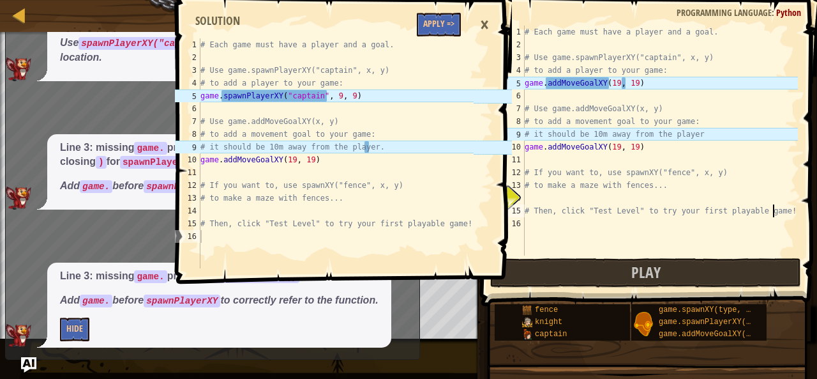
scroll to position [6, 20]
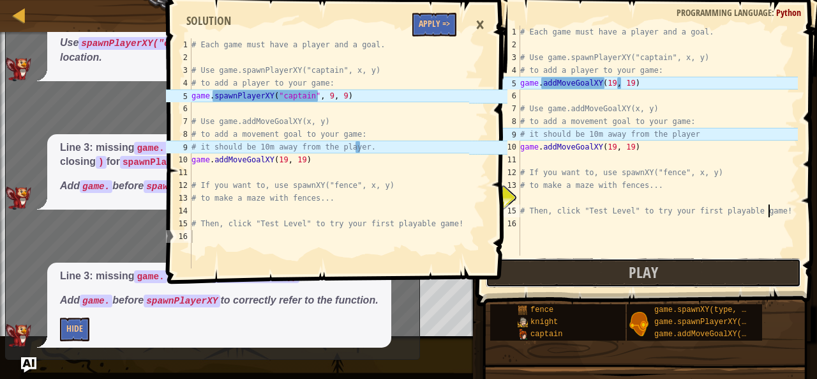
click at [533, 259] on button "Play" at bounding box center [643, 272] width 315 height 29
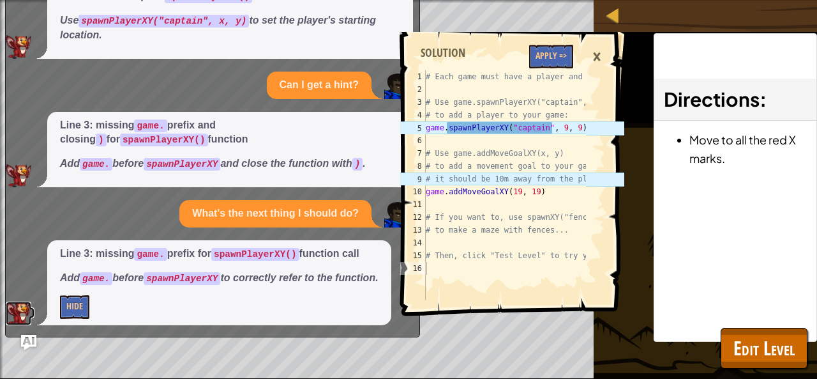
click at [10, 314] on img at bounding box center [19, 312] width 26 height 23
click at [28, 342] on img "Ask AI" at bounding box center [28, 342] width 17 height 17
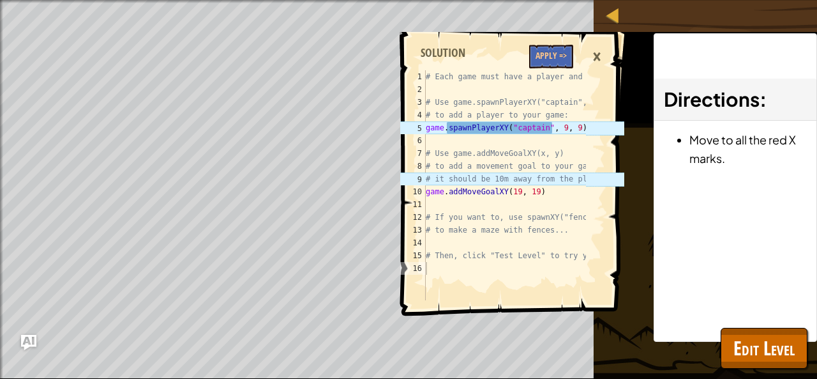
click at [596, 57] on div "×" at bounding box center [597, 56] width 22 height 29
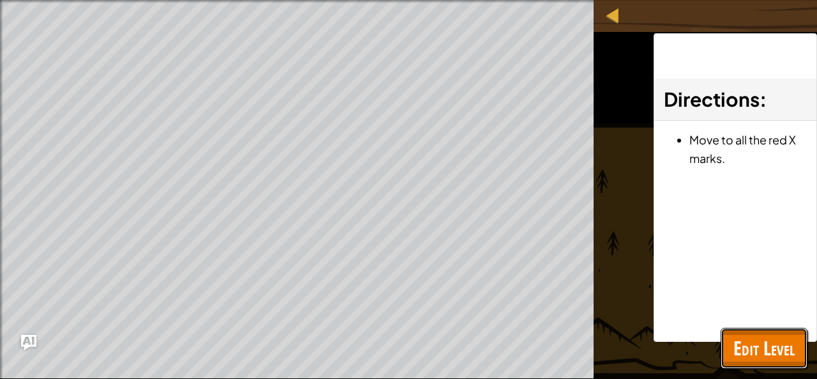
click at [743, 346] on span "Edit Level" at bounding box center [764, 348] width 61 height 26
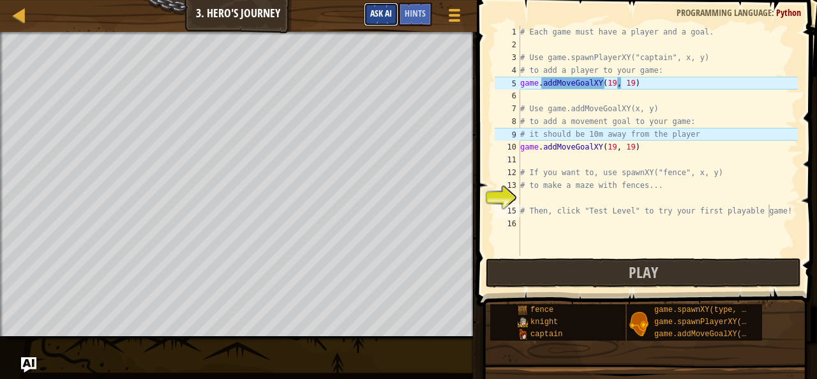
click at [375, 17] on span "Ask AI" at bounding box center [381, 13] width 22 height 12
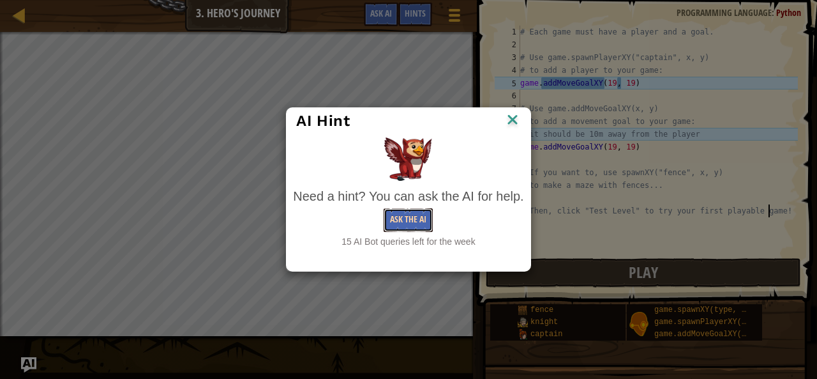
click at [397, 219] on button "Ask the AI" at bounding box center [408, 220] width 49 height 24
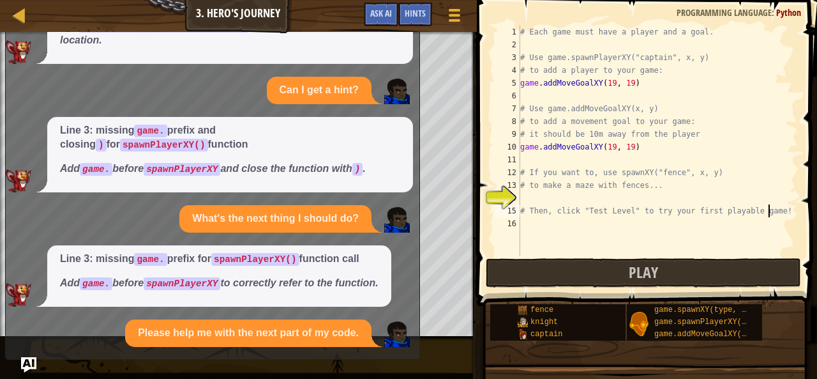
scroll to position [289, 0]
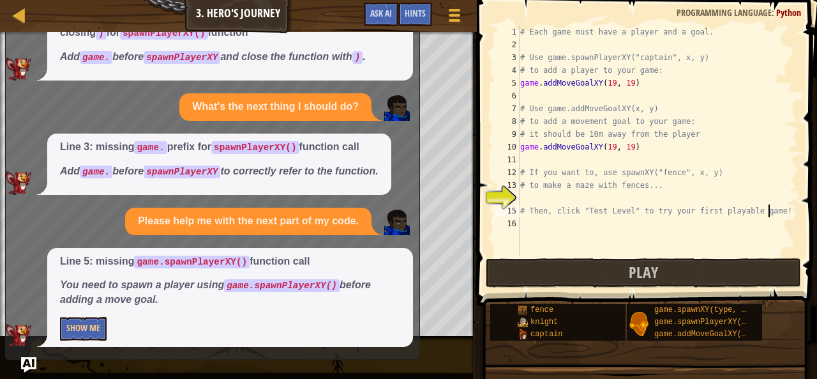
click at [630, 84] on div "# Each game must have a player and a goal. # Use game.spawnPlayerXY("captain", …" at bounding box center [658, 153] width 280 height 255
type textarea "game.addMoveGoalXY(19, 19)"
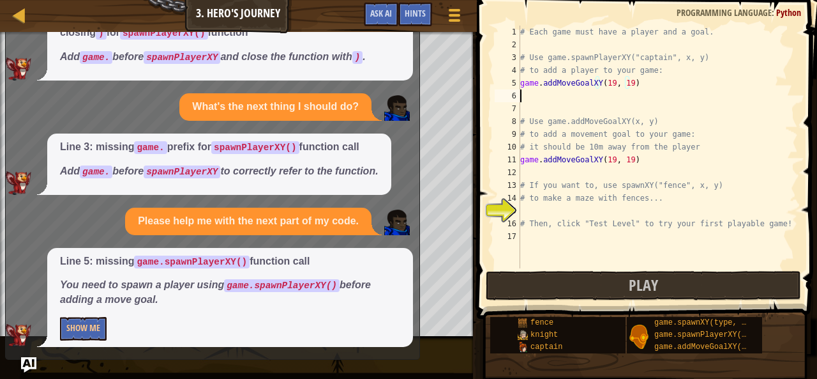
scroll to position [6, 0]
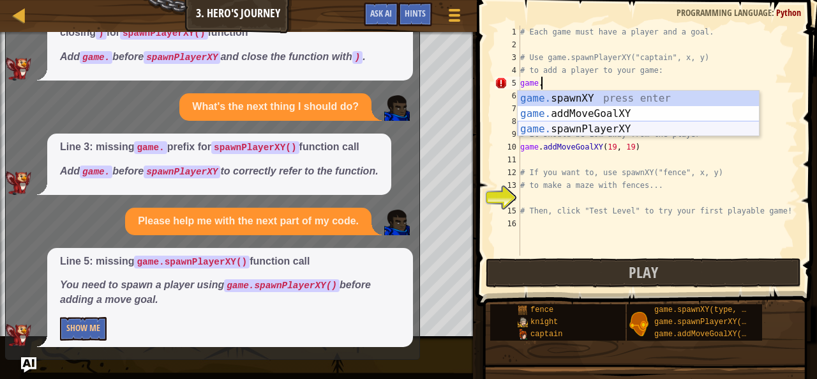
click at [549, 132] on div "game. spawnXY press enter game. addMoveGoalXY press enter game. spawnPlayerXY p…" at bounding box center [639, 129] width 242 height 77
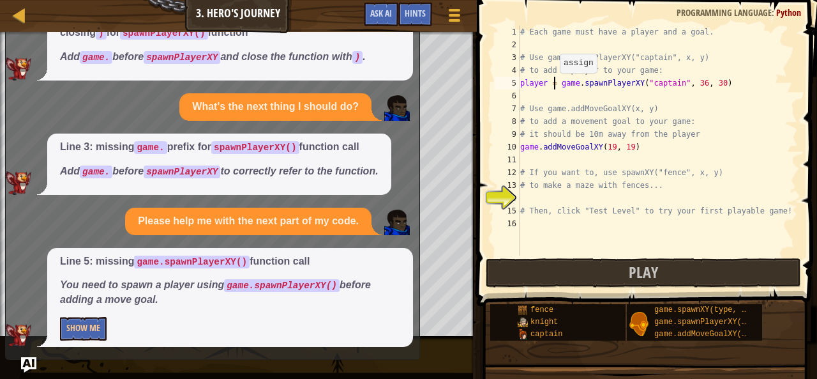
click at [554, 85] on div "# Each game must have a player and a goal. # Use game.spawnPlayerXY("captain", …" at bounding box center [658, 153] width 280 height 255
click at [674, 84] on div "# Each game must have a player and a goal. # Use game.spawnPlayerXY("captain", …" at bounding box center [658, 153] width 280 height 255
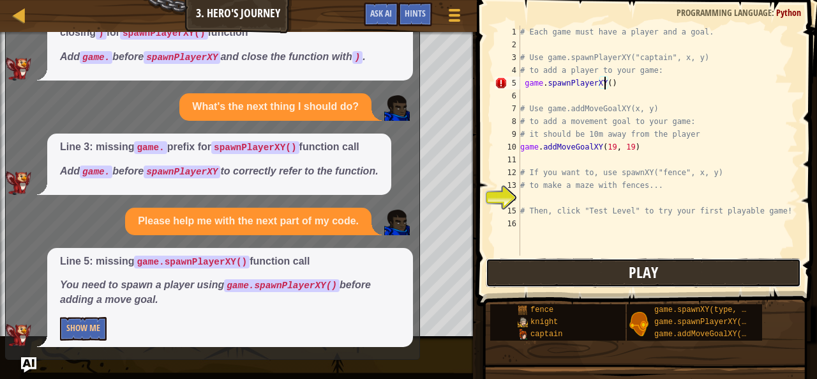
click at [563, 268] on button "Play" at bounding box center [643, 272] width 315 height 29
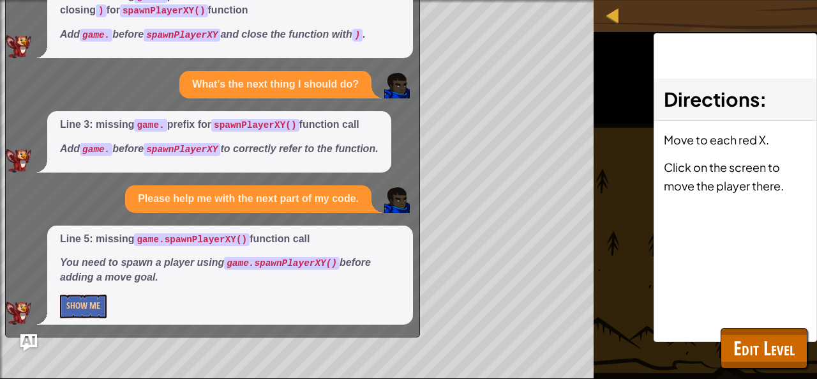
click at [24, 344] on img "Ask AI" at bounding box center [28, 342] width 17 height 17
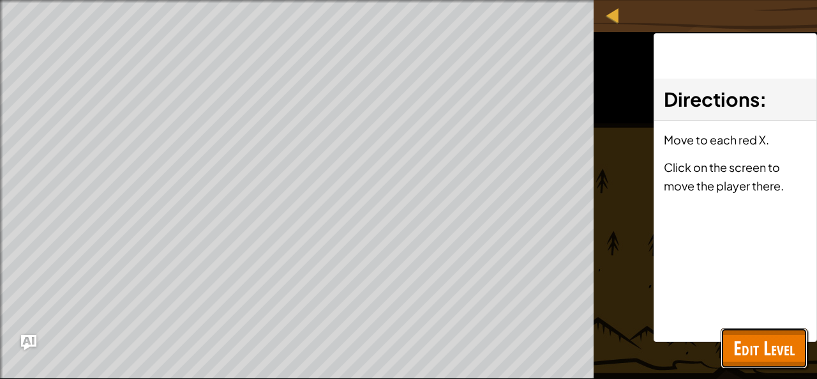
click at [744, 338] on span "Edit Level" at bounding box center [764, 348] width 61 height 26
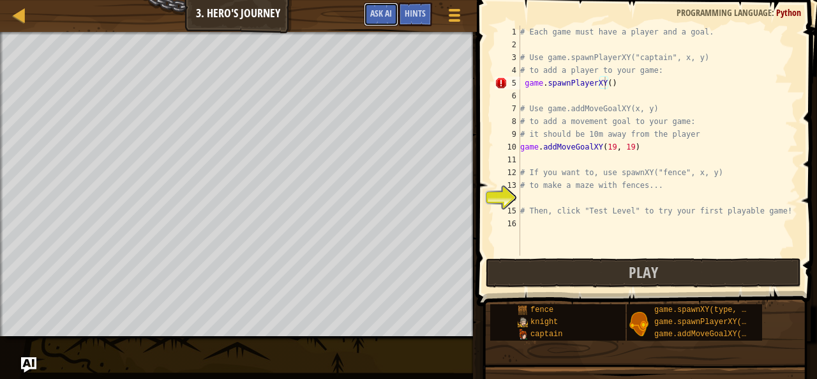
click at [382, 1] on div "Map Game Development 1 3. Hero's Journey Game Menu Done Hints Ask AI" at bounding box center [238, 16] width 477 height 32
click at [384, 12] on span "Ask AI" at bounding box center [381, 13] width 22 height 12
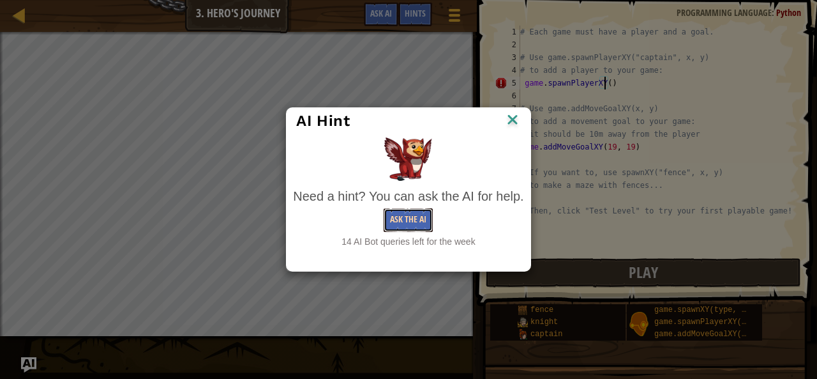
click at [398, 219] on button "Ask the AI" at bounding box center [408, 220] width 49 height 24
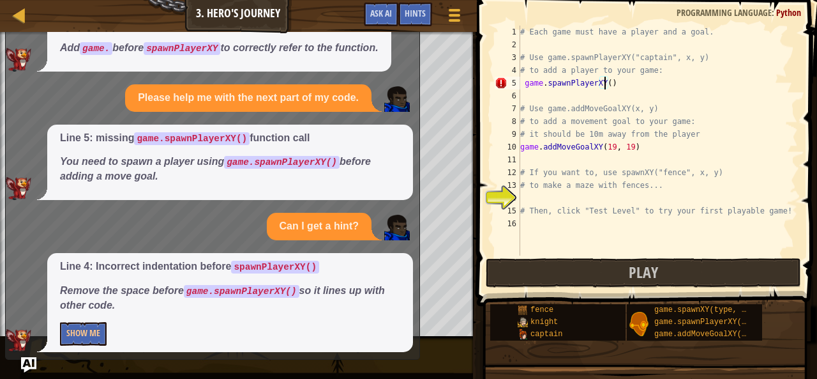
scroll to position [417, 0]
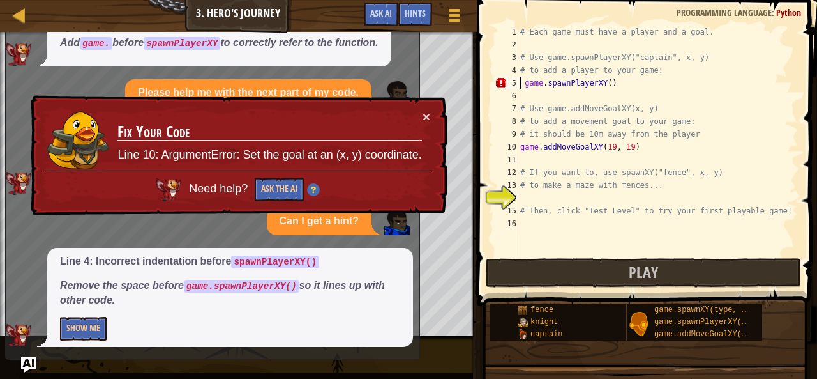
click at [520, 85] on div "# Each game must have a player and a goal. # Use game.spawnPlayerXY("captain", …" at bounding box center [658, 153] width 280 height 255
click at [524, 85] on div "# Each game must have a player and a goal. # Use game.spawnPlayerXY("captain", …" at bounding box center [658, 153] width 280 height 255
type textarea "game.spawnPlayerXY()"
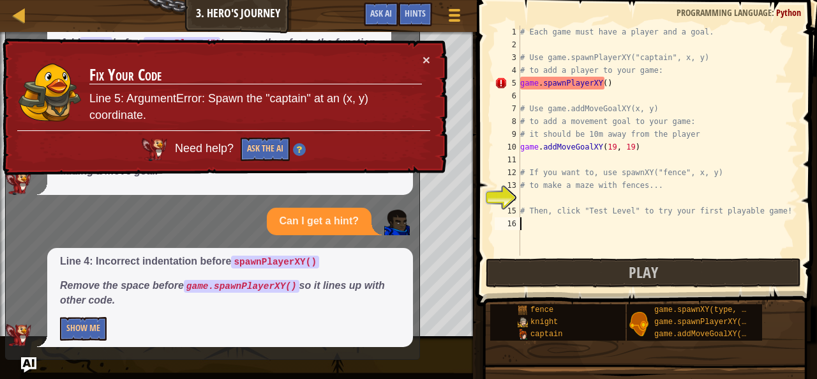
click at [538, 246] on div "# Each game must have a player and a goal. # Use game.spawnPlayerXY("captain", …" at bounding box center [658, 153] width 280 height 255
click at [600, 86] on div "# Each game must have a player and a goal. # Use game.spawnPlayerXY("captain", …" at bounding box center [658, 153] width 280 height 255
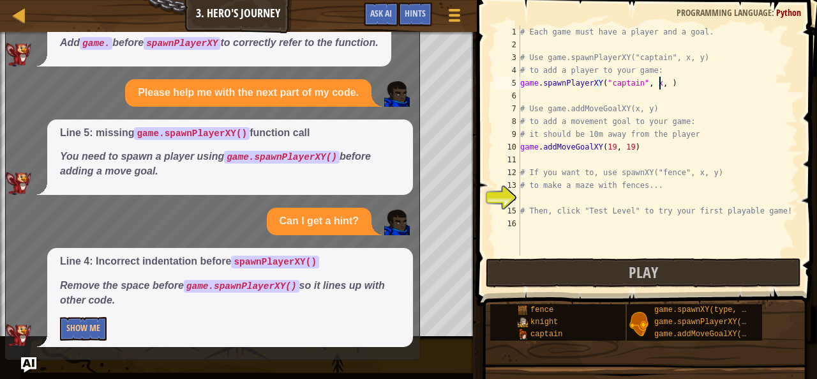
scroll to position [6, 11]
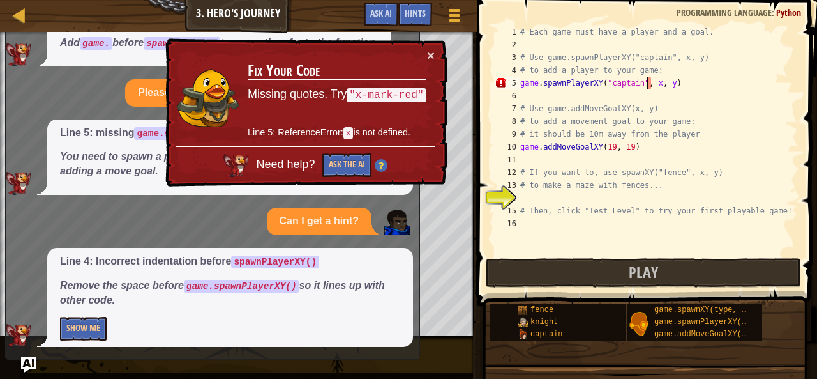
click at [647, 86] on div "# Each game must have a player and a goal. # Use game.spawnPlayerXY("captain", …" at bounding box center [658, 153] width 280 height 255
click at [650, 85] on div "# Each game must have a player and a goal. # Use game.spawnPlayerXY("captain", …" at bounding box center [658, 153] width 280 height 255
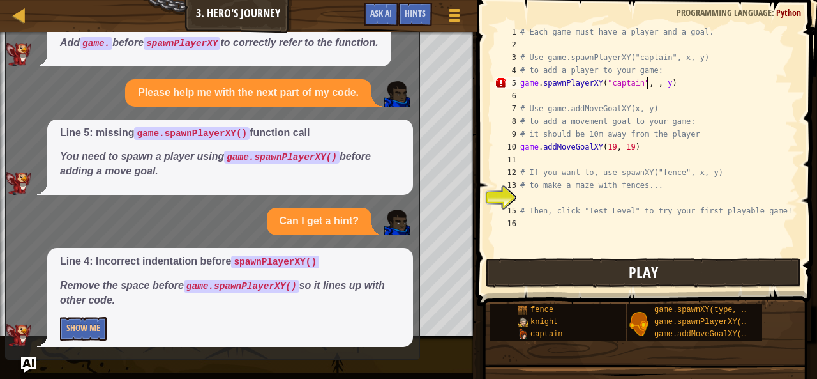
scroll to position [6, 11]
click at [670, 84] on div "# Each game must have a player and a goal. # Use game.spawnPlayerXY("captain", …" at bounding box center [658, 153] width 280 height 255
click at [237, 165] on p "You need to spawn a player using game.spawnPlayerXY() before adding a move goal." at bounding box center [230, 163] width 340 height 29
click at [87, 324] on button "Show Me" at bounding box center [83, 329] width 47 height 24
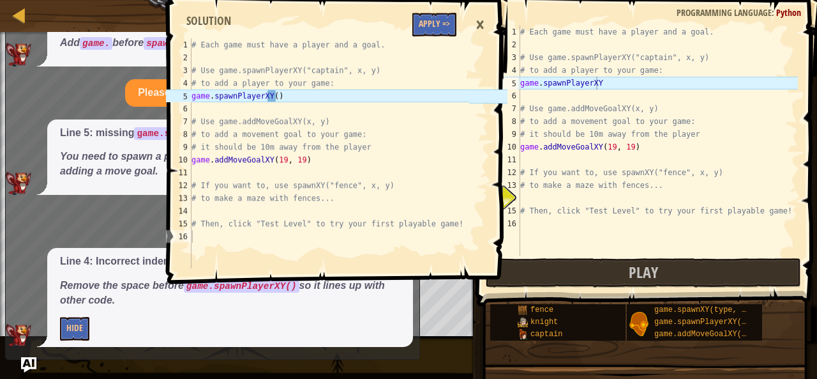
click at [596, 86] on div "# Each game must have a player and a goal. # Use game.spawnPlayerXY("captain", …" at bounding box center [658, 153] width 280 height 255
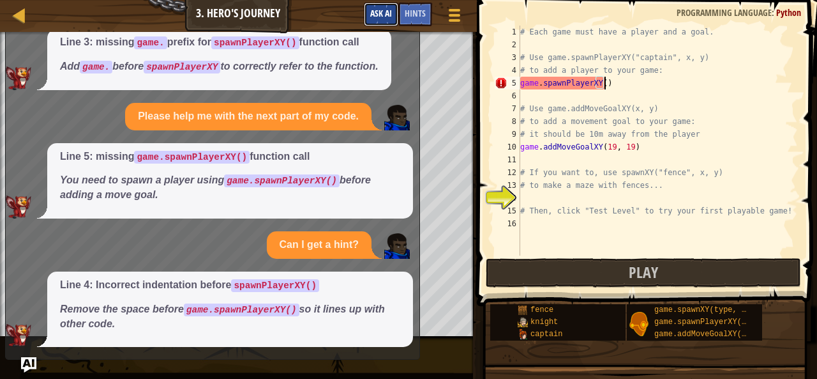
click at [378, 10] on span "Ask AI" at bounding box center [381, 13] width 22 height 12
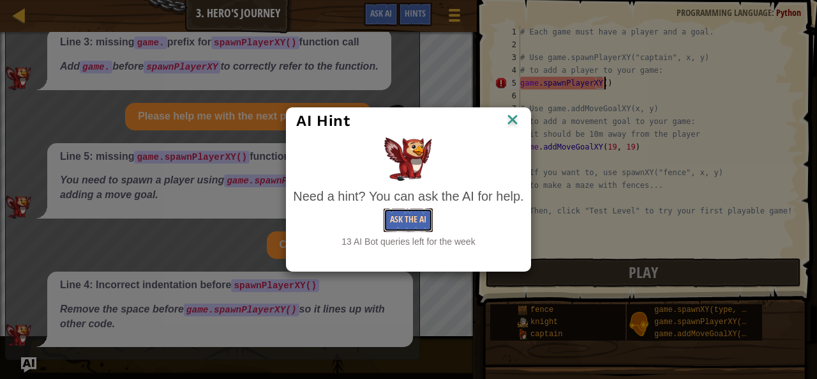
click at [402, 223] on button "Ask the AI" at bounding box center [408, 220] width 49 height 24
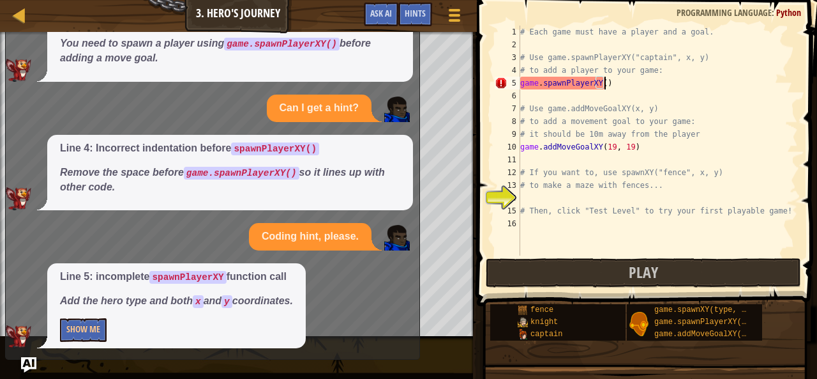
scroll to position [531, 0]
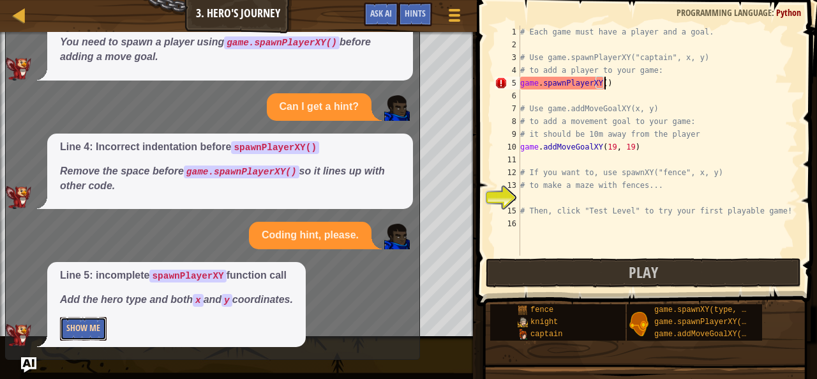
click at [62, 335] on button "Show Me" at bounding box center [83, 329] width 47 height 24
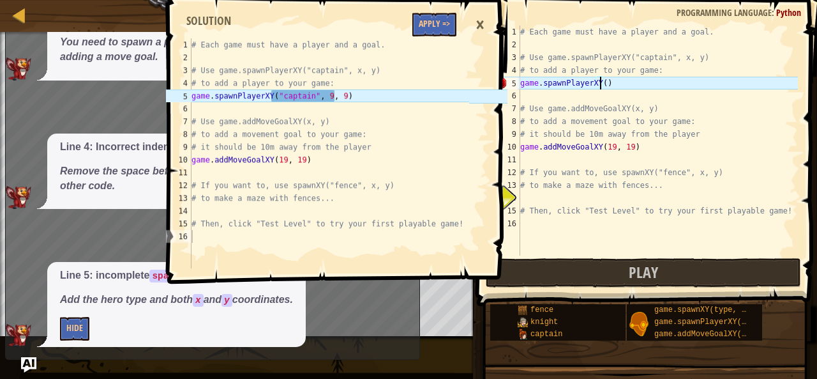
click at [601, 86] on div "# Each game must have a player and a goal. # Use game.spawnPlayerXY("captain", …" at bounding box center [658, 153] width 280 height 255
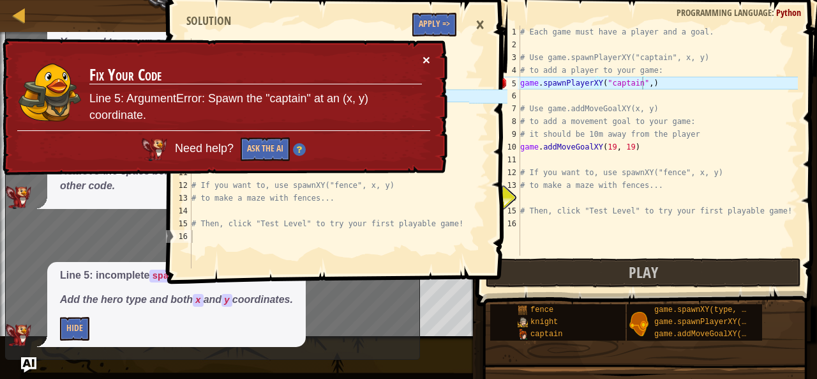
click at [425, 61] on button "×" at bounding box center [427, 62] width 8 height 13
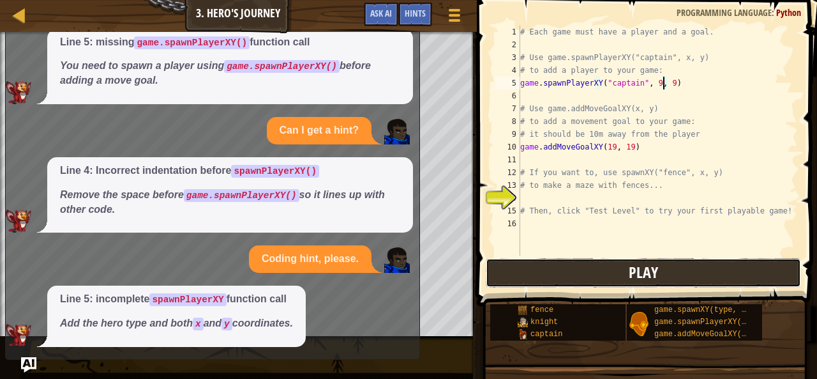
click at [500, 276] on button "Play" at bounding box center [643, 272] width 315 height 29
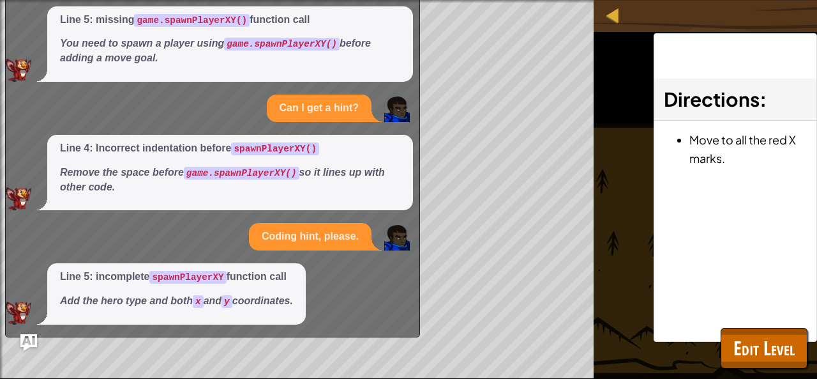
click at [27, 338] on img "Ask AI" at bounding box center [28, 342] width 17 height 17
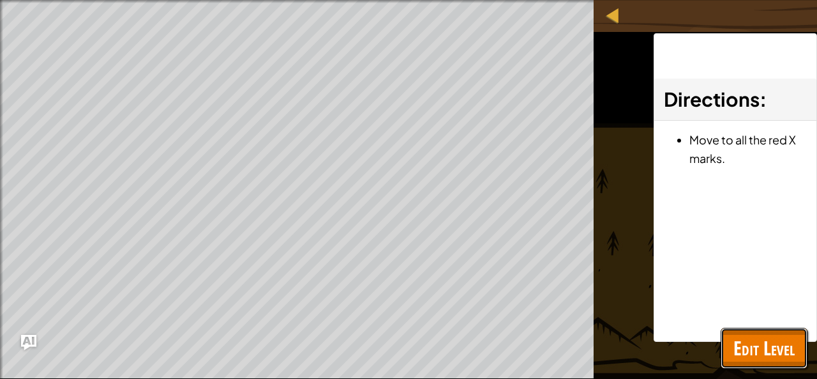
click at [746, 344] on span "Edit Level" at bounding box center [764, 348] width 61 height 26
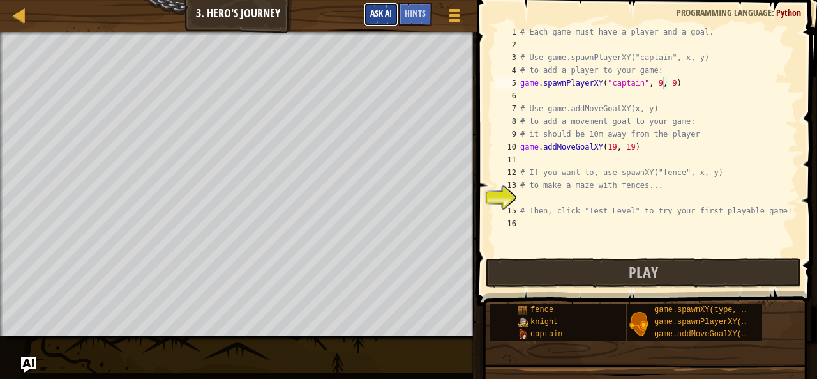
click at [372, 8] on span "Ask AI" at bounding box center [381, 13] width 22 height 12
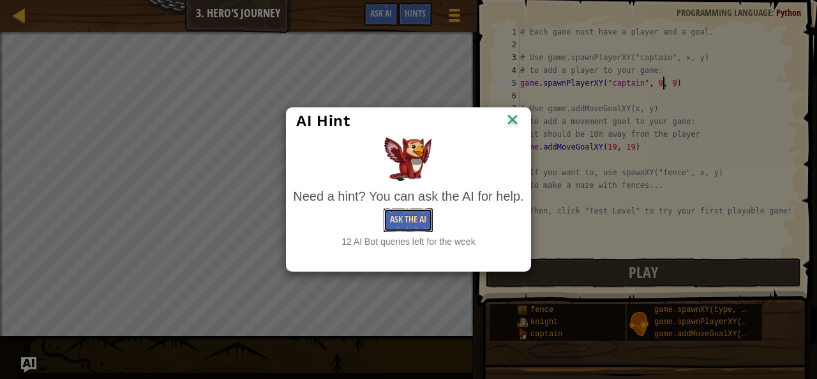
click at [409, 218] on button "Ask the AI" at bounding box center [408, 220] width 49 height 24
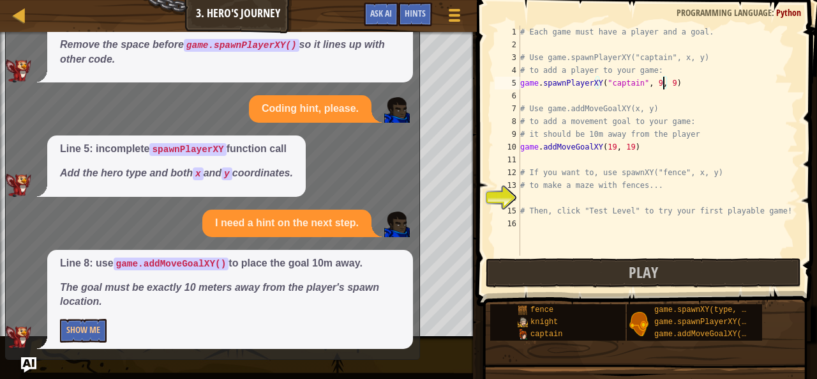
scroll to position [660, 0]
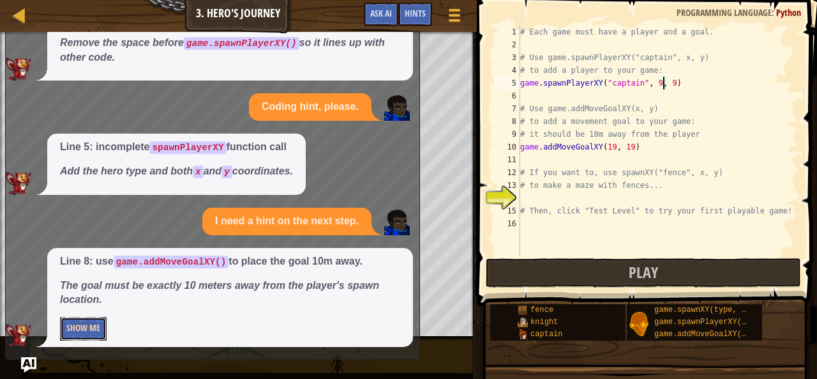
click at [91, 328] on button "Show Me" at bounding box center [83, 329] width 47 height 24
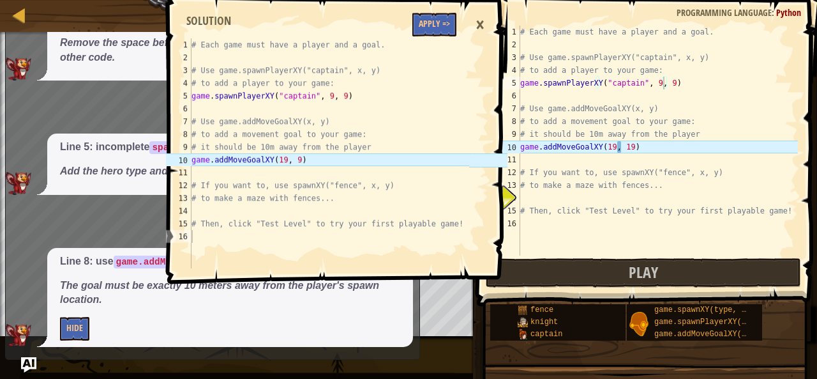
click at [620, 148] on div "# Each game must have a player and a goal. # Use game.spawnPlayerXY("captain", …" at bounding box center [658, 153] width 280 height 255
type textarea "game.addMoveGoalXY(19, 9)"
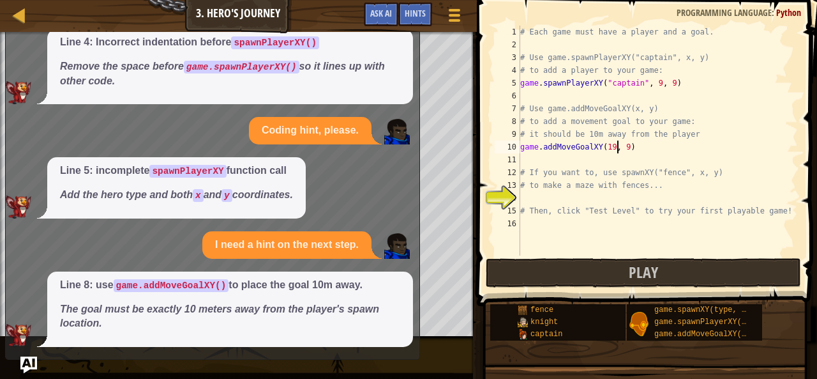
click at [27, 362] on img "Ask AI" at bounding box center [28, 364] width 17 height 17
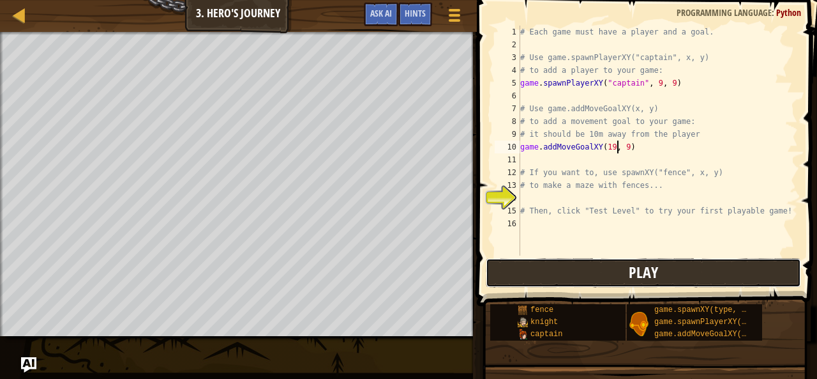
click at [557, 269] on button "Play" at bounding box center [643, 272] width 315 height 29
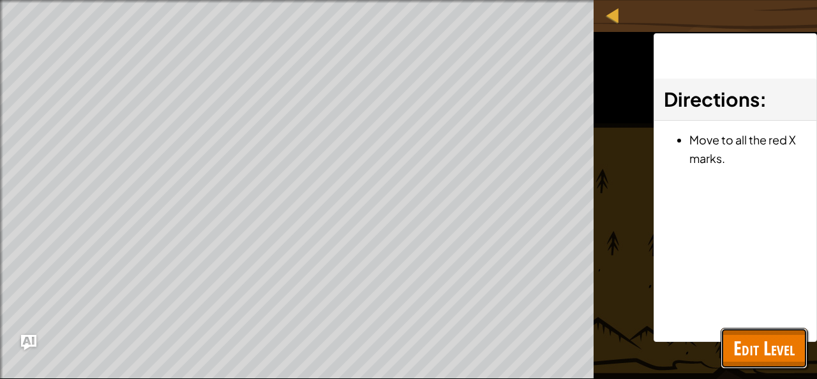
click at [748, 354] on span "Edit Level" at bounding box center [764, 348] width 61 height 26
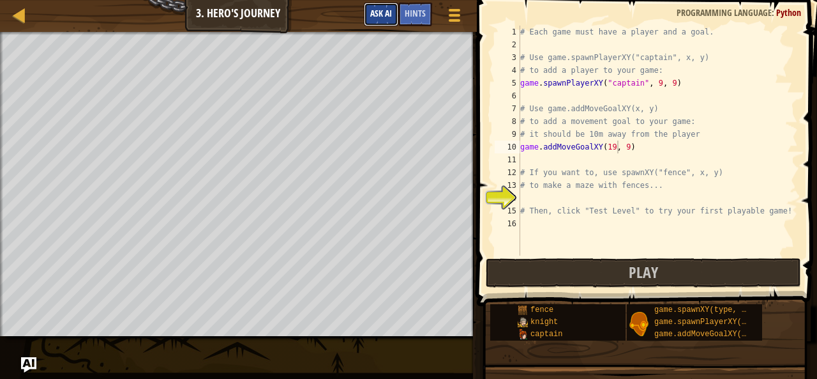
click at [370, 13] on span "Ask AI" at bounding box center [381, 13] width 22 height 12
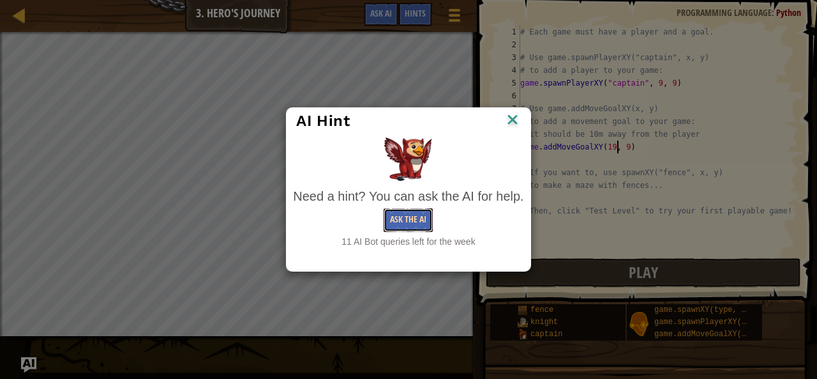
click at [412, 220] on button "Ask the AI" at bounding box center [408, 220] width 49 height 24
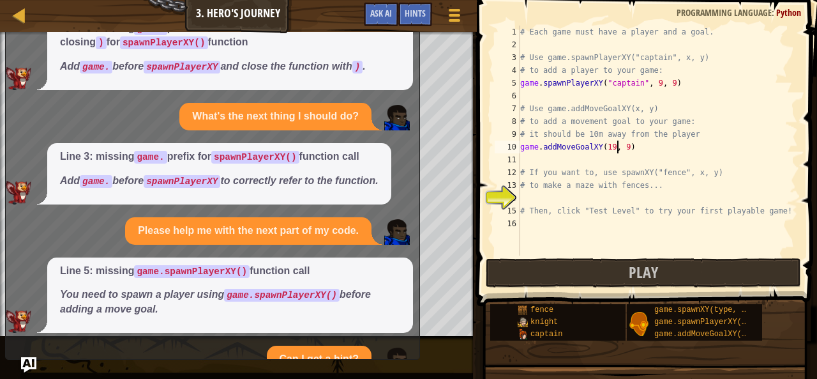
scroll to position [798, 0]
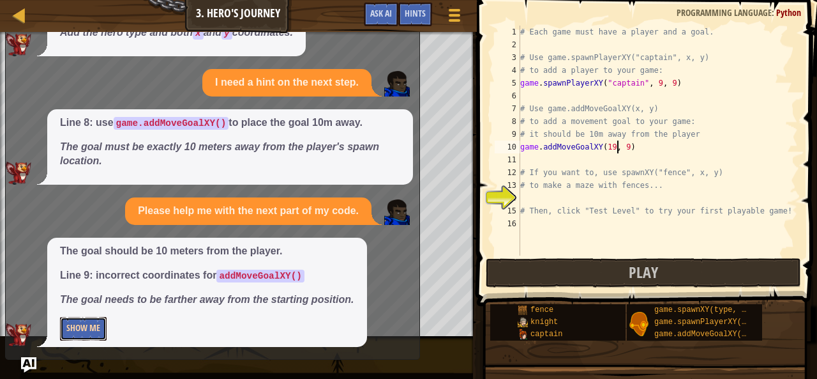
click at [94, 329] on button "Show Me" at bounding box center [83, 329] width 47 height 24
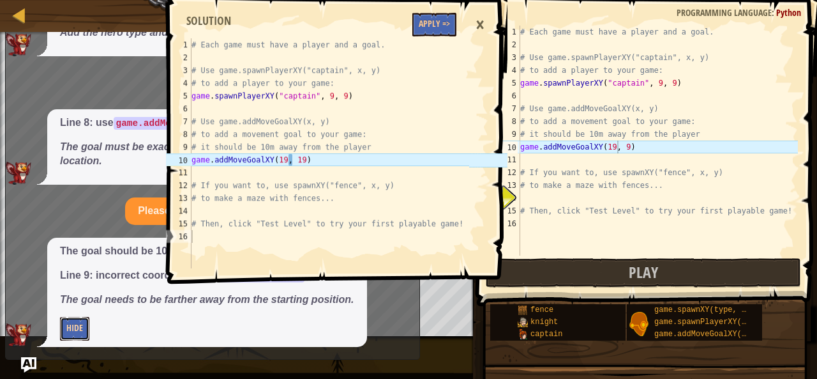
click at [87, 336] on button "Hide" at bounding box center [74, 329] width 29 height 24
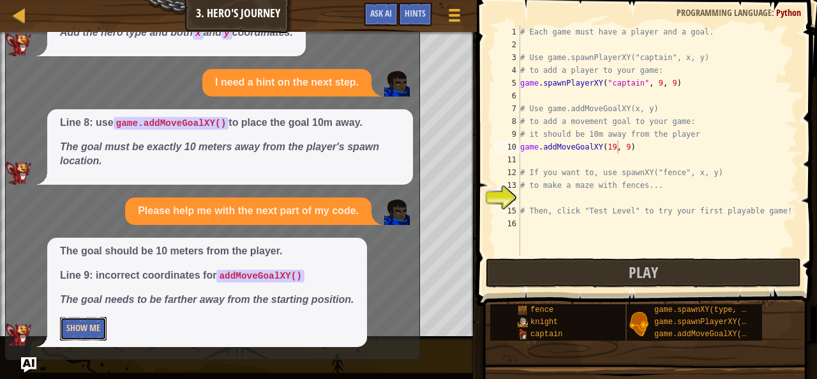
click at [88, 335] on button "Show Me" at bounding box center [83, 329] width 47 height 24
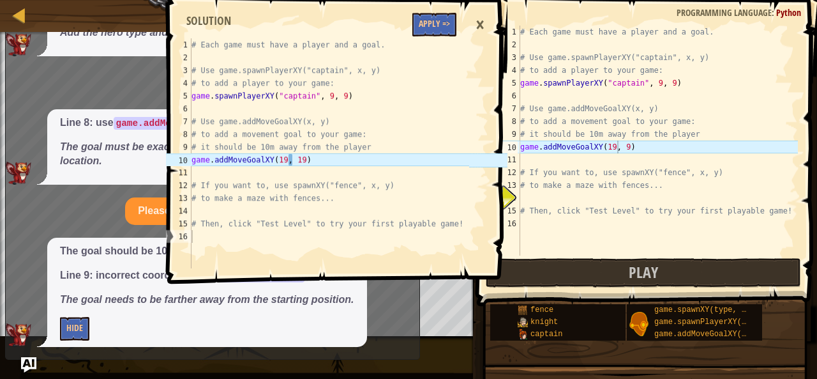
click at [617, 149] on div "# Each game must have a player and a goal. # Use game.spawnPlayerXY("captain", …" at bounding box center [658, 153] width 280 height 255
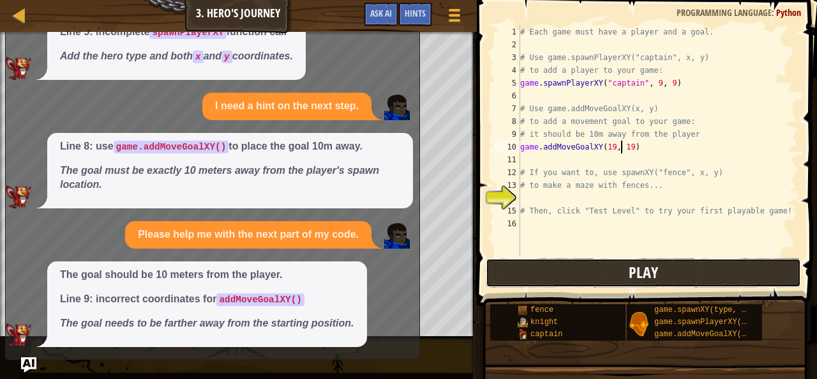
click at [534, 268] on button "Play" at bounding box center [643, 272] width 315 height 29
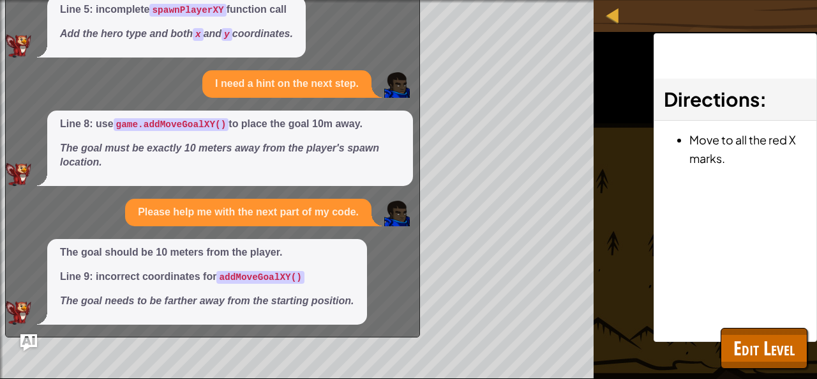
click at [36, 342] on img "Ask AI" at bounding box center [28, 342] width 17 height 17
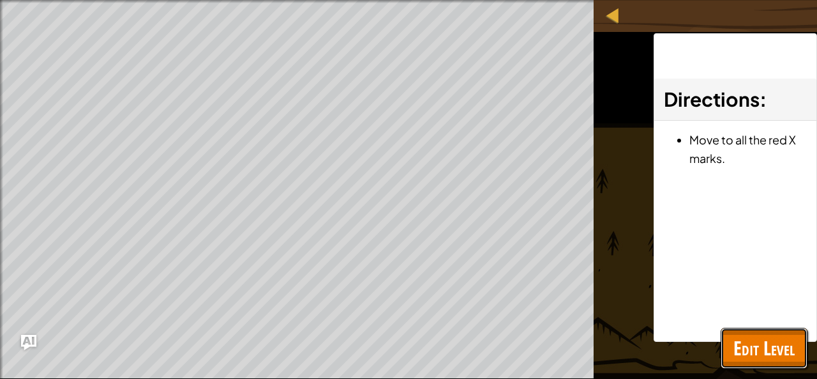
click at [768, 344] on span "Edit Level" at bounding box center [764, 348] width 61 height 26
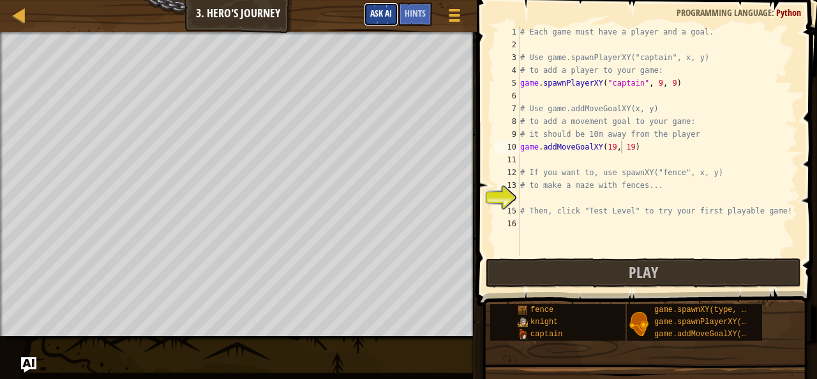
click at [379, 19] on span "Ask AI" at bounding box center [381, 13] width 22 height 12
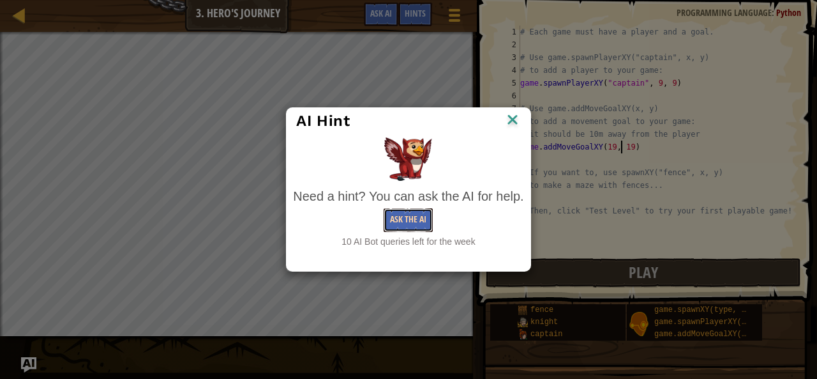
click at [395, 219] on button "Ask the AI" at bounding box center [408, 220] width 49 height 24
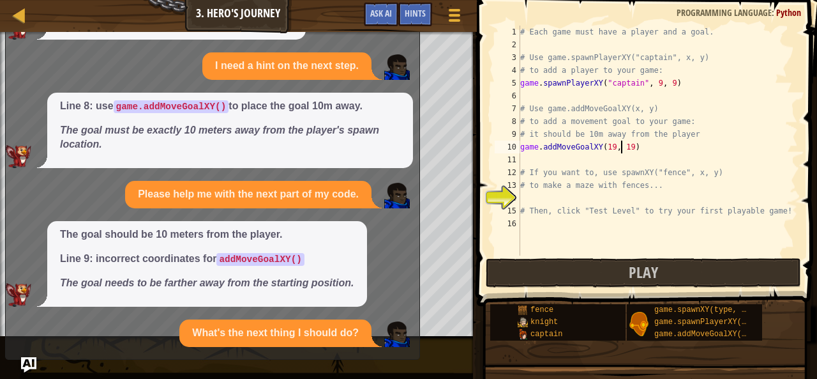
scroll to position [926, 0]
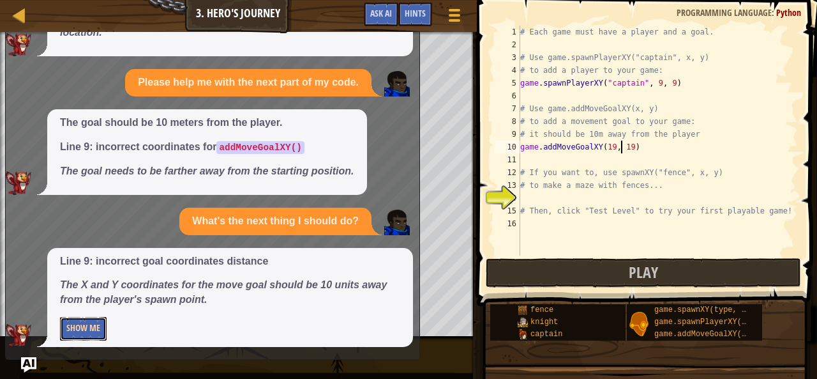
click at [89, 325] on button "Show Me" at bounding box center [83, 329] width 47 height 24
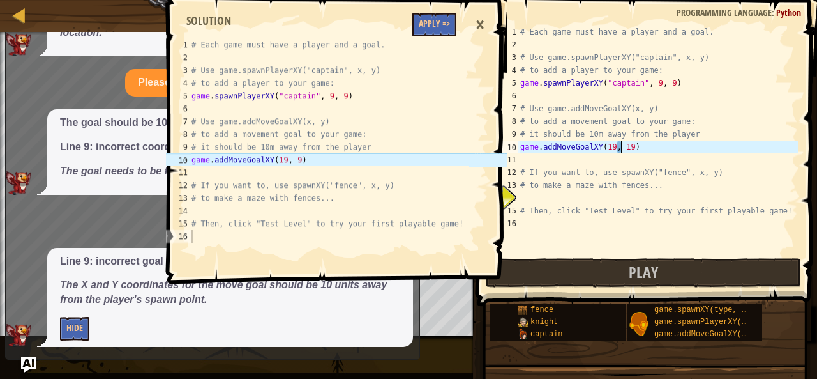
click at [621, 147] on div "# Each game must have a player and a goal. # Use game.spawnPlayerXY("captain", …" at bounding box center [658, 153] width 280 height 255
type textarea "game.addMoveGoalXY(19, 9)"
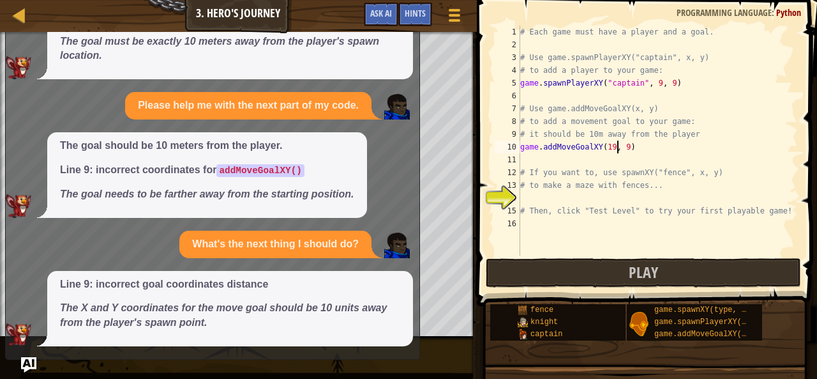
scroll to position [903, 0]
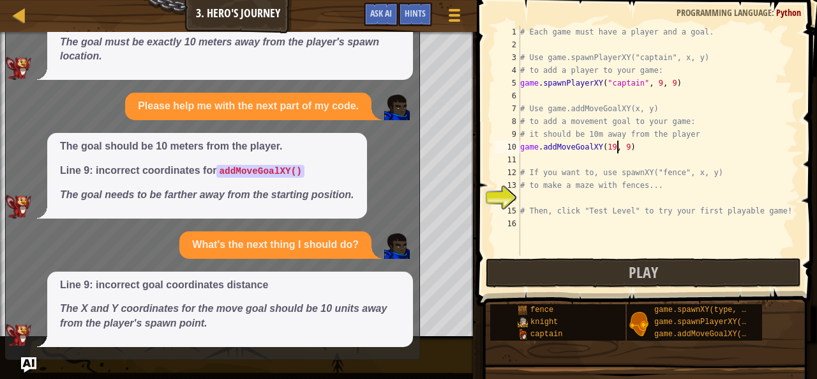
click at [23, 352] on div "x What's the next thing I should do? Line 5: missing Y coordinate in spawnPlaye…" at bounding box center [212, 167] width 415 height 383
click at [27, 357] on img "Ask AI" at bounding box center [28, 364] width 17 height 17
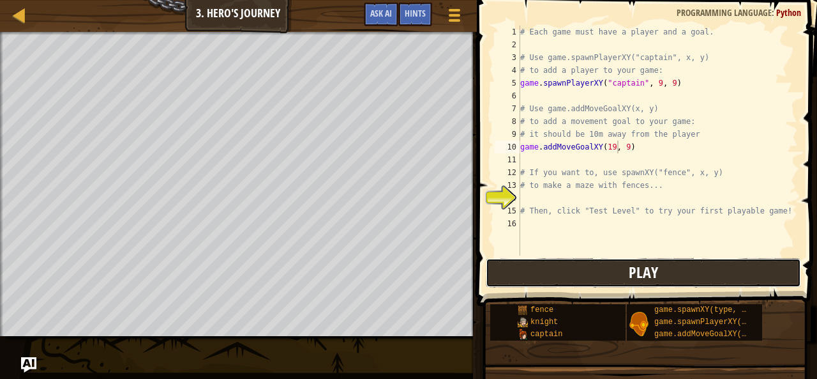
click at [508, 265] on button "Play" at bounding box center [643, 272] width 315 height 29
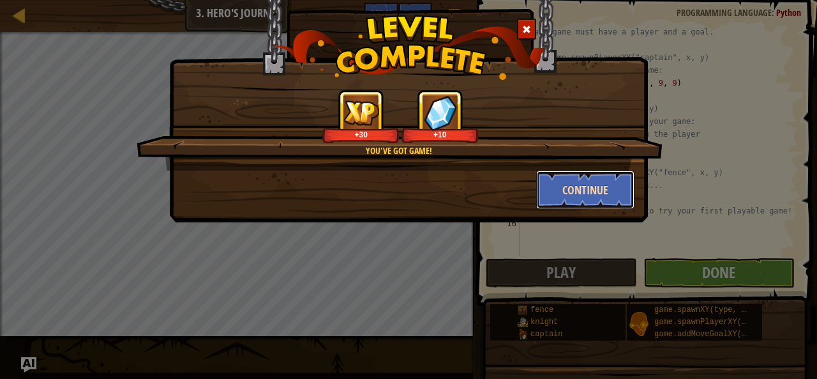
click at [566, 183] on button "Continue" at bounding box center [585, 189] width 99 height 38
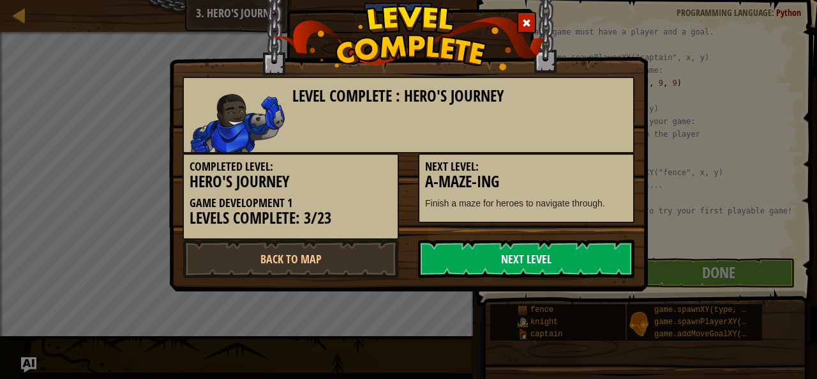
click at [534, 257] on link "Next Level" at bounding box center [526, 258] width 216 height 38
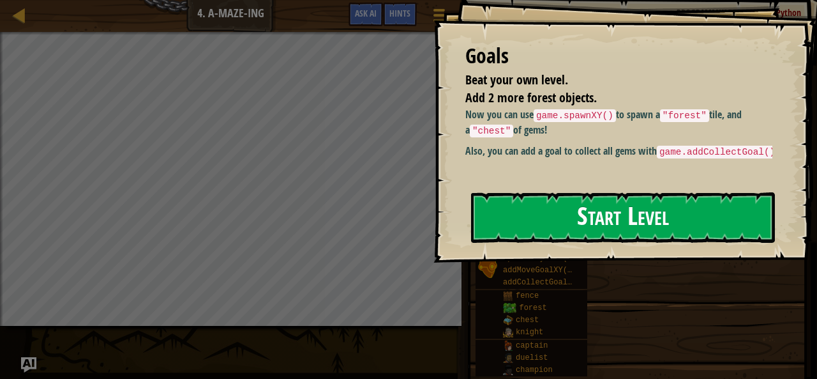
click at [530, 228] on button "Start Level" at bounding box center [623, 217] width 304 height 50
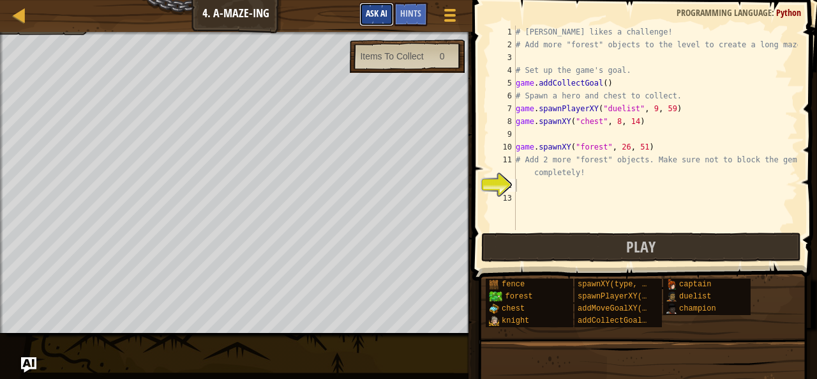
click at [373, 18] on span "Ask AI" at bounding box center [377, 13] width 22 height 12
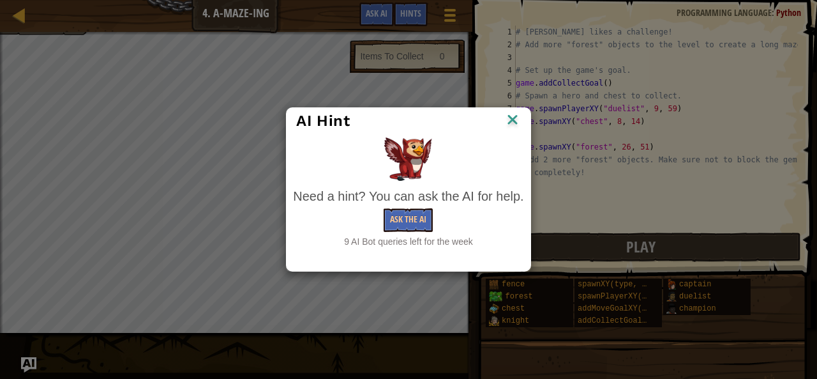
click at [505, 118] on img at bounding box center [512, 120] width 17 height 19
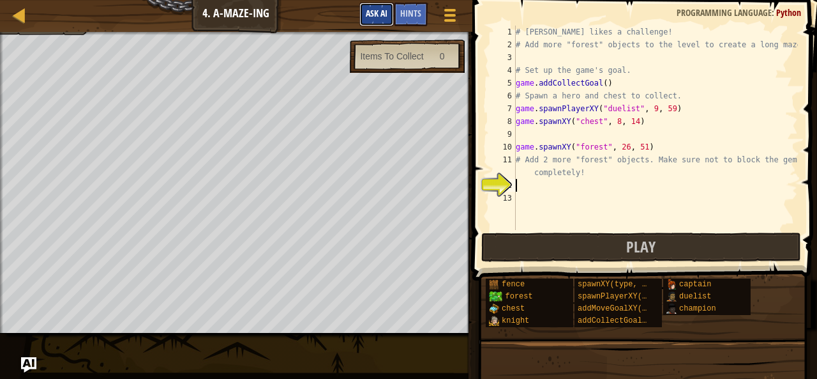
click at [380, 16] on span "Ask AI" at bounding box center [377, 13] width 22 height 12
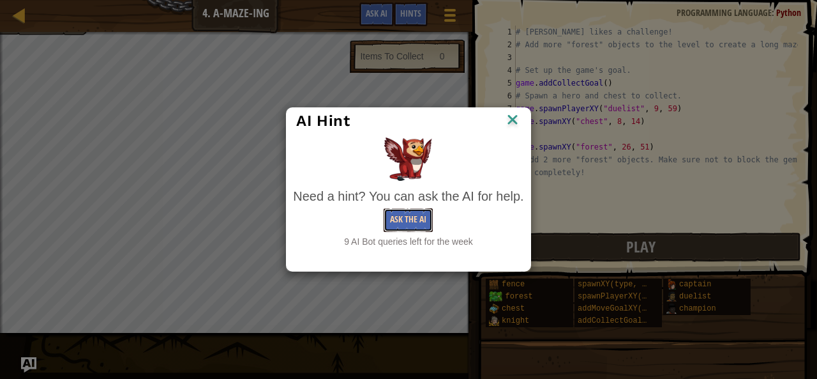
click at [399, 223] on button "Ask the AI" at bounding box center [408, 220] width 49 height 24
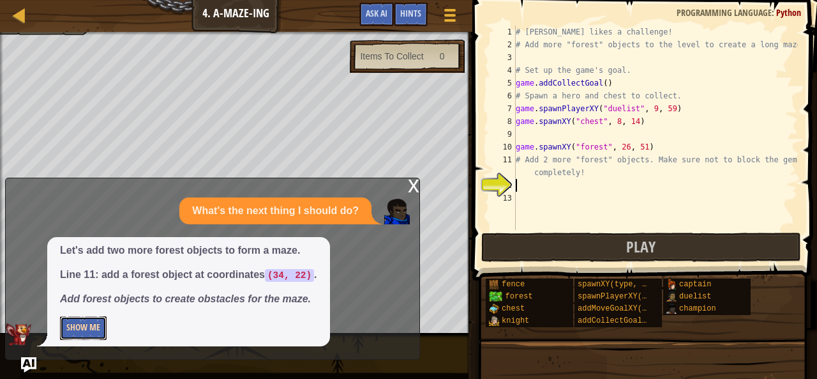
click at [88, 331] on button "Show Me" at bounding box center [83, 328] width 47 height 24
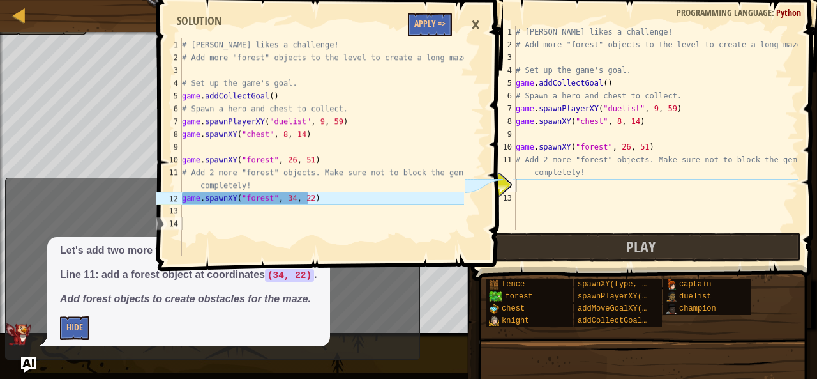
click at [525, 182] on div "# [PERSON_NAME] likes a challenge! # Add more "forest" objects to the level to …" at bounding box center [655, 141] width 285 height 230
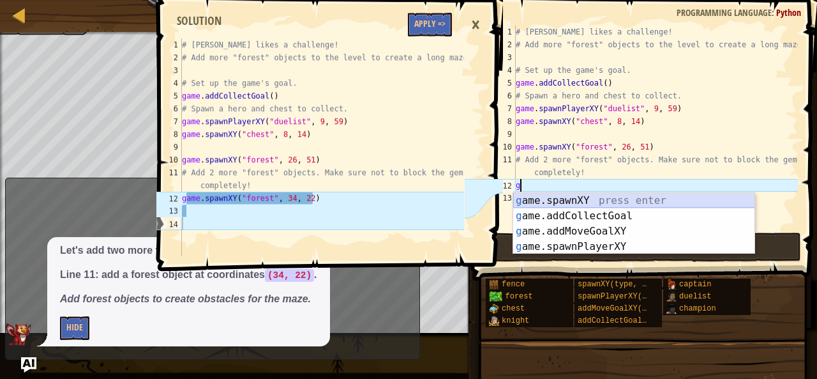
click at [545, 197] on div "g ame.spawnXY press enter g ame.addCollectGoal press enter g ame.addMoveGoalXY …" at bounding box center [634, 239] width 242 height 92
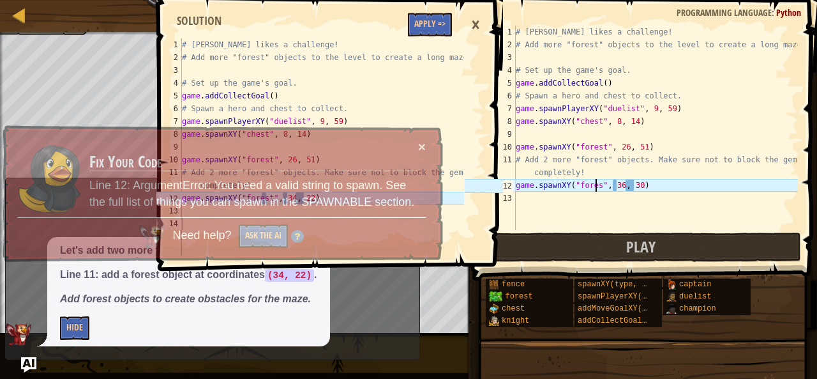
scroll to position [6, 6]
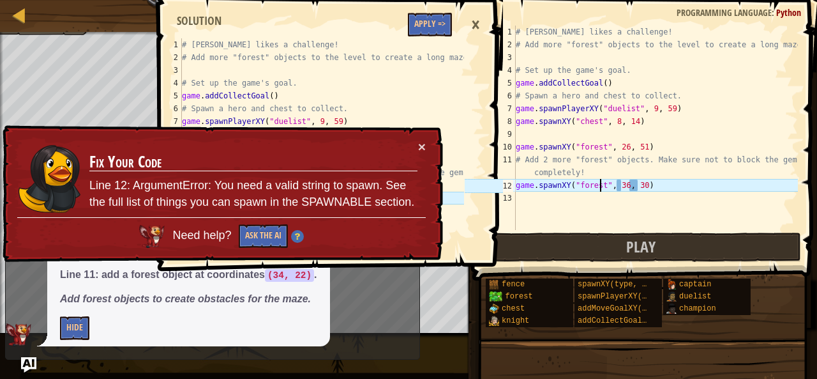
click at [415, 144] on td "Fix Your Code Line 12: ArgumentError: You need a valid string to spawn. See the…" at bounding box center [253, 178] width 329 height 79
click at [421, 147] on button "×" at bounding box center [423, 148] width 8 height 13
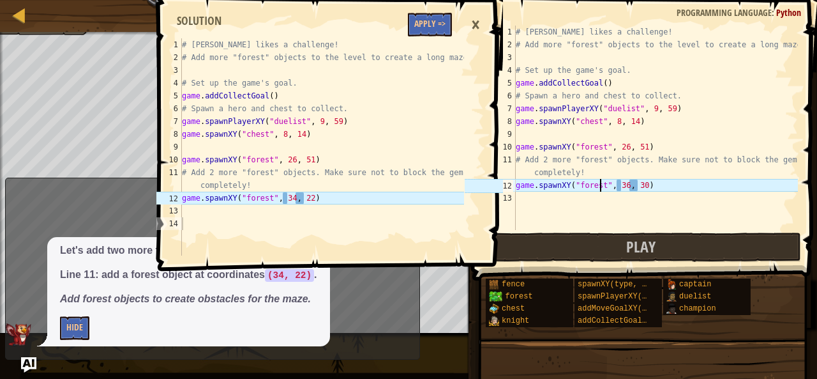
click at [620, 187] on div "# [PERSON_NAME] likes a challenge! # Add more "forest" objects to the level to …" at bounding box center [655, 141] width 285 height 230
click at [638, 186] on div "# [PERSON_NAME] likes a challenge! # Add more "forest" objects to the level to …" at bounding box center [655, 141] width 285 height 230
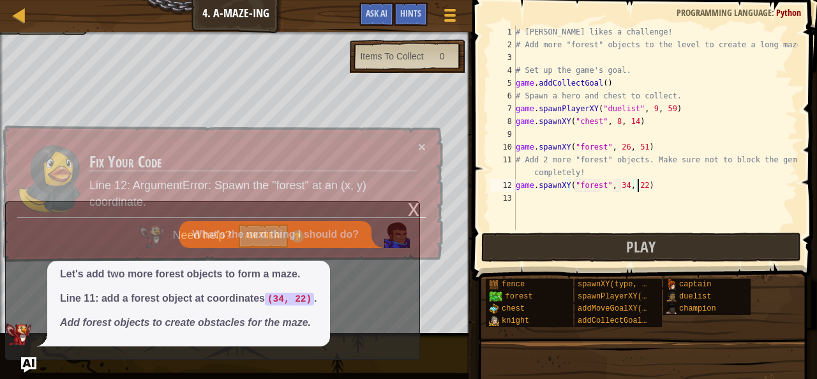
scroll to position [6, 10]
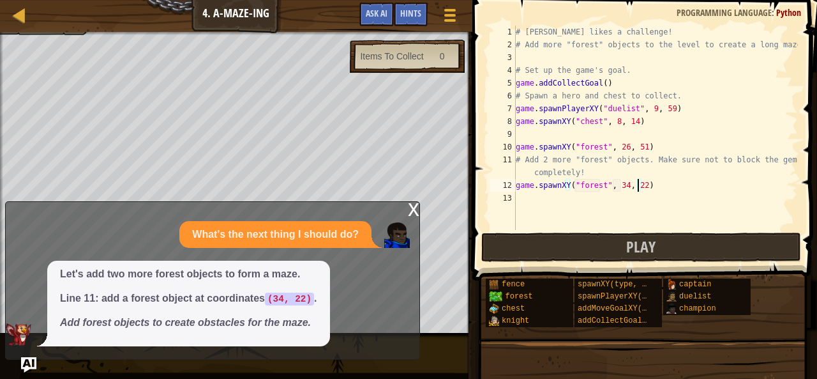
click at [410, 209] on div "x" at bounding box center [413, 208] width 11 height 13
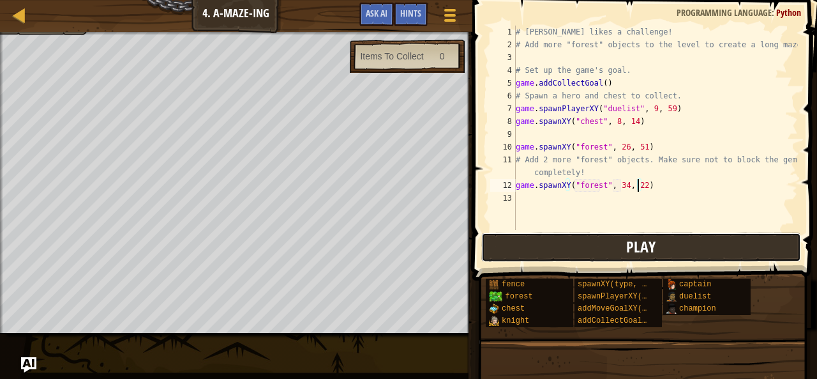
click at [500, 242] on button "Play" at bounding box center [641, 246] width 320 height 29
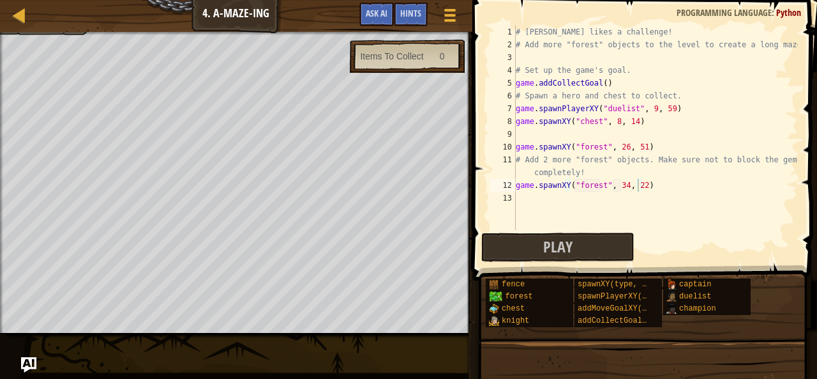
click at [674, 253] on div "Play Done" at bounding box center [641, 246] width 320 height 29
click at [681, 231] on span at bounding box center [646, 122] width 355 height 318
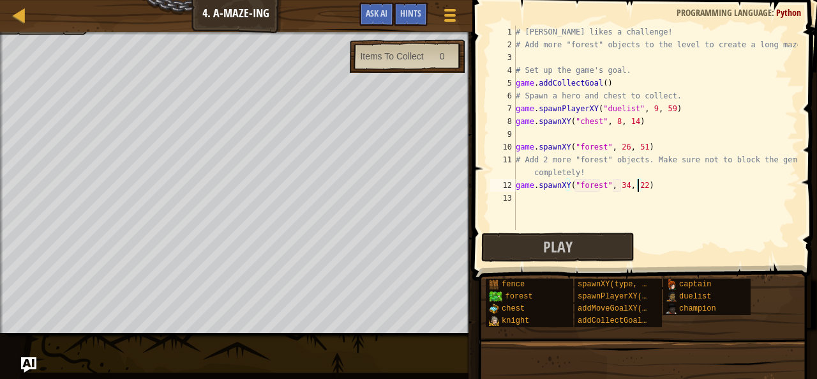
click at [681, 231] on span at bounding box center [646, 122] width 355 height 318
click at [526, 247] on button "Play" at bounding box center [557, 246] width 153 height 29
click at [598, 85] on div "# [PERSON_NAME] likes a challenge! # Add more "forest" objects to the level to …" at bounding box center [655, 141] width 285 height 230
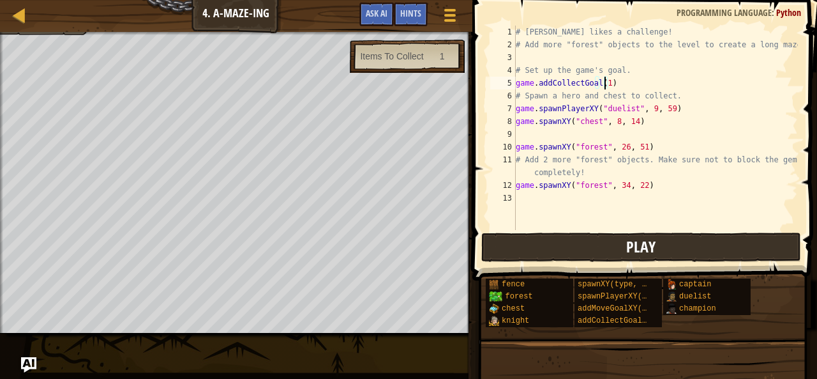
type textarea "game.addCollectGoal(1)"
click at [543, 246] on button "Play" at bounding box center [641, 246] width 320 height 29
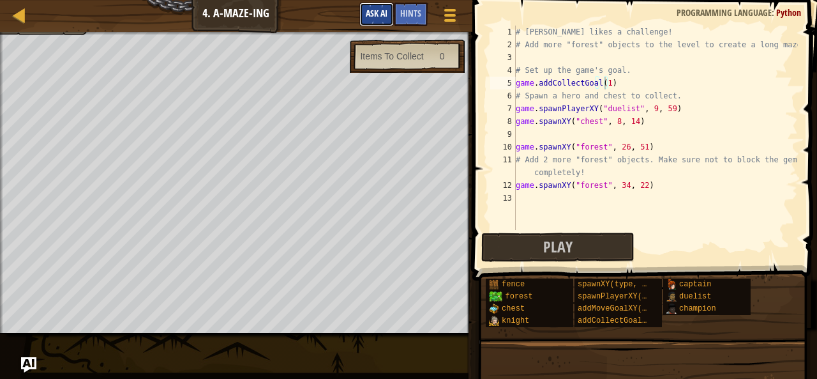
click at [386, 10] on span "Ask AI" at bounding box center [377, 13] width 22 height 12
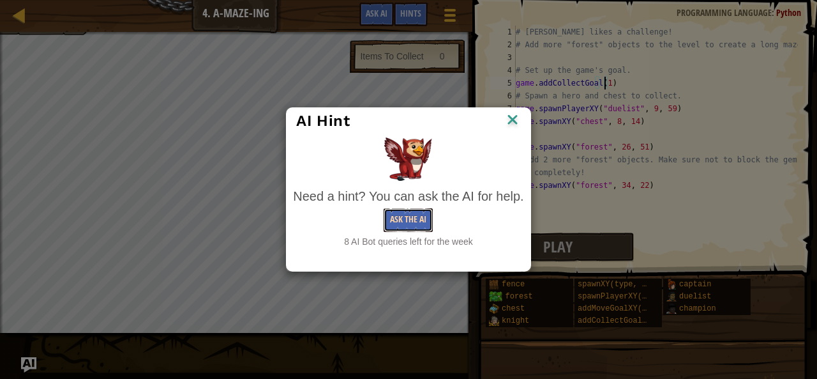
click at [407, 229] on button "Ask the AI" at bounding box center [408, 220] width 49 height 24
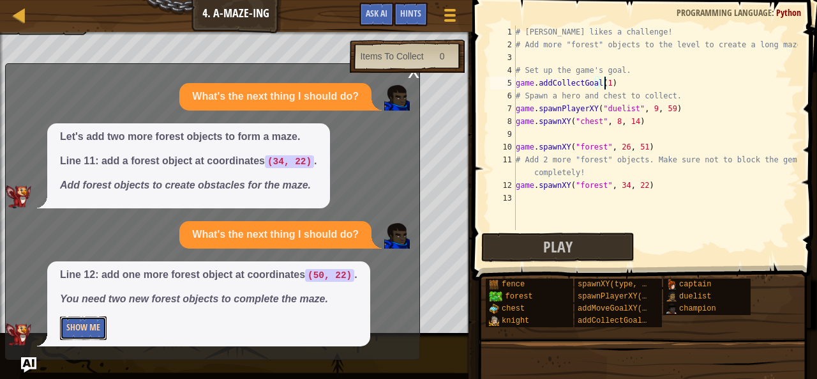
click at [89, 319] on button "Show Me" at bounding box center [83, 328] width 47 height 24
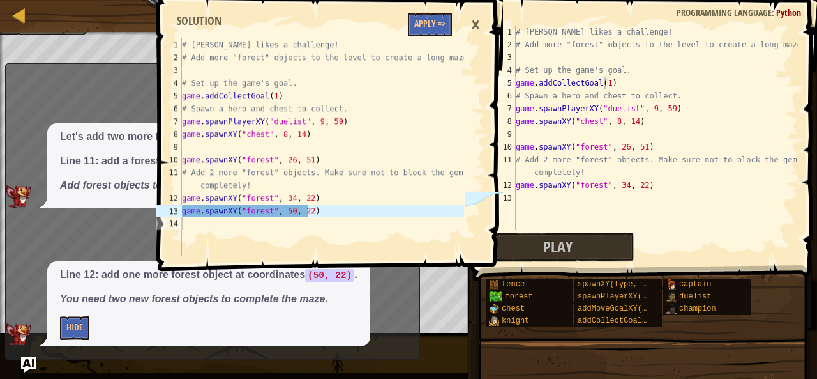
scroll to position [6, 0]
click at [531, 196] on div "# [PERSON_NAME] likes a challenge! # Add more "forest" objects to the level to …" at bounding box center [655, 141] width 285 height 230
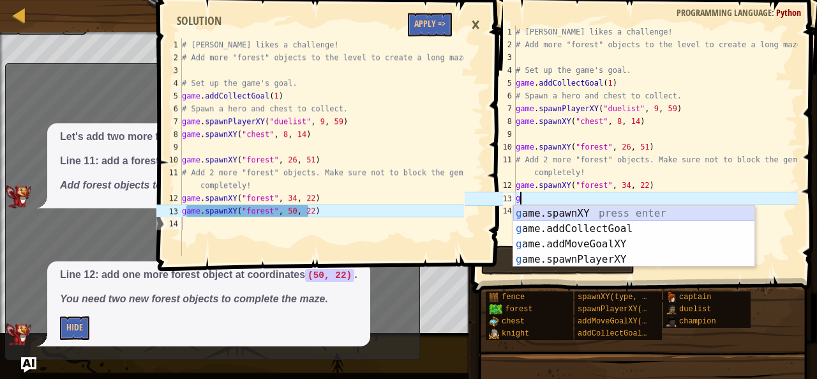
click at [540, 215] on div "g ame.spawnXY press enter g ame.addCollectGoal press enter g ame.addMoveGoalXY …" at bounding box center [634, 252] width 242 height 92
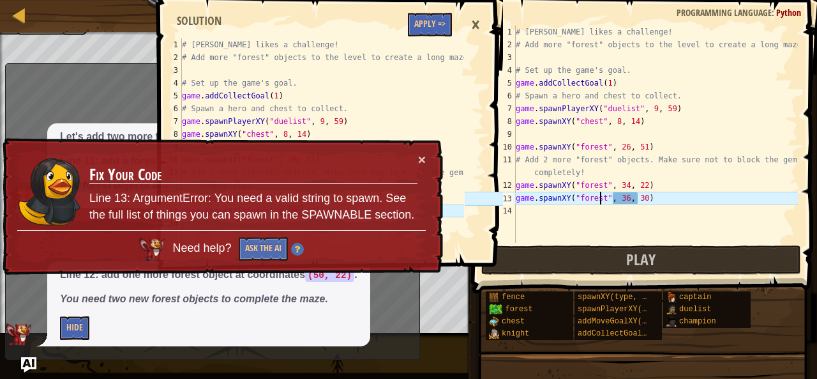
scroll to position [6, 6]
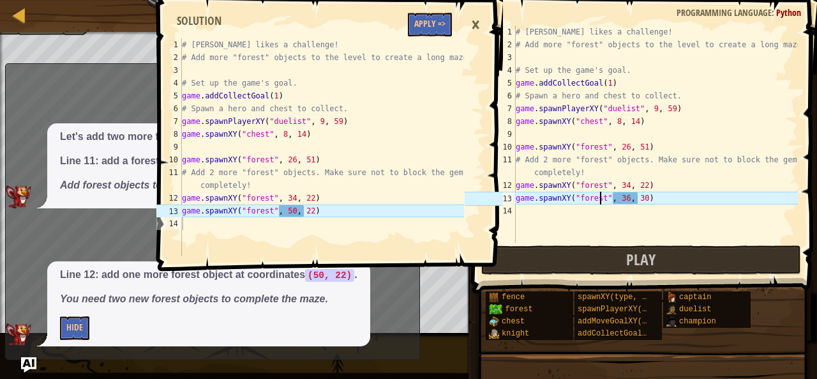
click at [621, 200] on div "# [PERSON_NAME] likes a challenge! # Add more "forest" objects to the level to …" at bounding box center [655, 147] width 285 height 243
click at [636, 199] on div "# [PERSON_NAME] likes a challenge! # Add more "forest" objects to the level to …" at bounding box center [655, 147] width 285 height 243
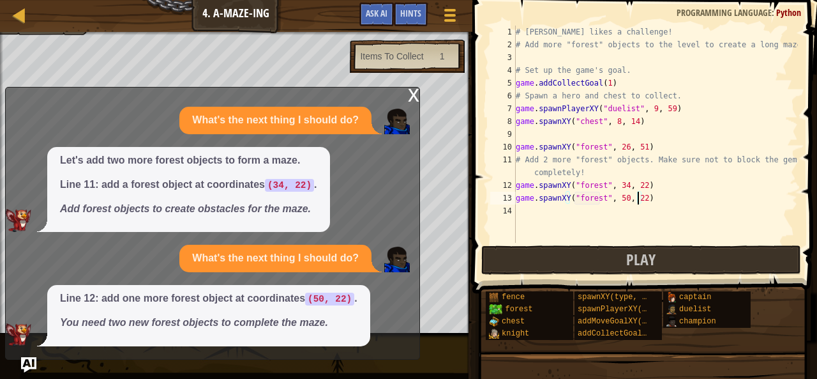
type textarea "game.spawnXY("forest", 50, 22)"
click at [414, 94] on div "x" at bounding box center [413, 93] width 11 height 13
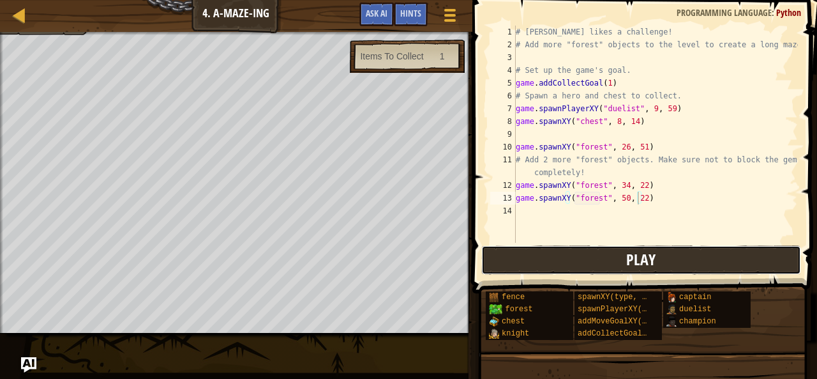
click at [516, 266] on button "Play" at bounding box center [641, 259] width 320 height 29
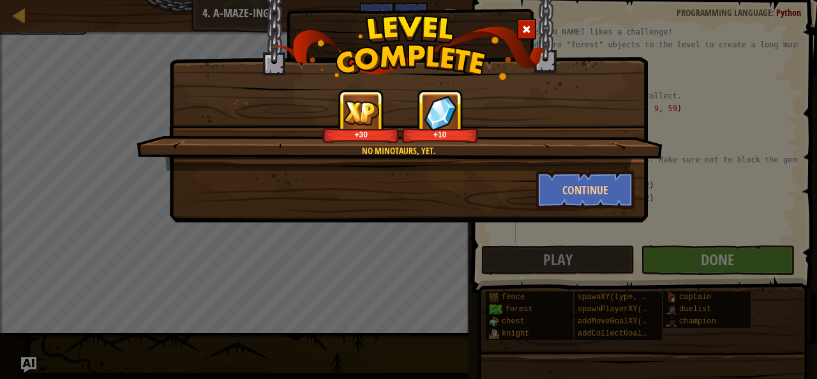
click at [752, 259] on div "No minotaurs, yet. +30 +10 Continue" at bounding box center [408, 189] width 817 height 379
click at [614, 191] on button "Continue" at bounding box center [585, 189] width 99 height 38
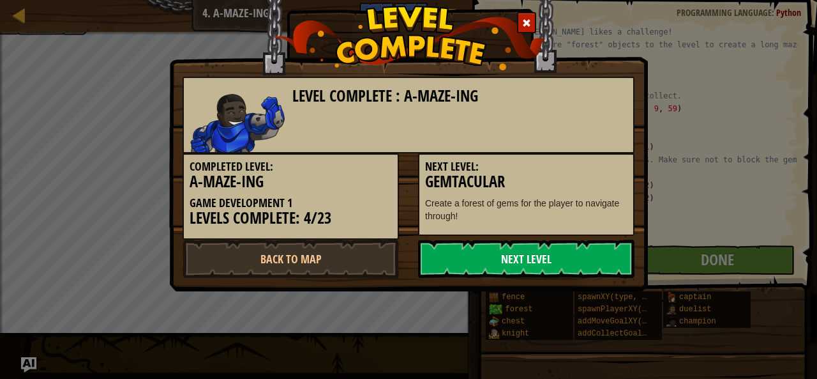
click at [575, 261] on link "Next Level" at bounding box center [526, 258] width 216 height 38
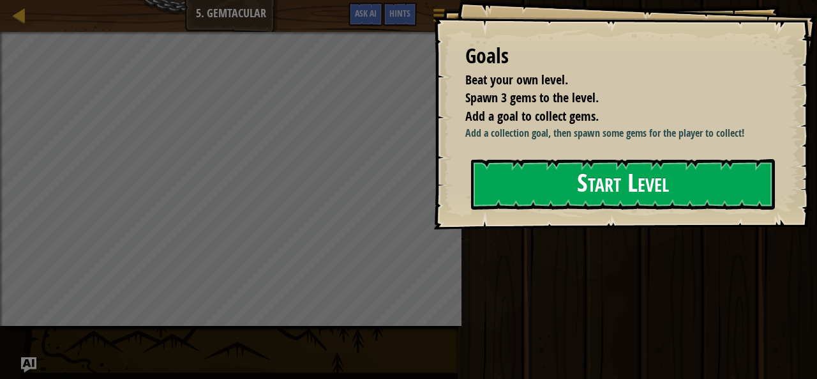
click at [683, 209] on button "Start Level" at bounding box center [623, 184] width 304 height 50
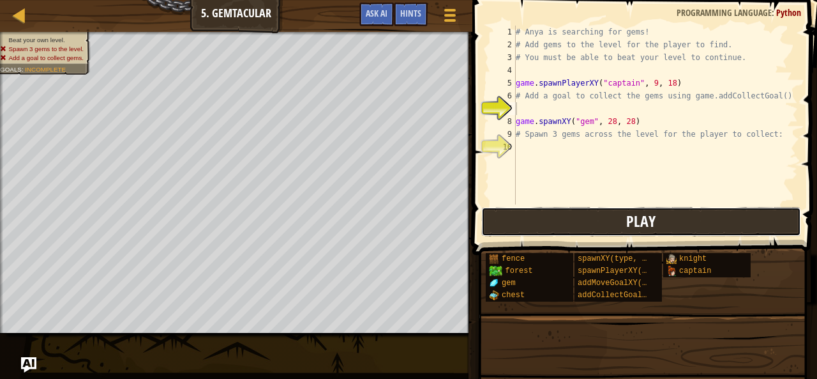
click at [706, 219] on button "Play" at bounding box center [641, 221] width 320 height 29
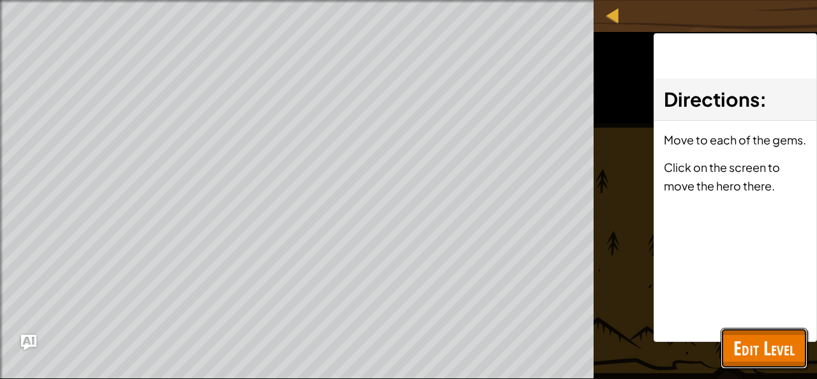
click at [761, 348] on span "Edit Level" at bounding box center [764, 348] width 61 height 26
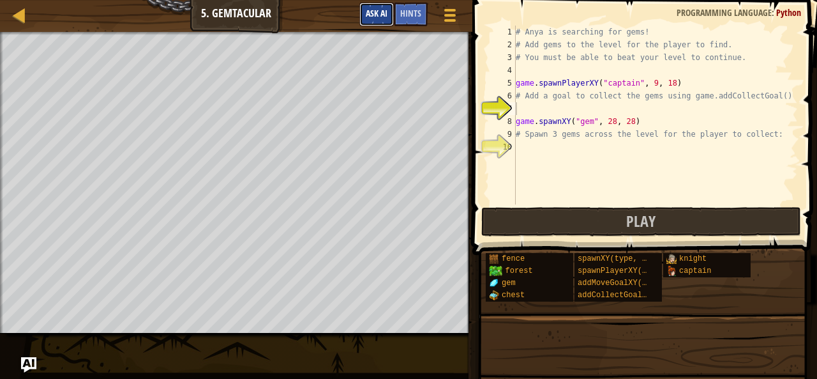
click at [373, 15] on span "Ask AI" at bounding box center [377, 13] width 22 height 12
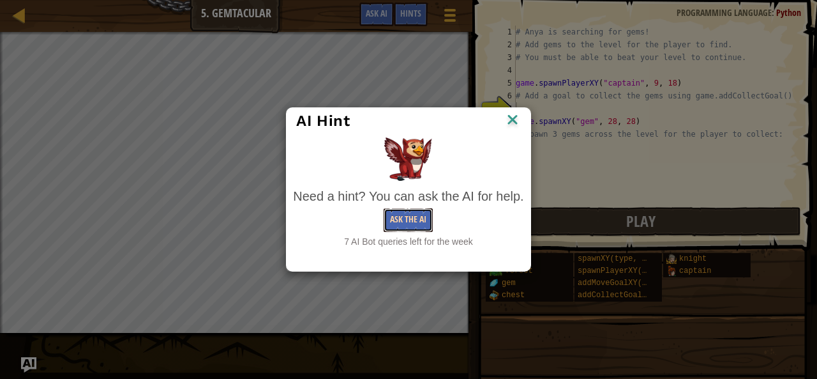
click at [396, 219] on button "Ask the AI" at bounding box center [408, 220] width 49 height 24
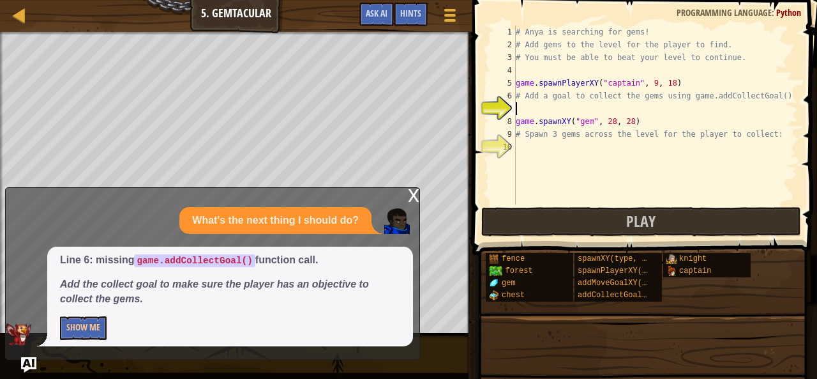
click at [86, 315] on div "Line 6: missing game.addCollectGoal() function call. Add the collect goal to ma…" at bounding box center [230, 296] width 366 height 100
click at [88, 323] on button "Show Me" at bounding box center [83, 328] width 47 height 24
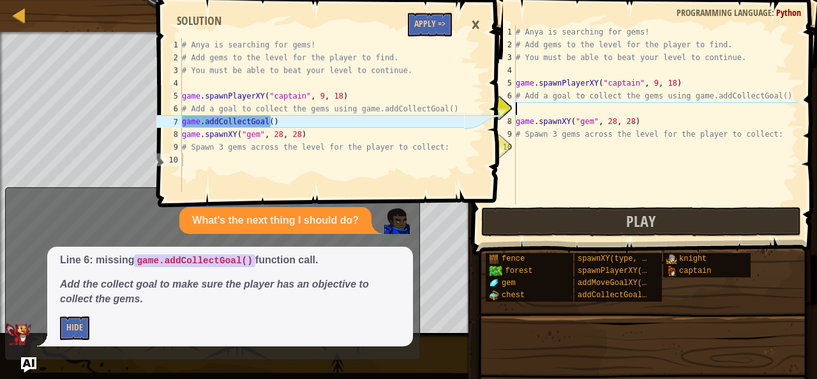
click at [542, 113] on div "# Anya is searching for gems! # Add gems to the level for the player to find. #…" at bounding box center [655, 128] width 285 height 204
type textarea "g"
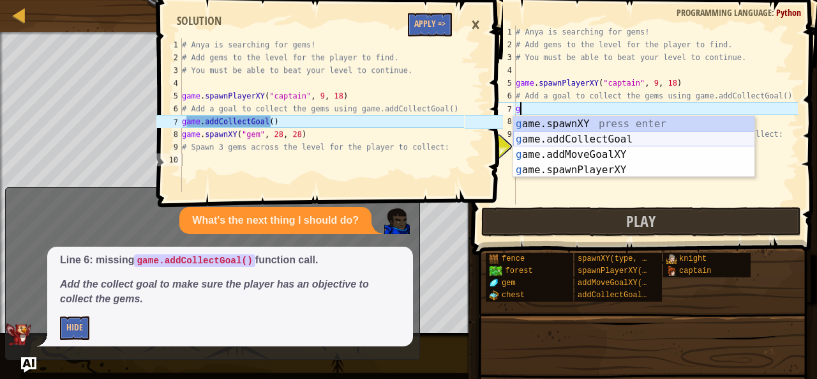
click at [593, 137] on div "g ame.spawnXY press enter g ame.addCollectGoal press enter g ame.addMoveGoalXY …" at bounding box center [634, 162] width 242 height 92
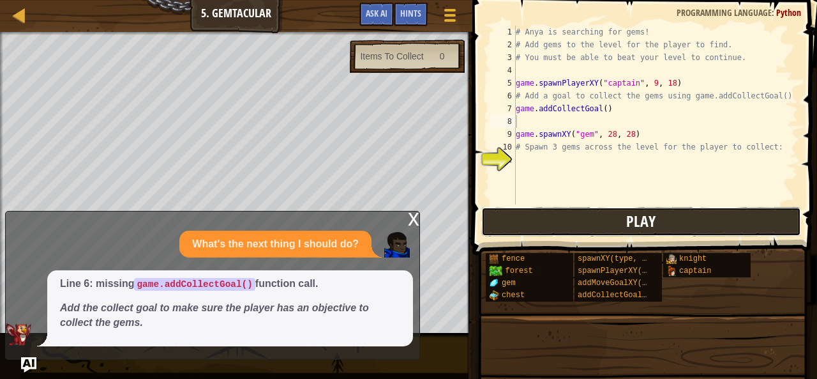
click at [611, 222] on button "Play" at bounding box center [641, 221] width 320 height 29
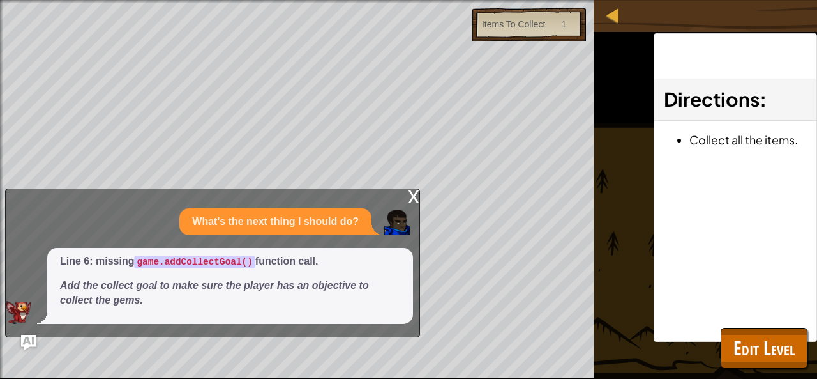
click at [418, 193] on div "x" at bounding box center [413, 195] width 11 height 13
